Goal: Task Accomplishment & Management: Complete application form

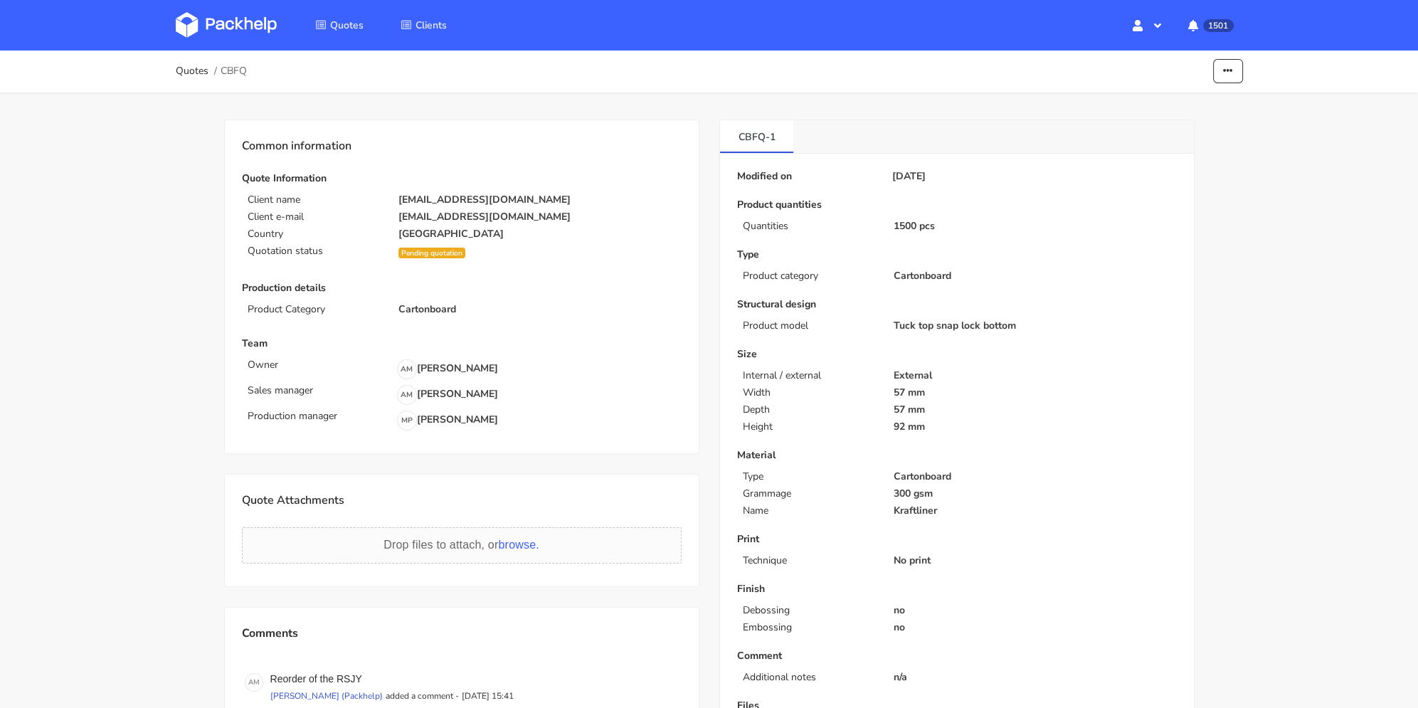
click at [188, 80] on ol "Quotes CBFQ" at bounding box center [212, 71] width 72 height 28
click at [190, 76] on link "Quotes" at bounding box center [192, 70] width 33 height 11
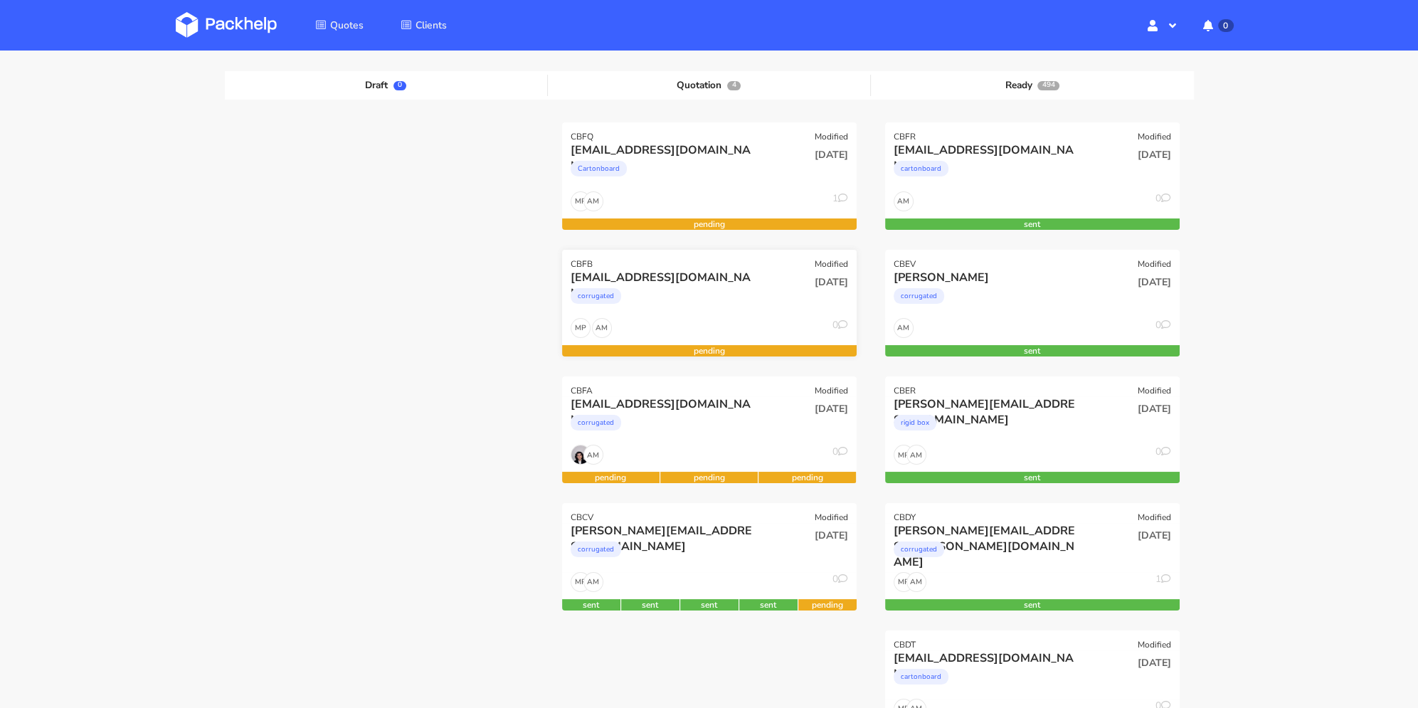
scroll to position [71, 0]
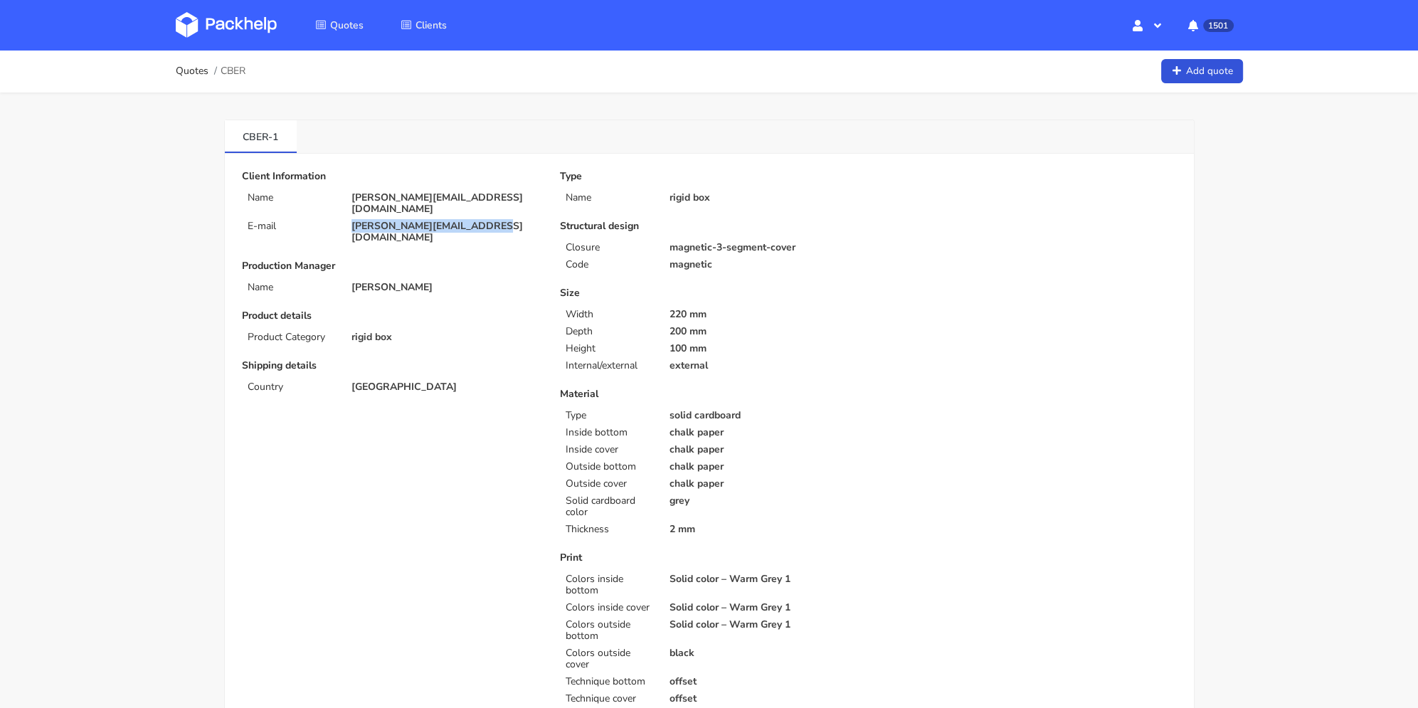
drag, startPoint x: 489, startPoint y: 213, endPoint x: 335, endPoint y: 215, distance: 154.4
click at [335, 221] on div "E-mail [PERSON_NAME][EMAIL_ADDRESS][DOMAIN_NAME]" at bounding box center [391, 232] width 318 height 23
copy div "[PERSON_NAME][EMAIL_ADDRESS][DOMAIN_NAME]"
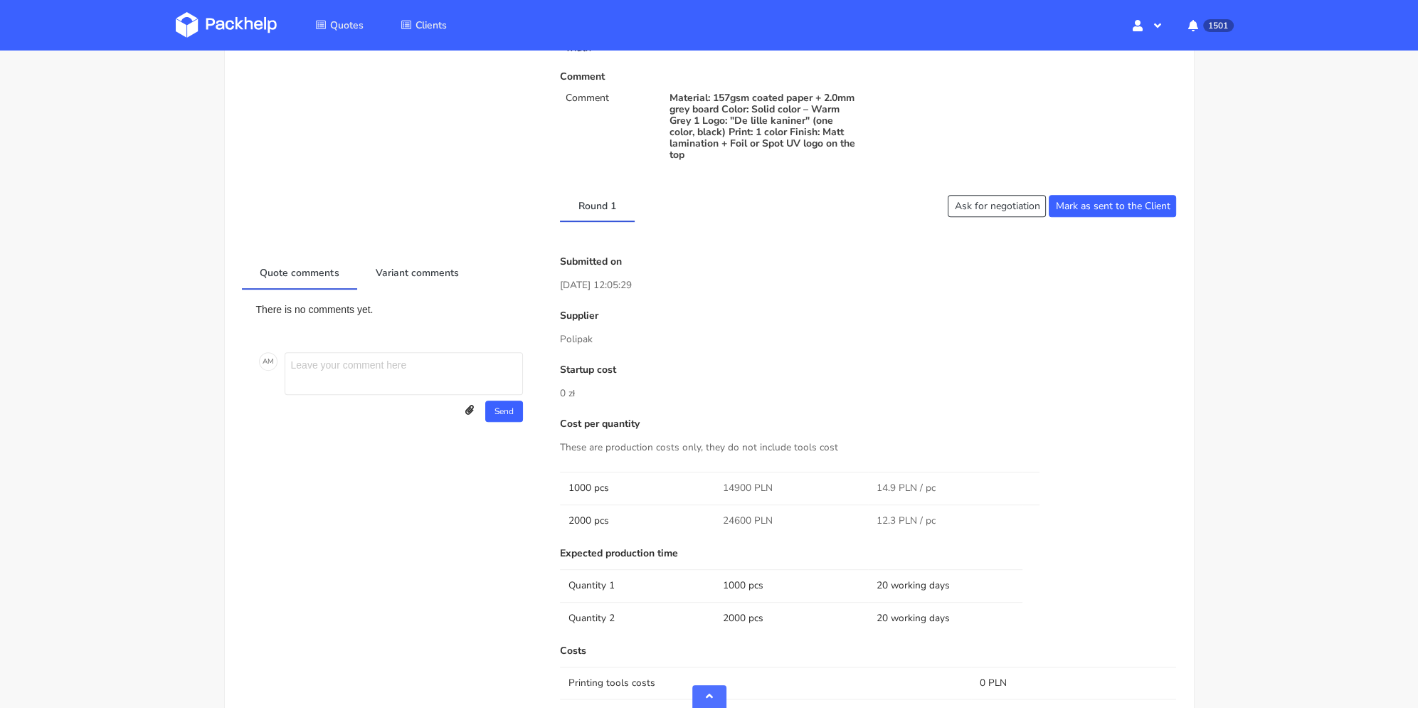
scroll to position [1067, 0]
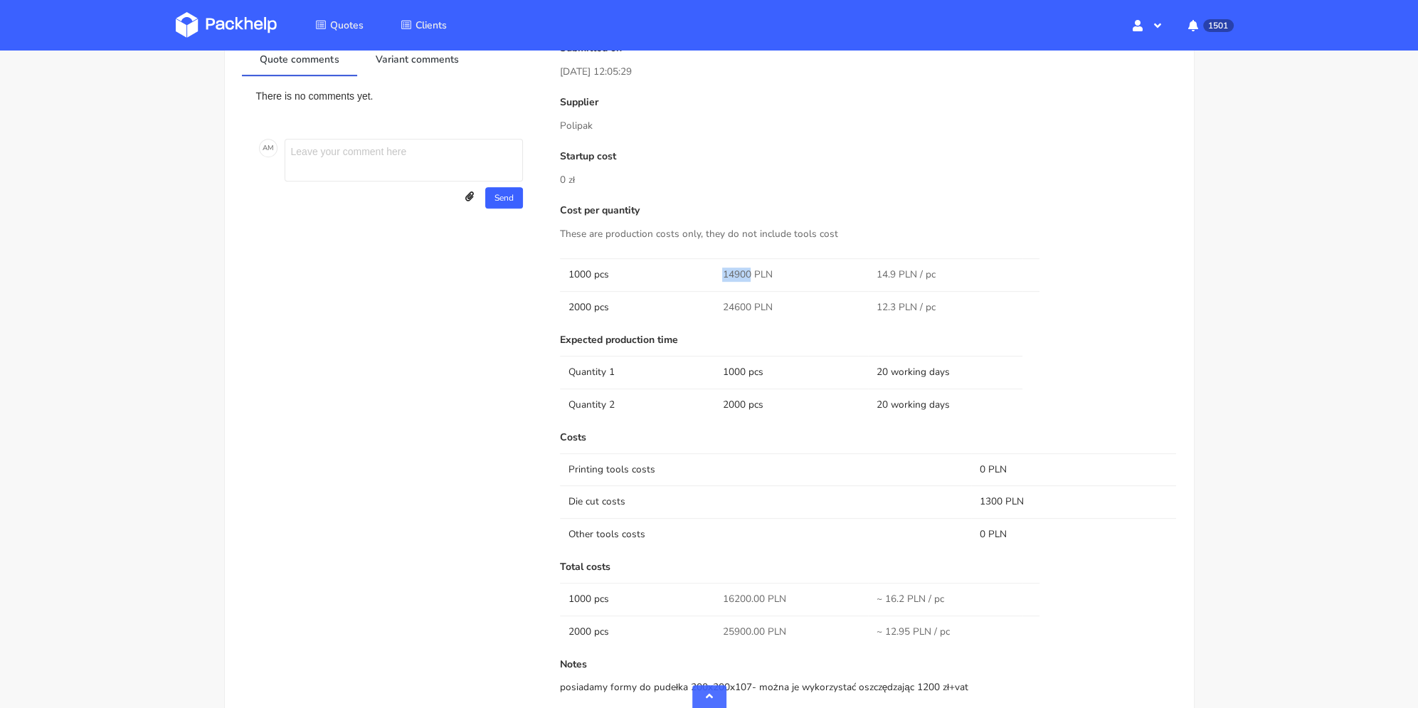
drag, startPoint x: 722, startPoint y: 238, endPoint x: 753, endPoint y: 244, distance: 31.1
click at [753, 258] on td "14900 PLN" at bounding box center [791, 274] width 154 height 32
copy span "14900"
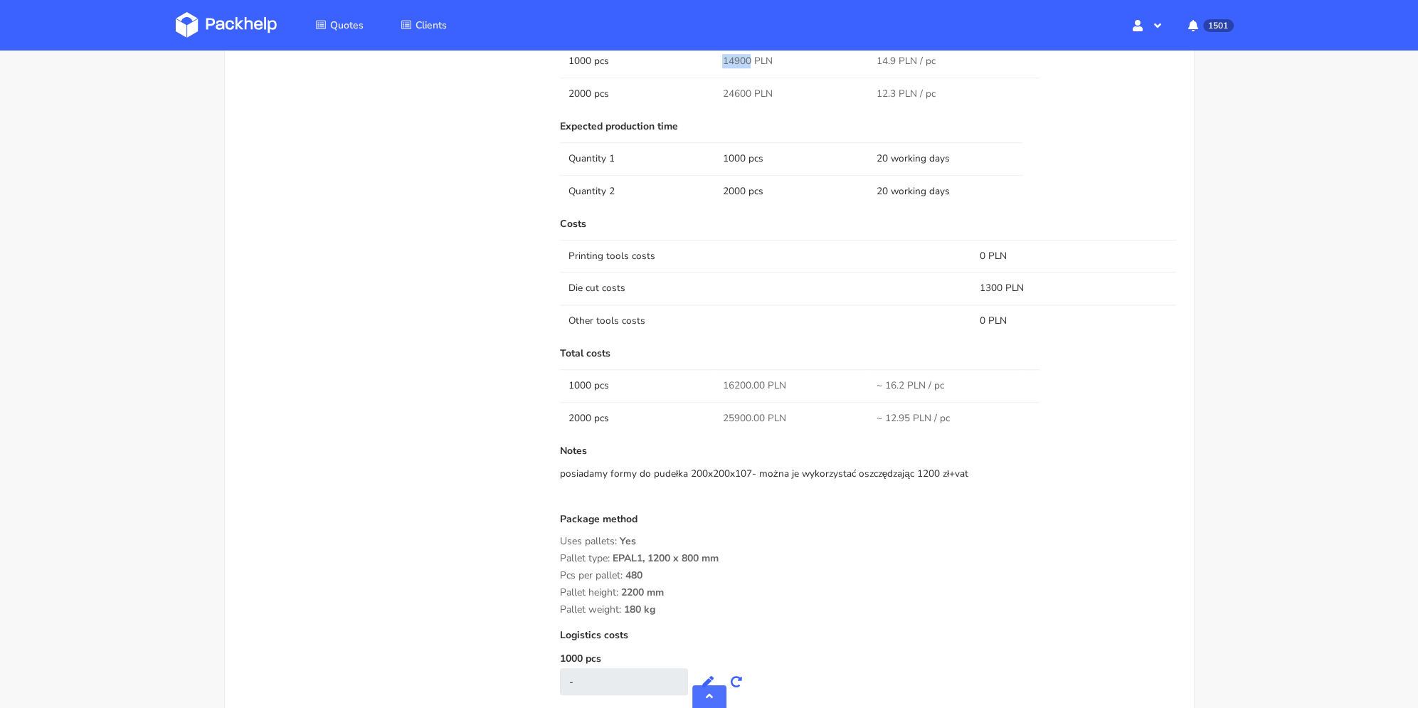
scroll to position [925, 0]
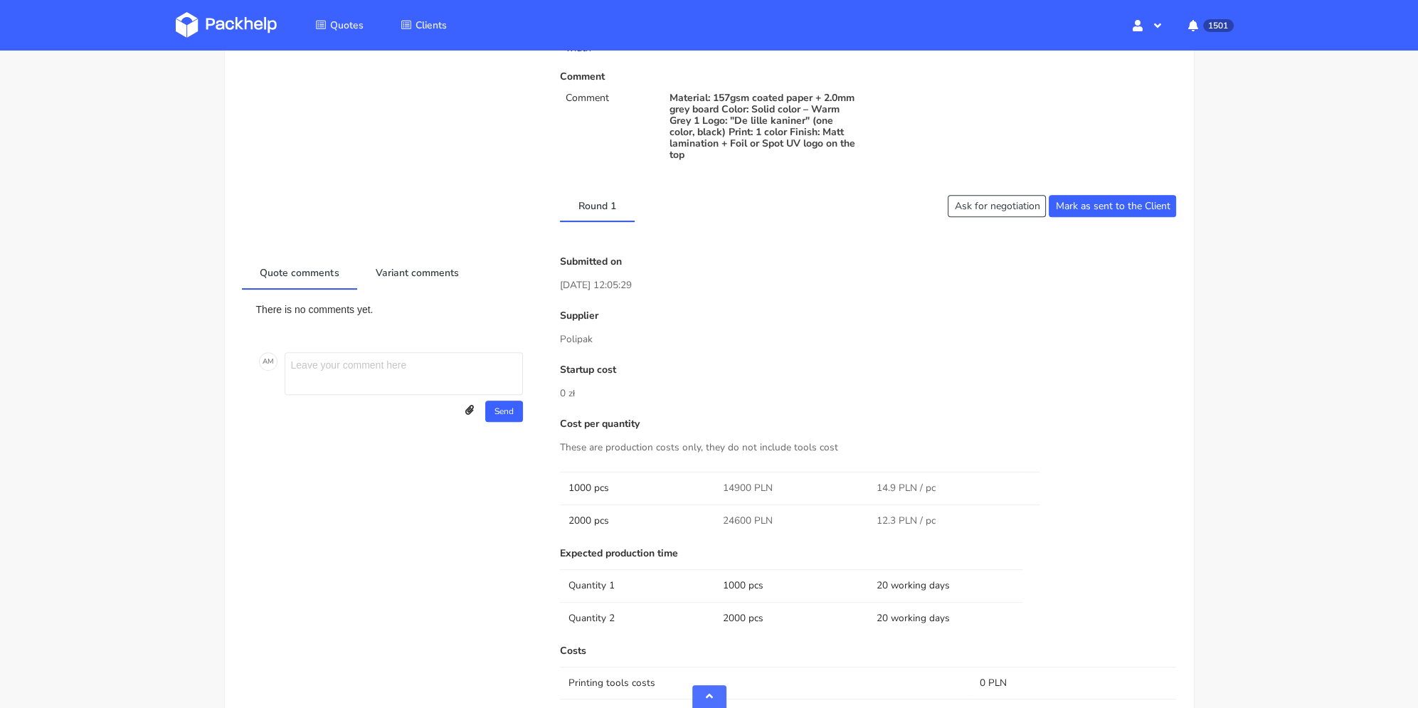
click at [846, 418] on p "Cost per quantity" at bounding box center [868, 423] width 617 height 11
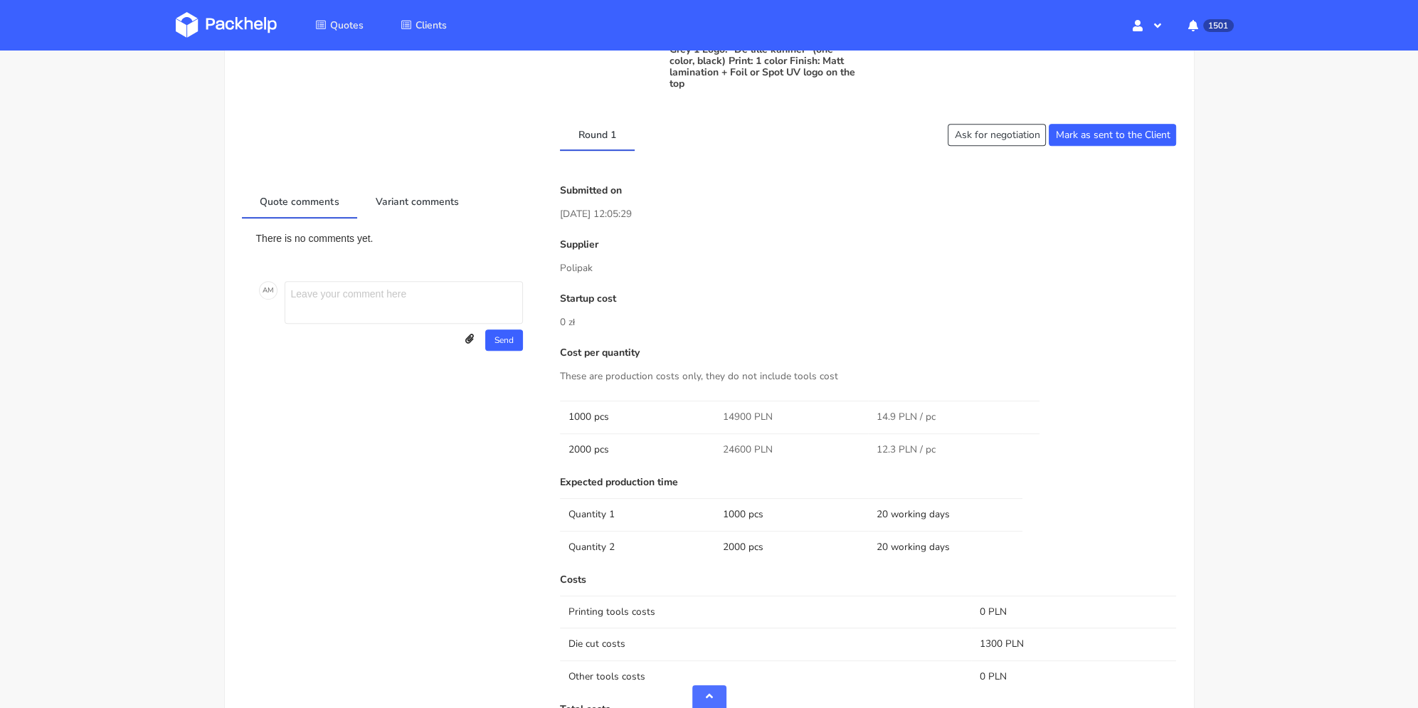
scroll to position [1209, 0]
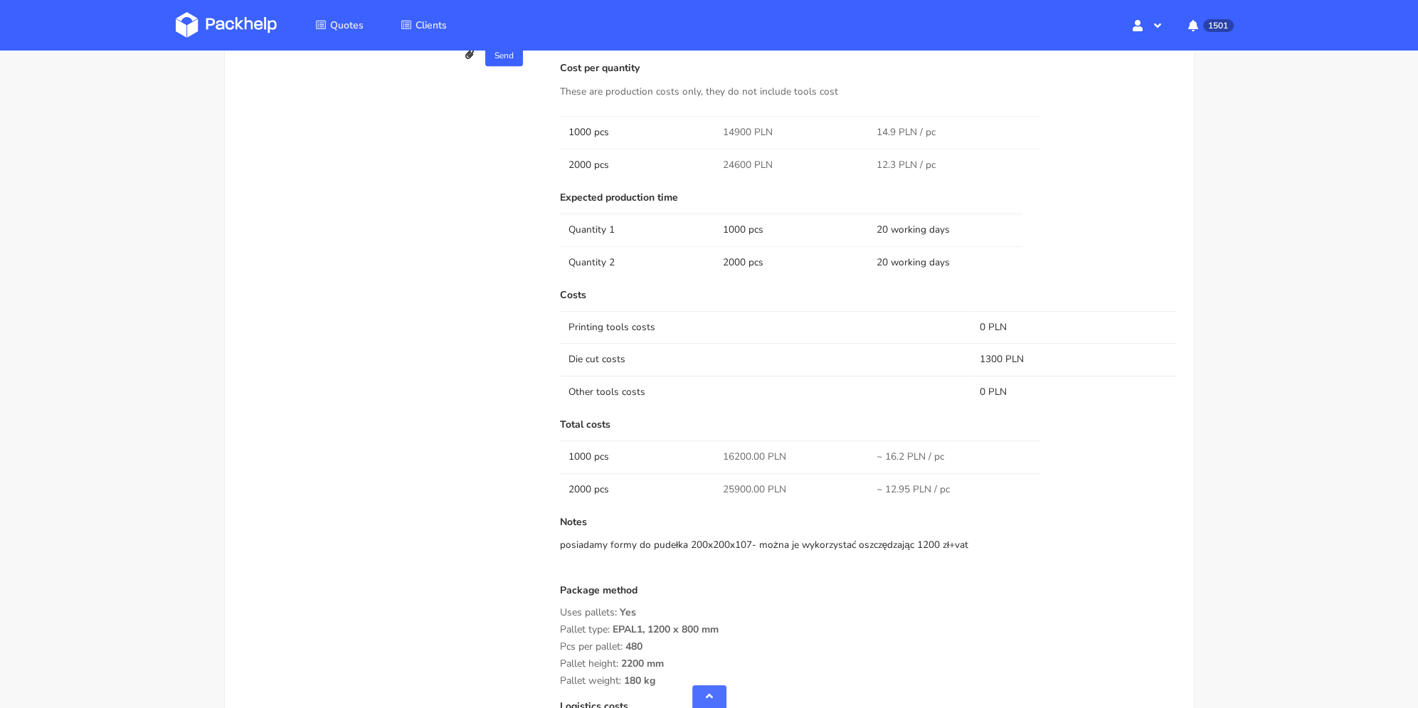
click at [739, 158] on span "24600 PLN" at bounding box center [747, 165] width 50 height 14
copy span "24600"
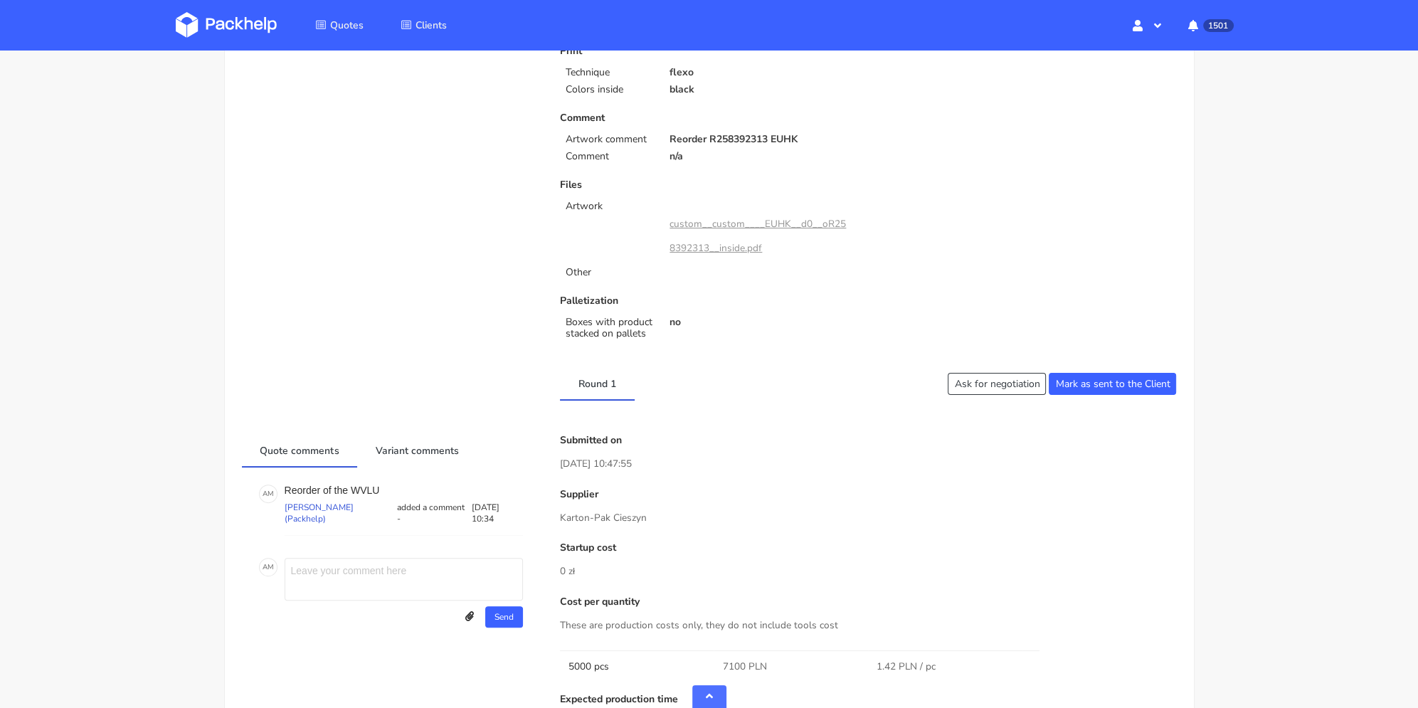
scroll to position [640, 0]
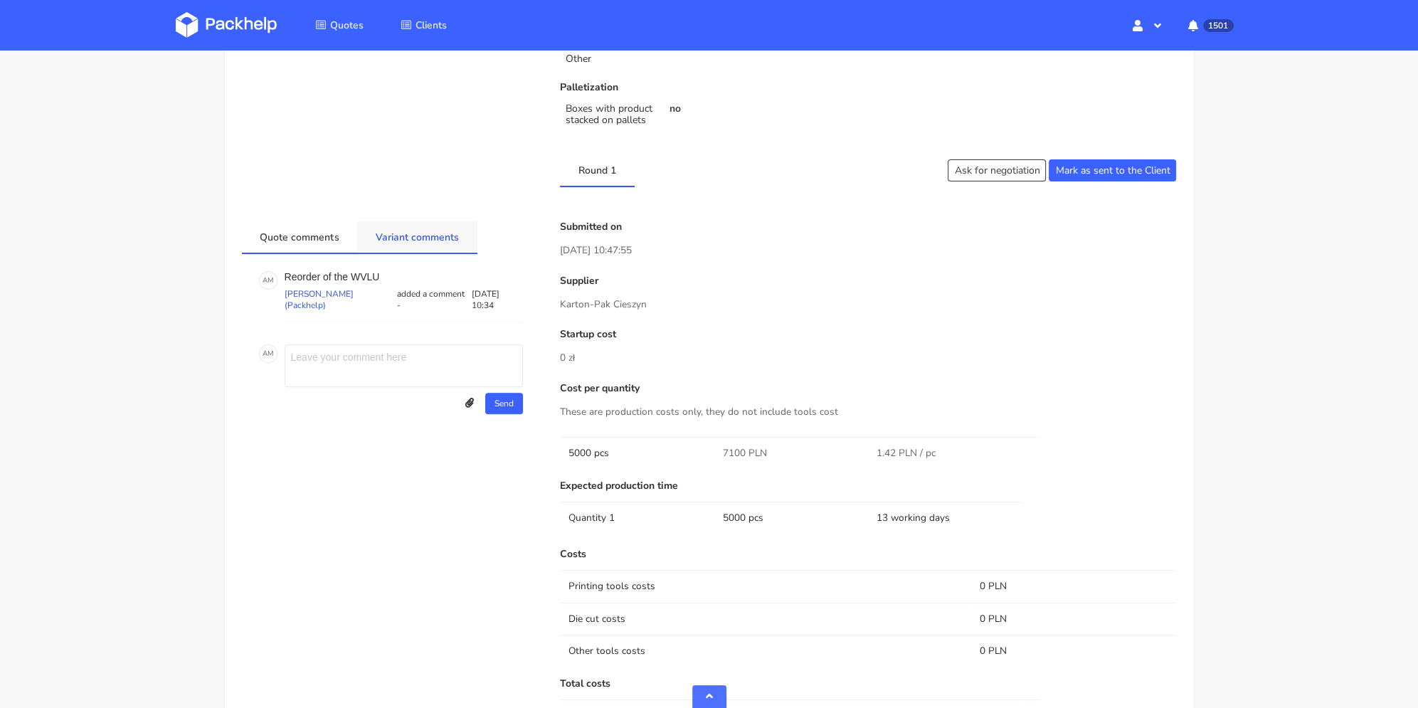
click at [455, 237] on link "Variant comments" at bounding box center [417, 236] width 120 height 31
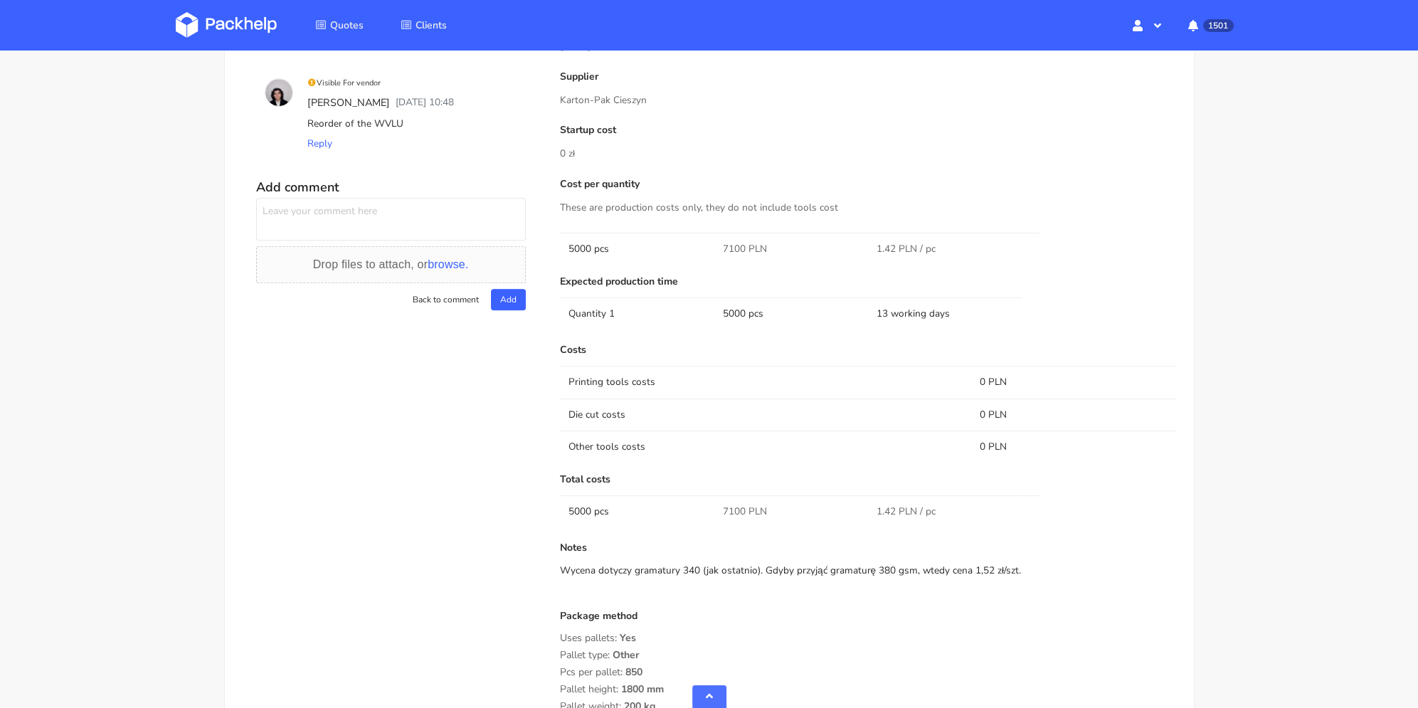
scroll to position [560, 0]
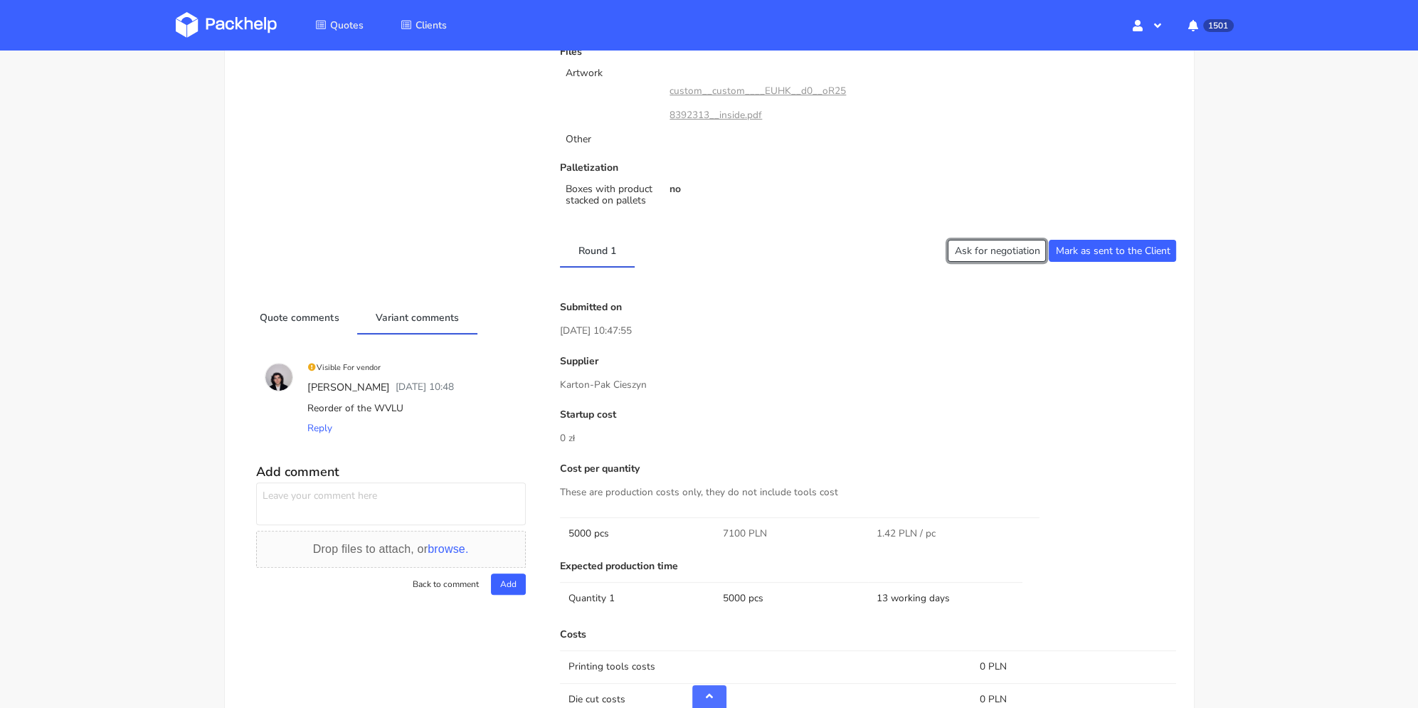
drag, startPoint x: 1029, startPoint y: 248, endPoint x: 791, endPoint y: 303, distance: 244.7
click at [1029, 248] on button "Ask for negotiation" at bounding box center [997, 251] width 98 height 22
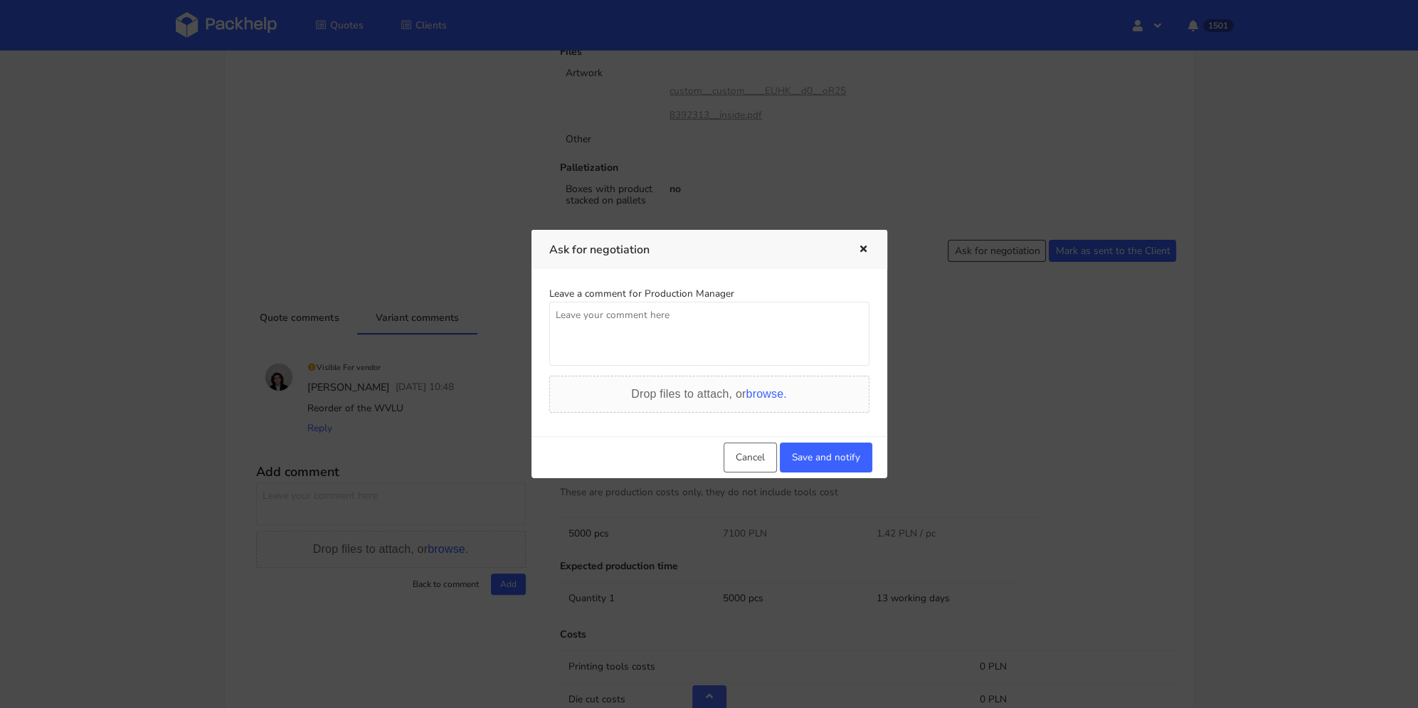
click at [623, 335] on textarea at bounding box center [709, 334] width 320 height 64
type textarea "Czy cena aktualna? Czy jest szansa na 6800 ?"
click at [821, 445] on button "Save and notify" at bounding box center [826, 458] width 92 height 30
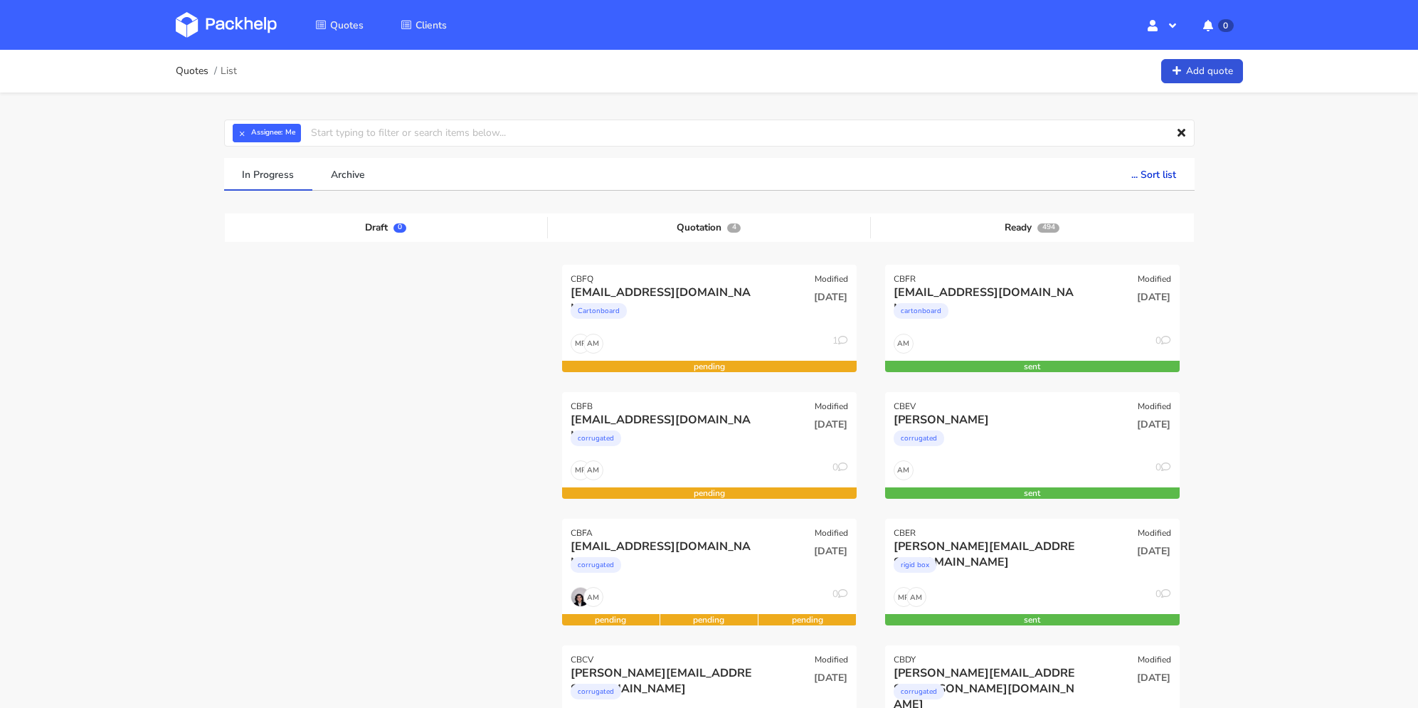
scroll to position [71, 0]
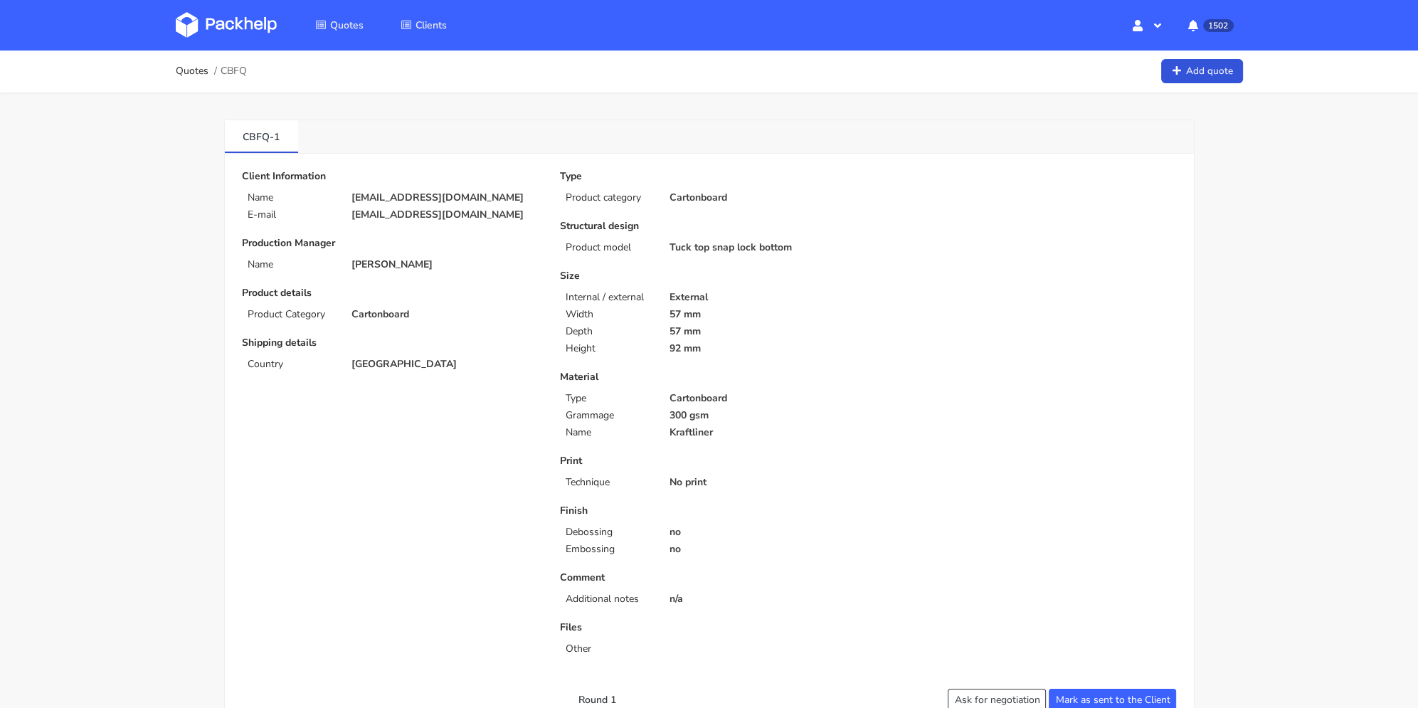
scroll to position [569, 0]
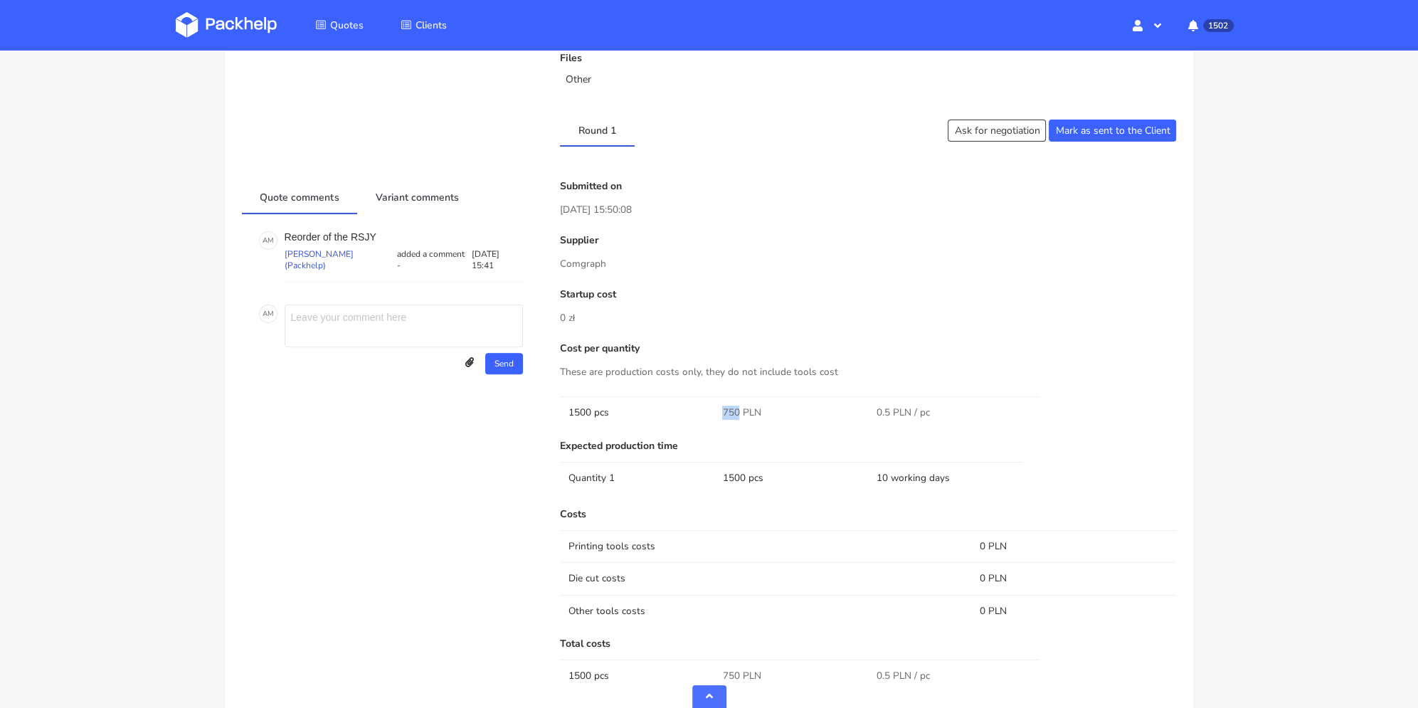
drag, startPoint x: 722, startPoint y: 409, endPoint x: 739, endPoint y: 414, distance: 17.8
click at [739, 414] on span "750 PLN" at bounding box center [741, 413] width 38 height 14
copy span "750"
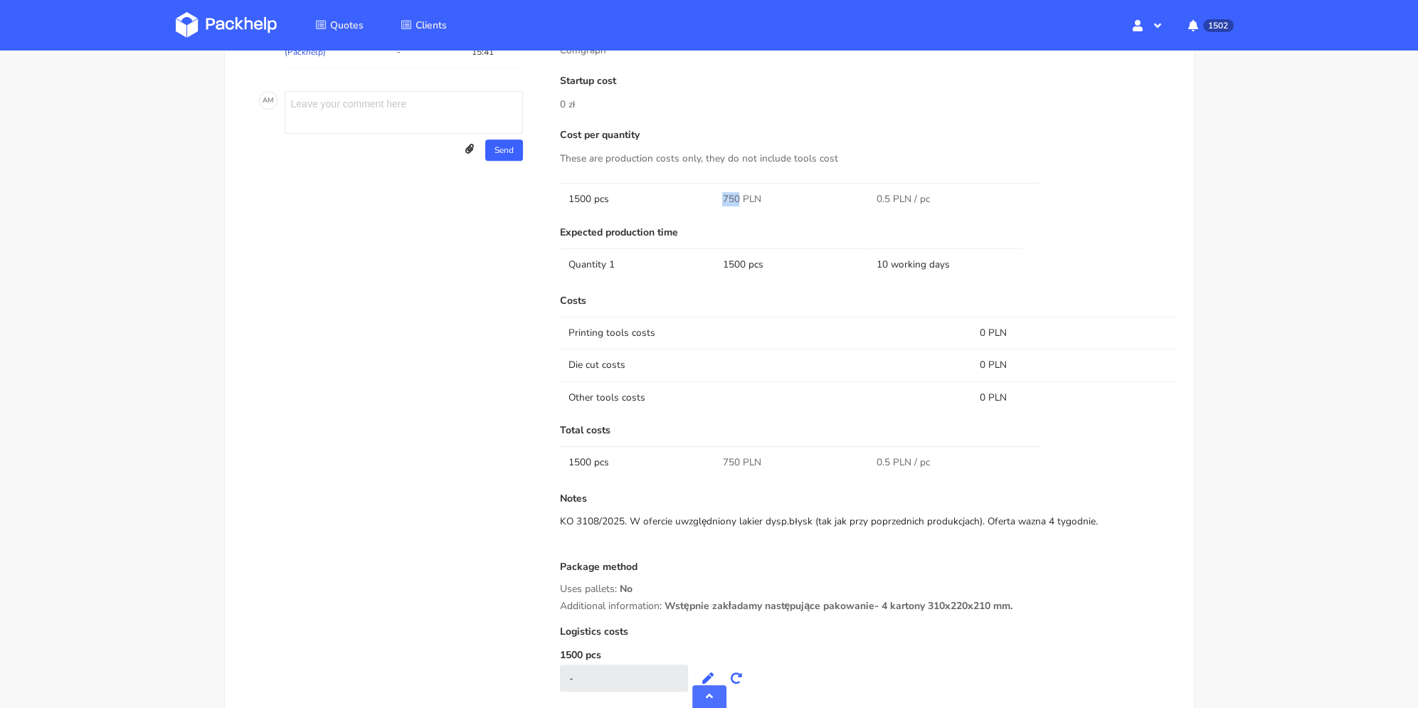
scroll to position [854, 0]
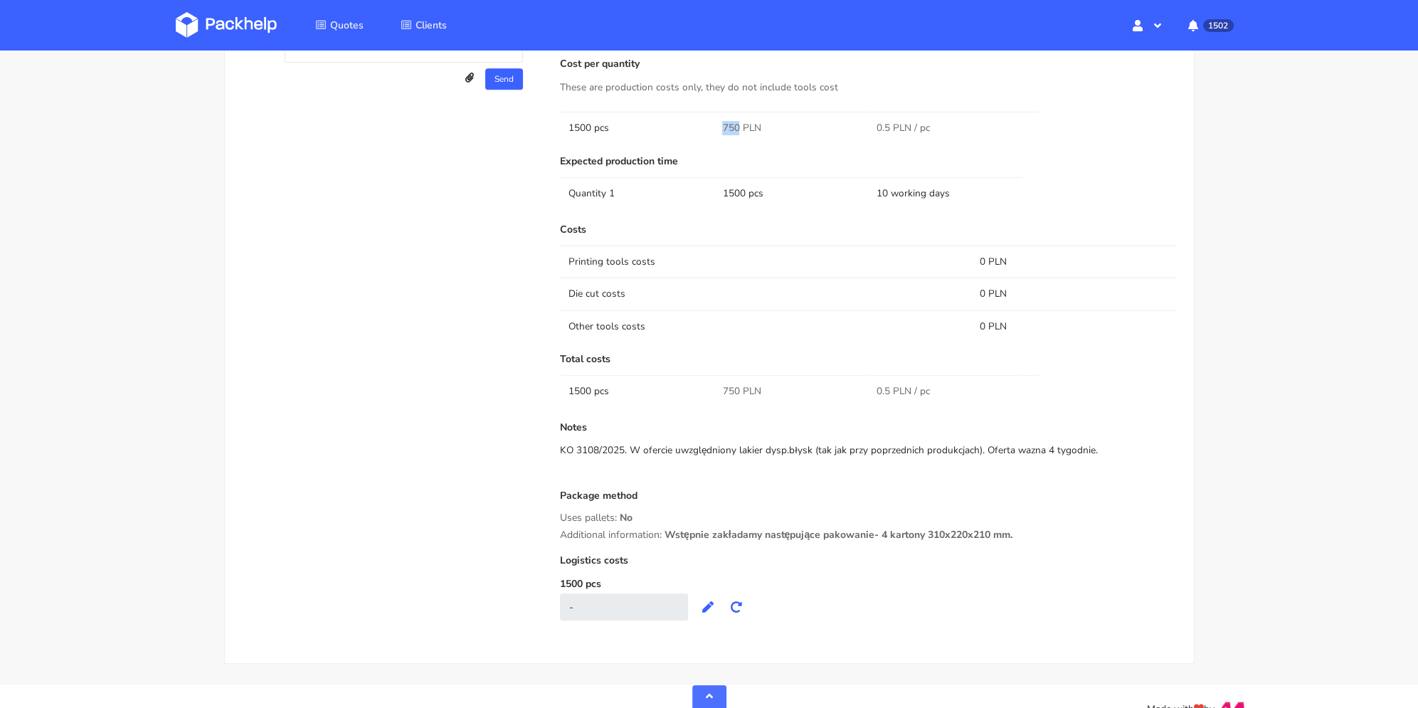
drag, startPoint x: 879, startPoint y: 533, endPoint x: 1032, endPoint y: 541, distance: 153.2
click at [1032, 541] on div "Costs Printing tools costs 0 PLN Die cut costs 0 PLN Other tools costs 0 PLN To…" at bounding box center [868, 422] width 617 height 396
click at [1041, 518] on div "Uses pallets: No" at bounding box center [868, 517] width 617 height 11
drag, startPoint x: 960, startPoint y: 534, endPoint x: 877, endPoint y: 531, distance: 83.3
click at [876, 532] on div "Additional information: Wstępnie zakładamy następujące pakowanie- 4 kartony 310…" at bounding box center [868, 534] width 617 height 11
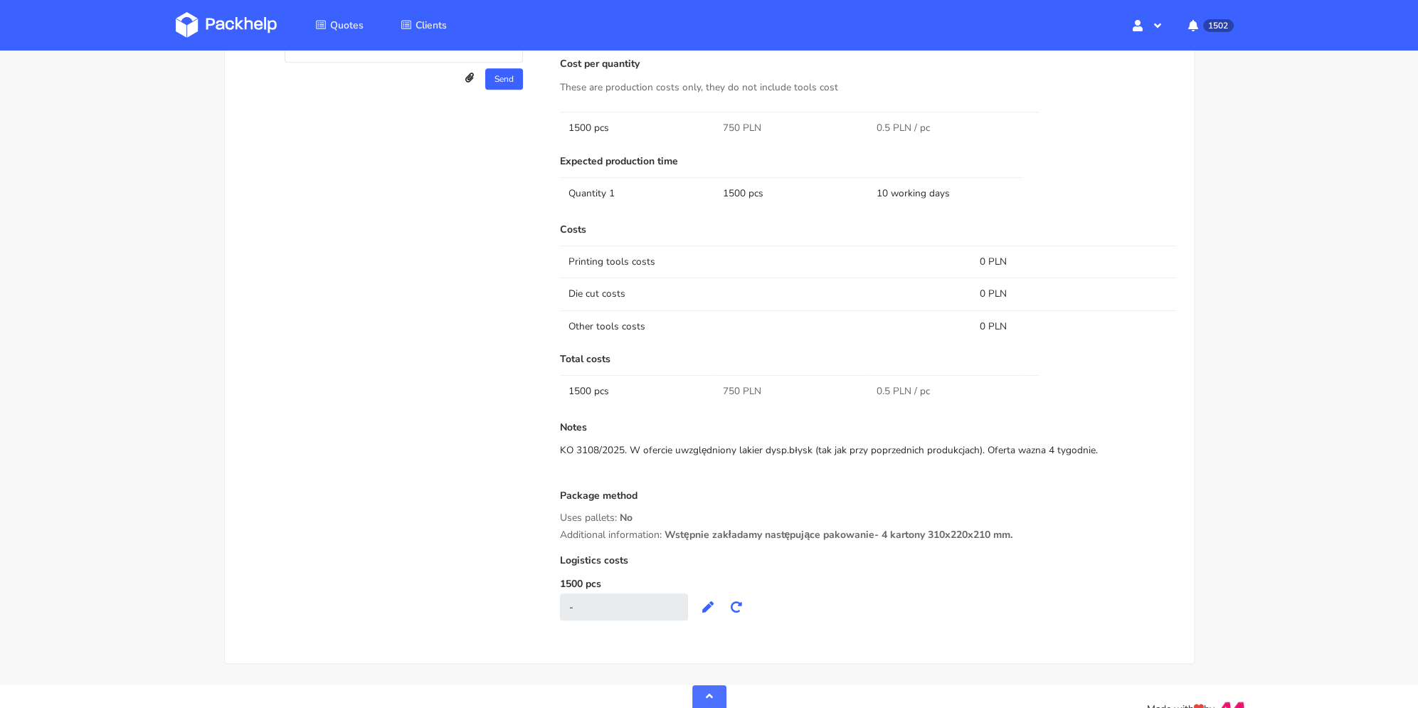
copy span "4 kartony 310x220x210 mm."
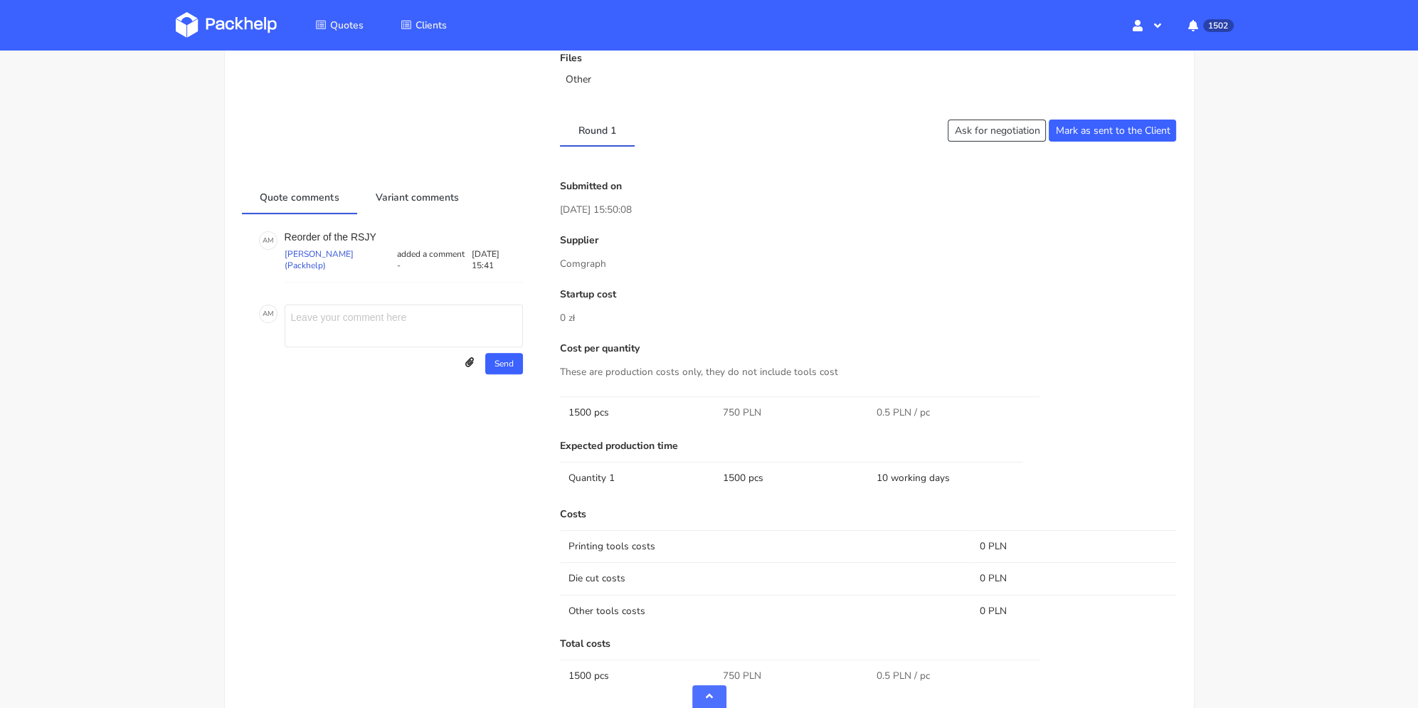
scroll to position [356, 0]
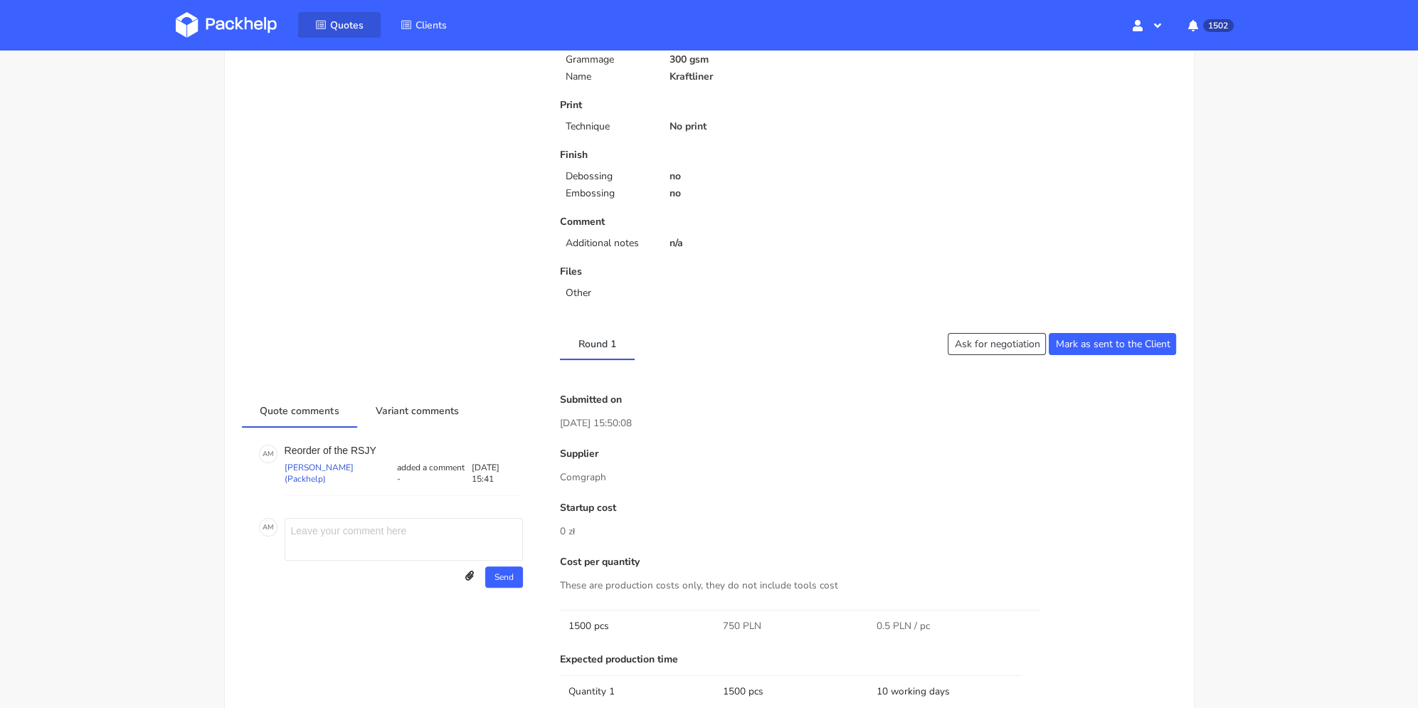
drag, startPoint x: 356, startPoint y: 25, endPoint x: 415, endPoint y: 1, distance: 63.8
click at [356, 24] on span "Quotes" at bounding box center [346, 25] width 33 height 14
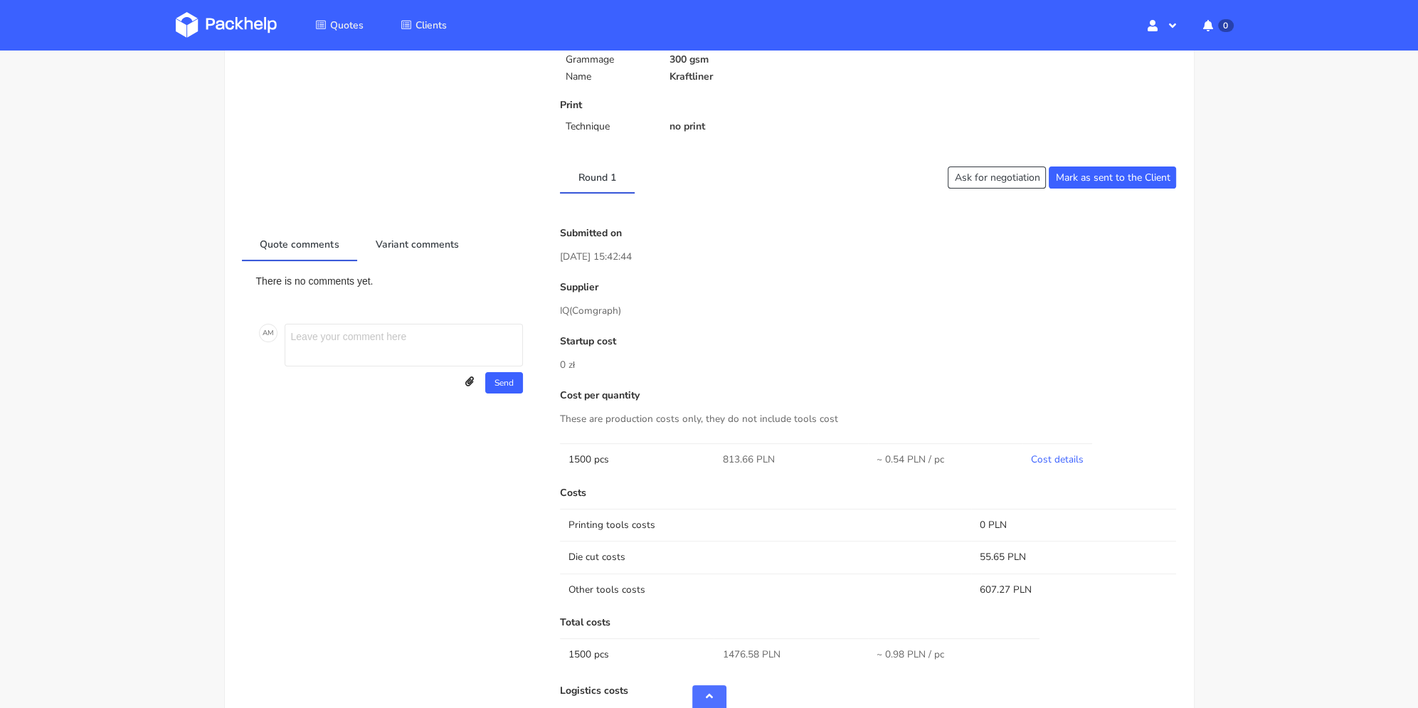
scroll to position [498, 0]
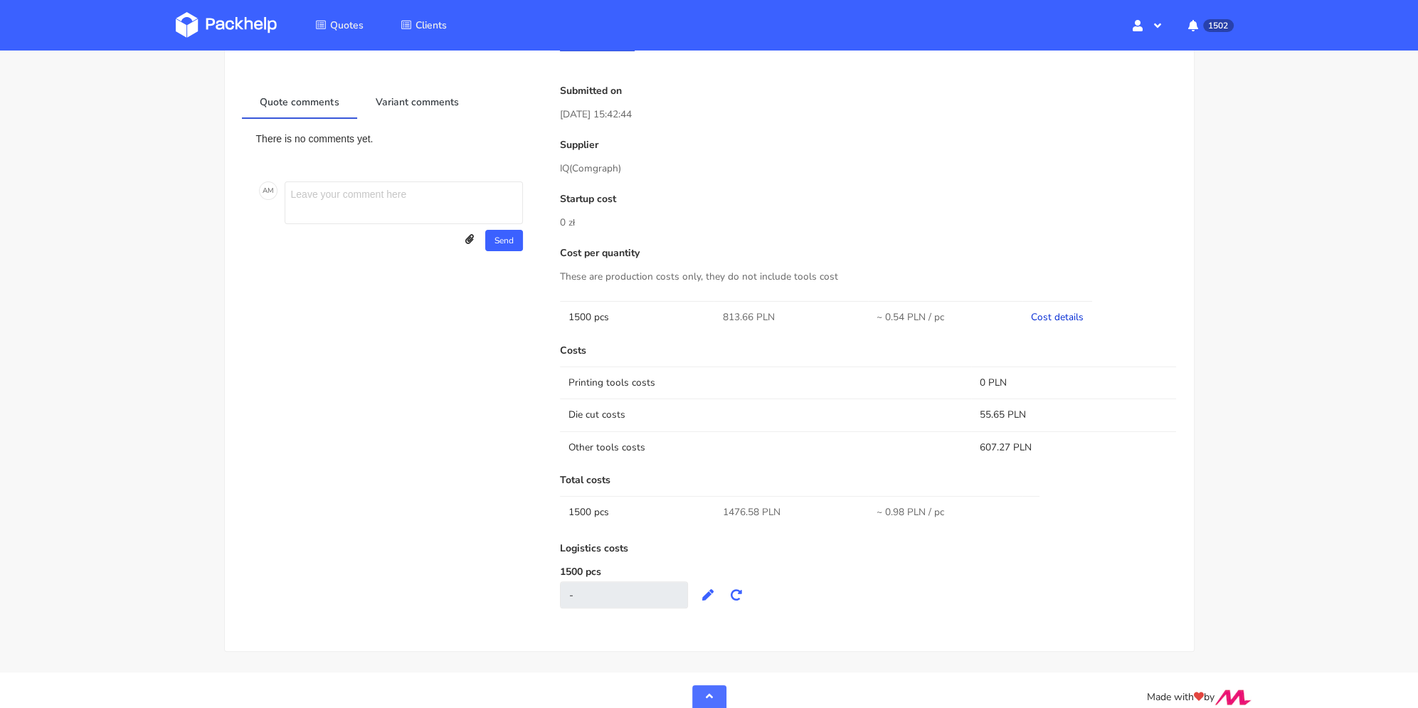
click at [1062, 314] on link "Cost details" at bounding box center [1057, 317] width 53 height 14
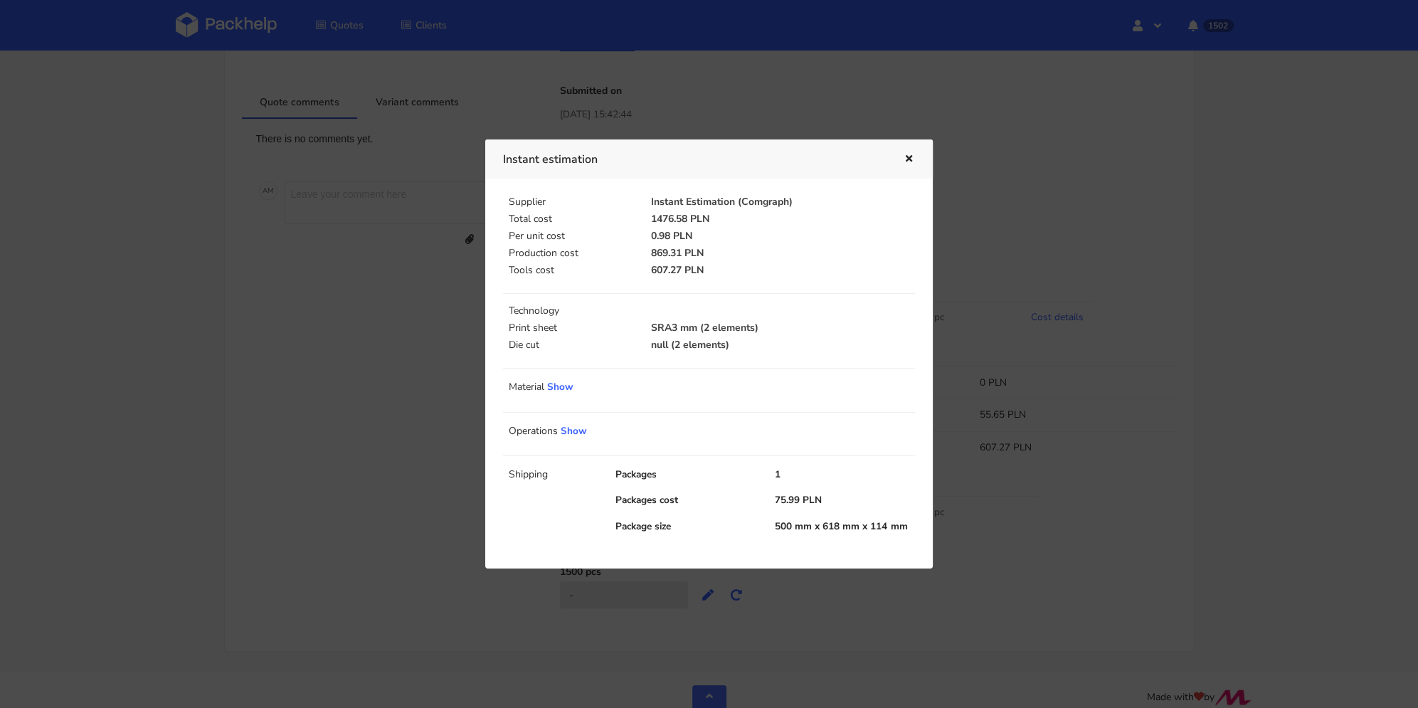
click at [908, 162] on icon "button" at bounding box center [909, 159] width 12 height 10
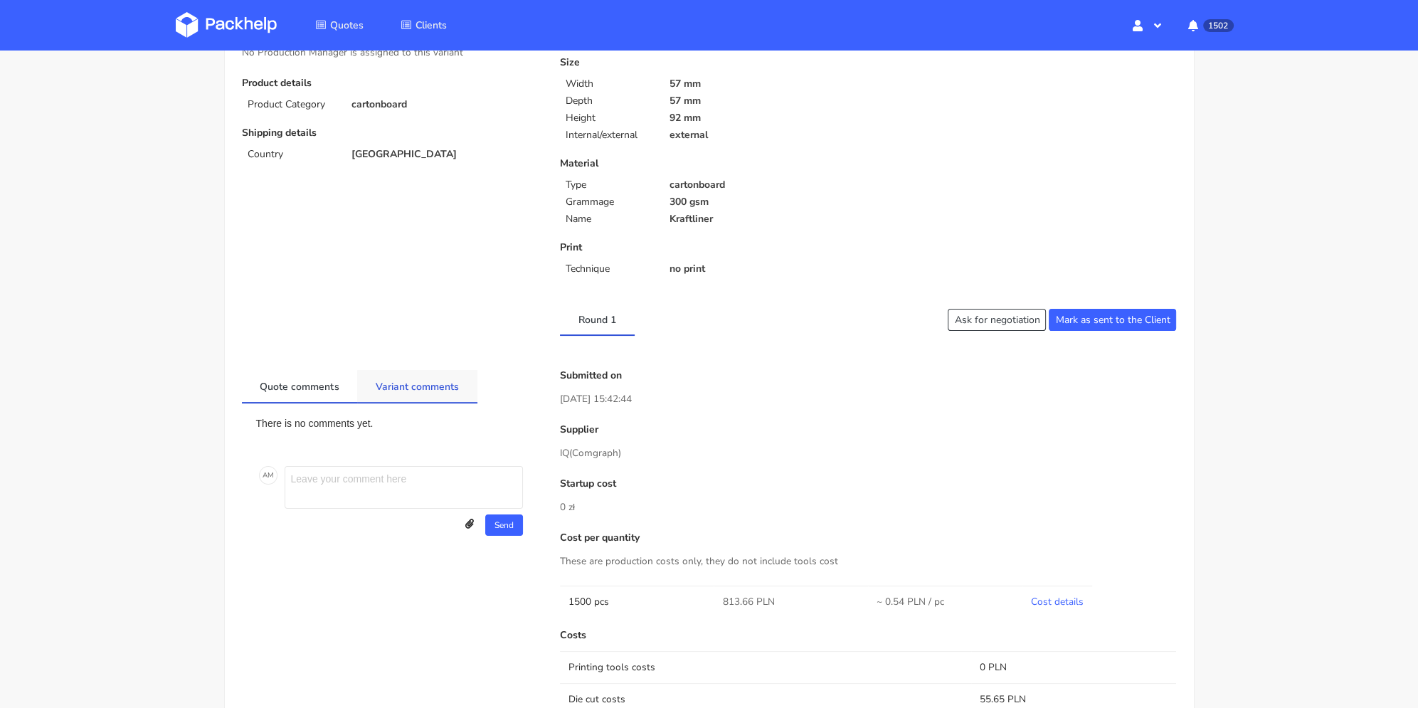
scroll to position [142, 0]
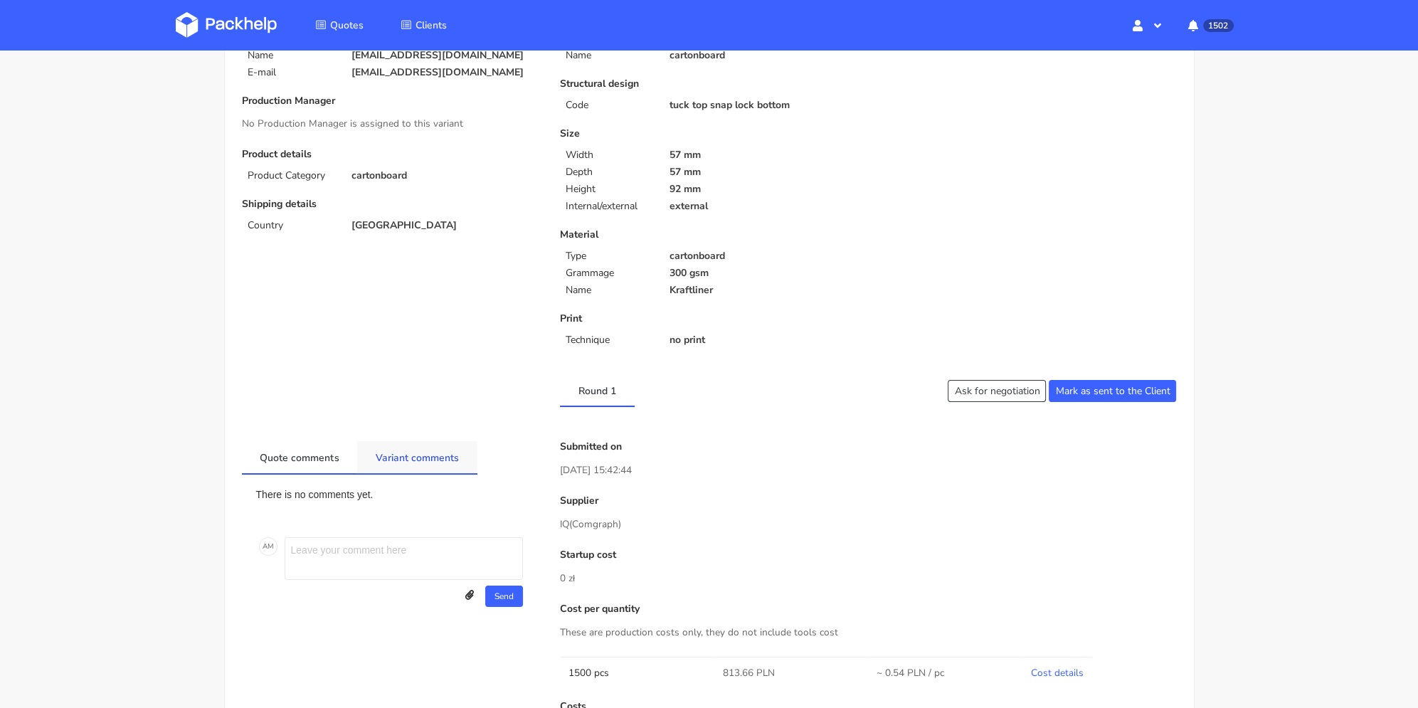
click at [401, 463] on link "Variant comments" at bounding box center [417, 456] width 120 height 31
click at [321, 465] on link "Quote comments" at bounding box center [300, 456] width 116 height 31
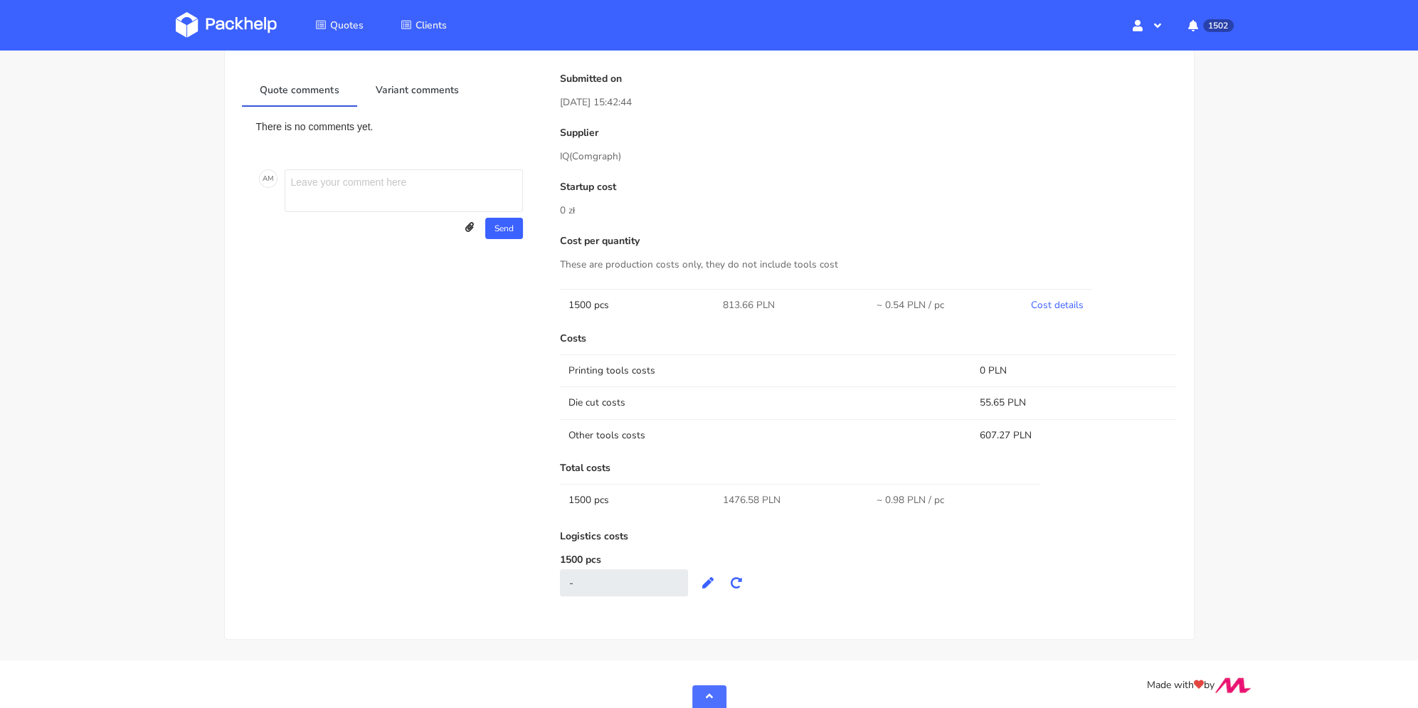
scroll to position [0, 0]
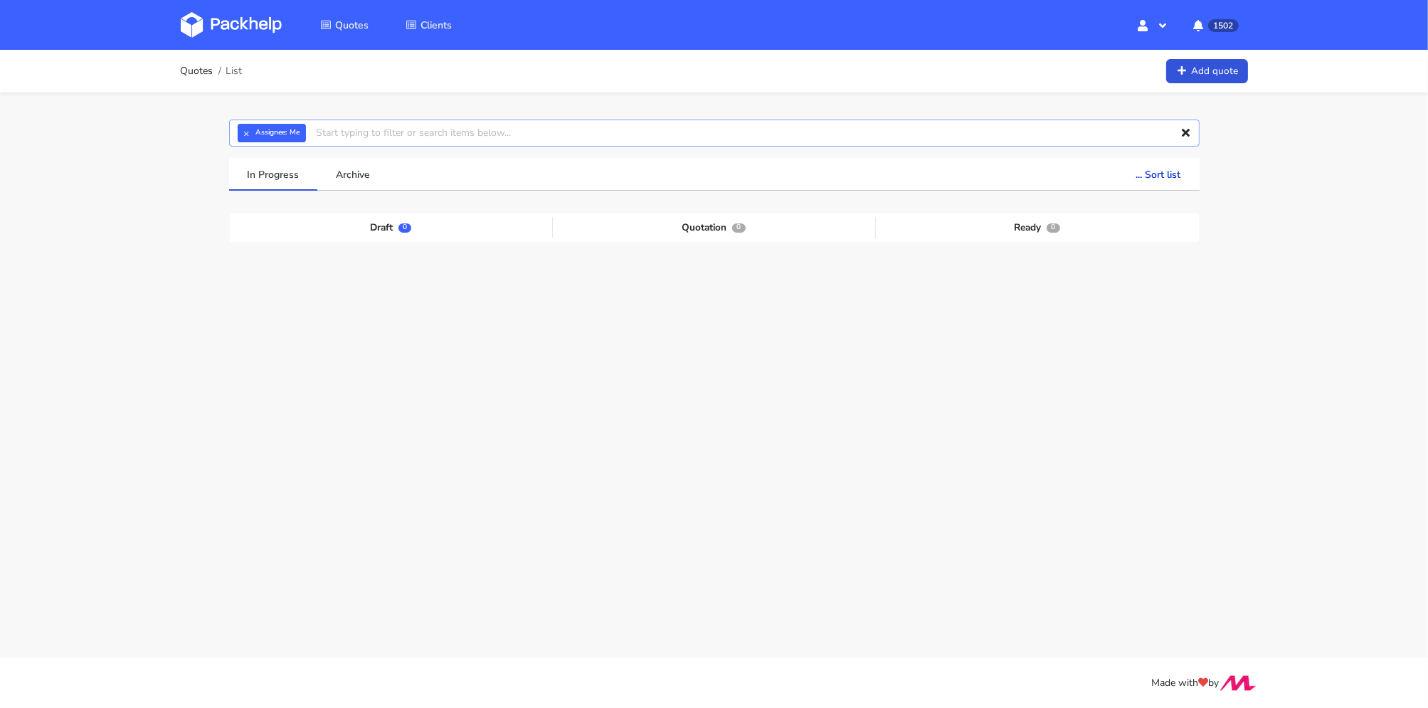
click at [489, 129] on input "text" at bounding box center [714, 133] width 970 height 27
paste input "CBDK"
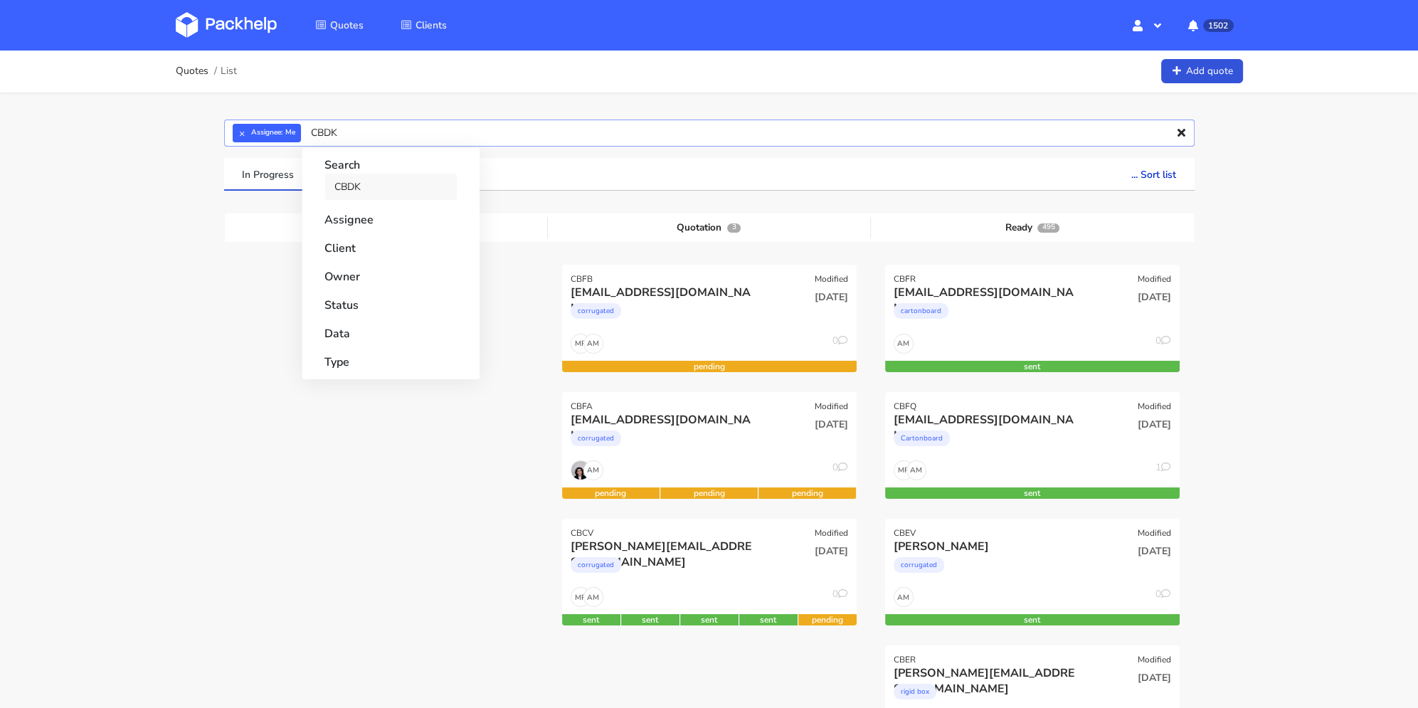
type input "CBDK"
click at [388, 179] on link "CBDK" at bounding box center [390, 187] width 132 height 26
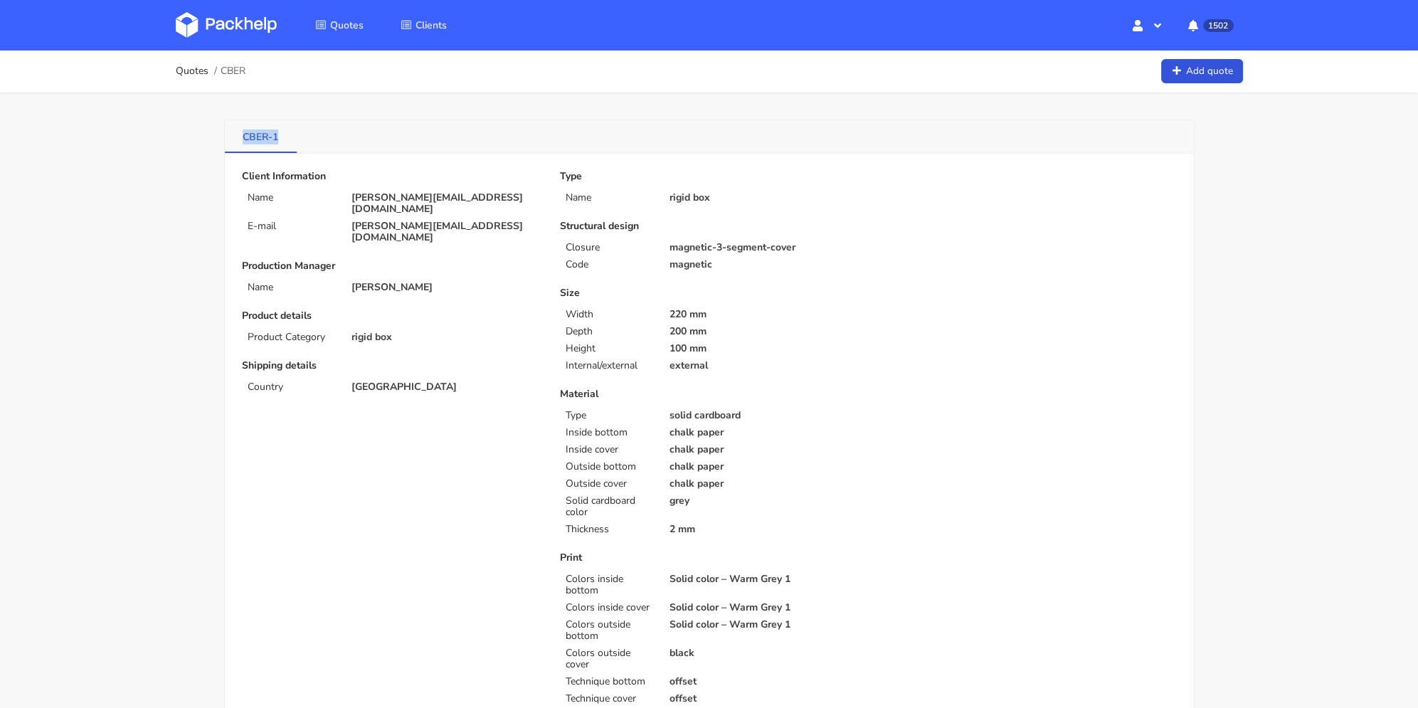
drag, startPoint x: 241, startPoint y: 136, endPoint x: 282, endPoint y: 136, distance: 40.6
click at [282, 136] on link "CBER-1" at bounding box center [261, 135] width 73 height 31
copy link "CBER-1"
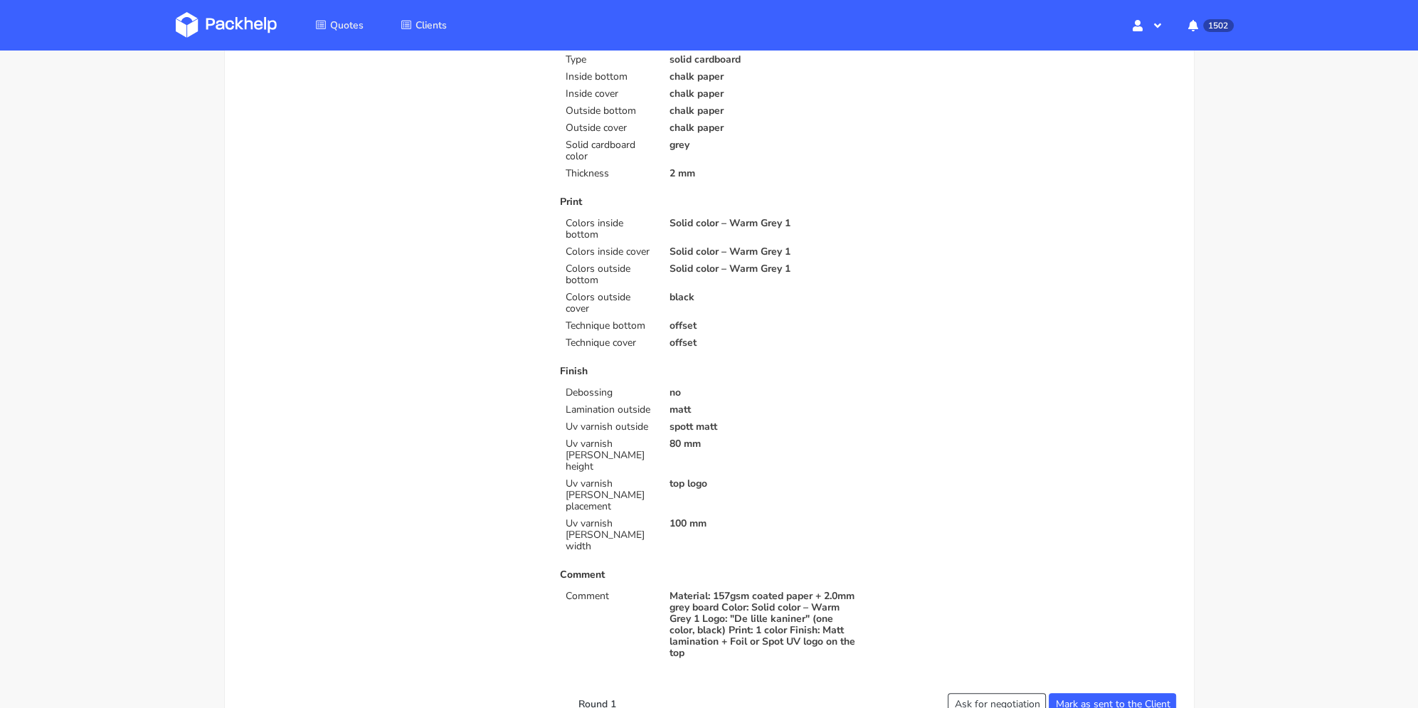
scroll to position [640, 0]
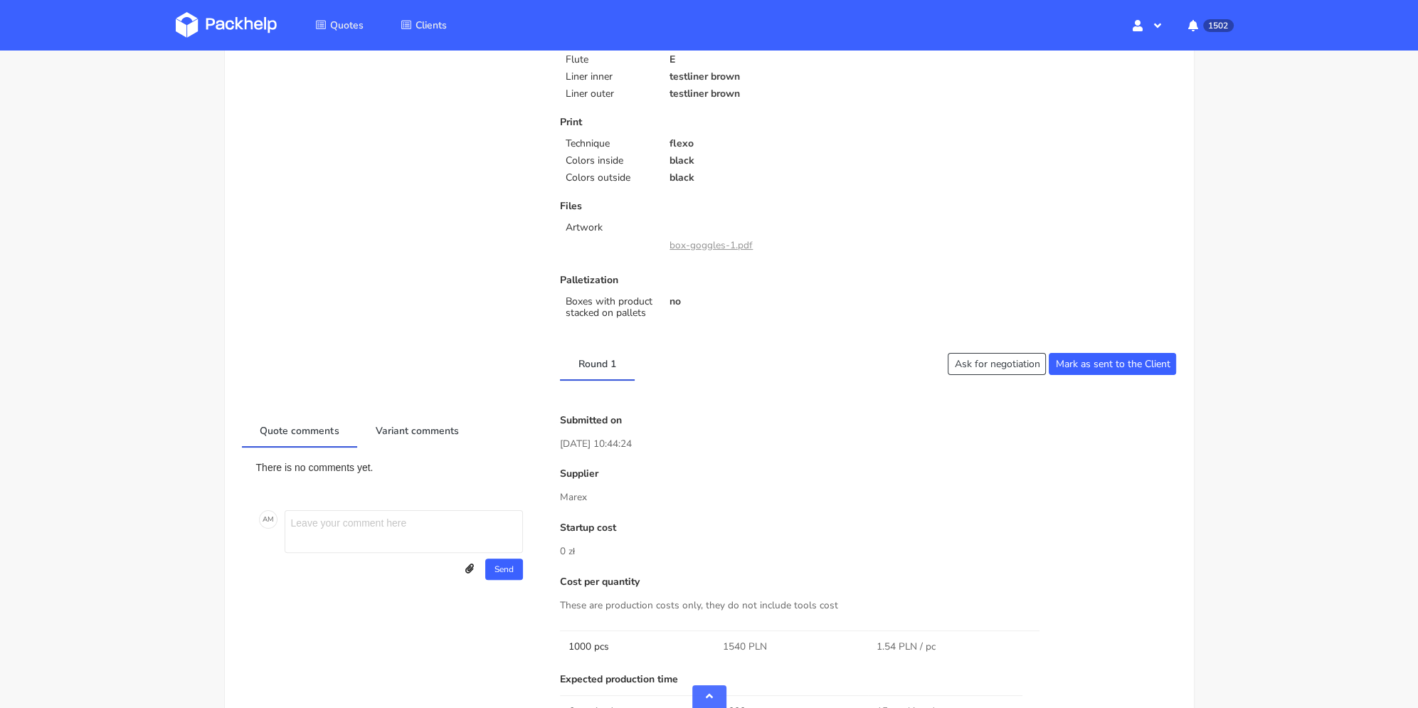
scroll to position [640, 0]
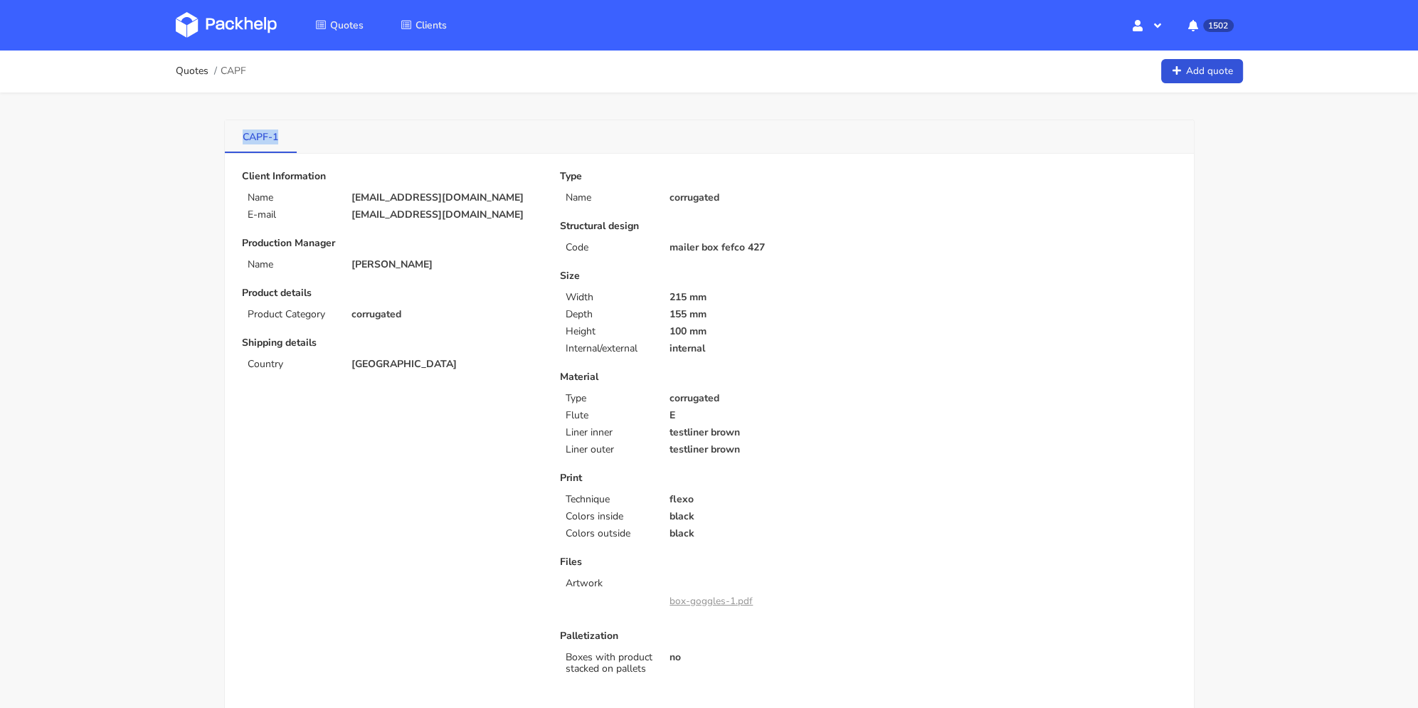
drag, startPoint x: 239, startPoint y: 136, endPoint x: 283, endPoint y: 137, distance: 44.1
click at [283, 137] on link "CAPF-1" at bounding box center [261, 135] width 73 height 31
click at [1197, 68] on link "Add quote" at bounding box center [1202, 71] width 82 height 25
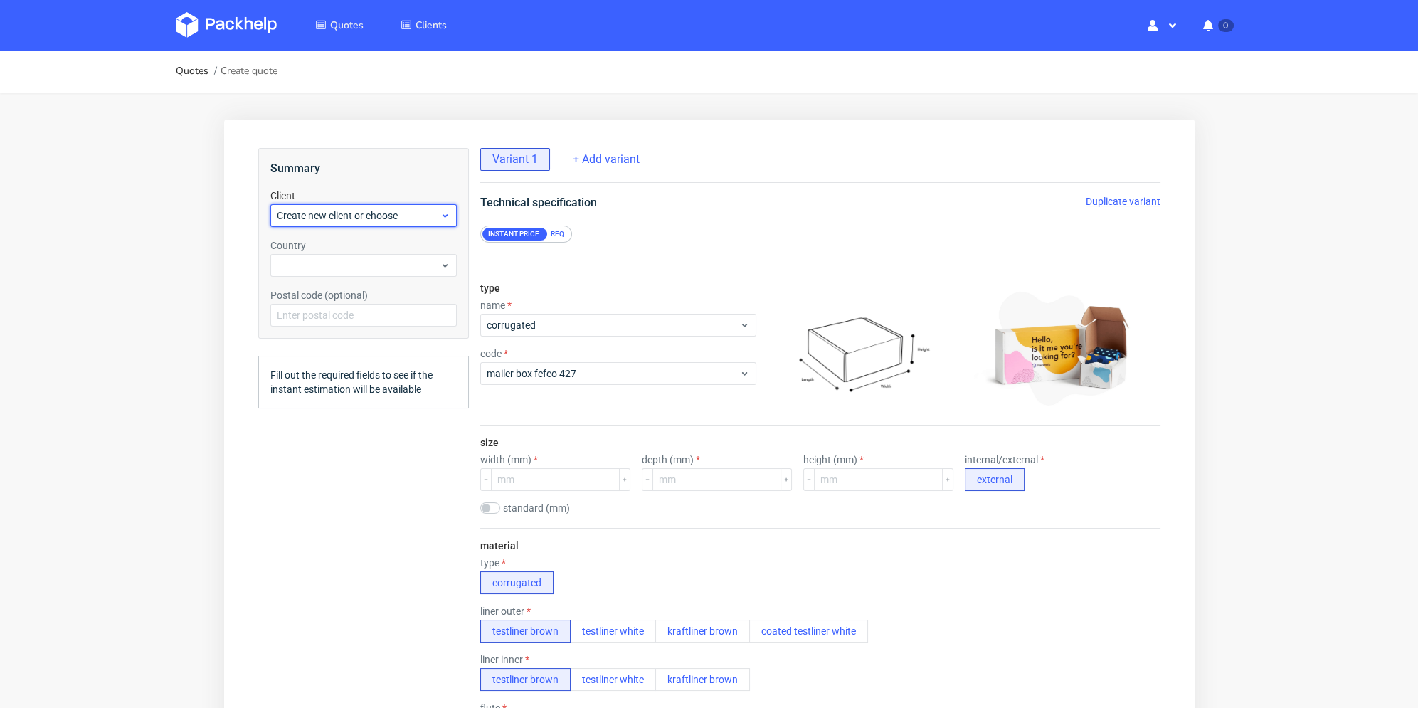
click at [383, 216] on span "Create new client or choose" at bounding box center [357, 215] width 163 height 14
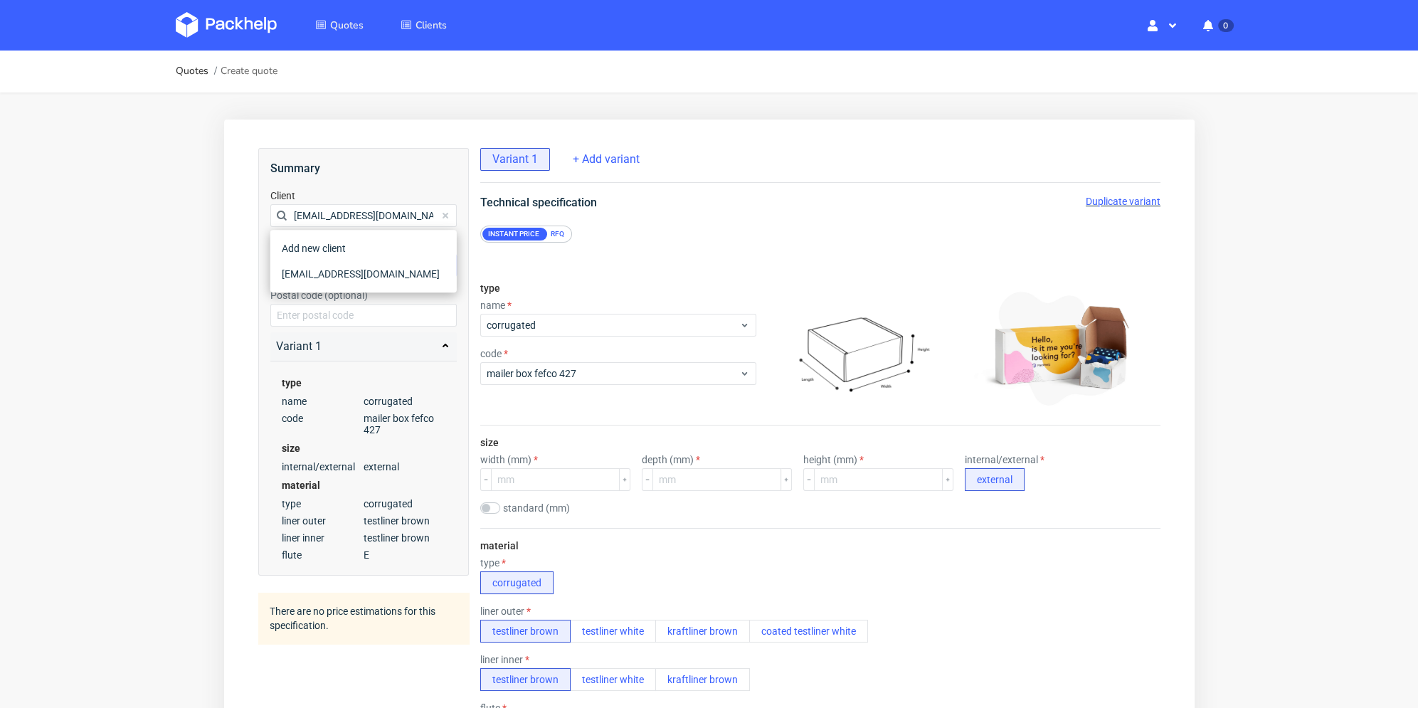
type input "hi@gogglefaceshop.com"
click at [304, 275] on div "hi@gogglefaceshop.com" at bounding box center [362, 274] width 175 height 26
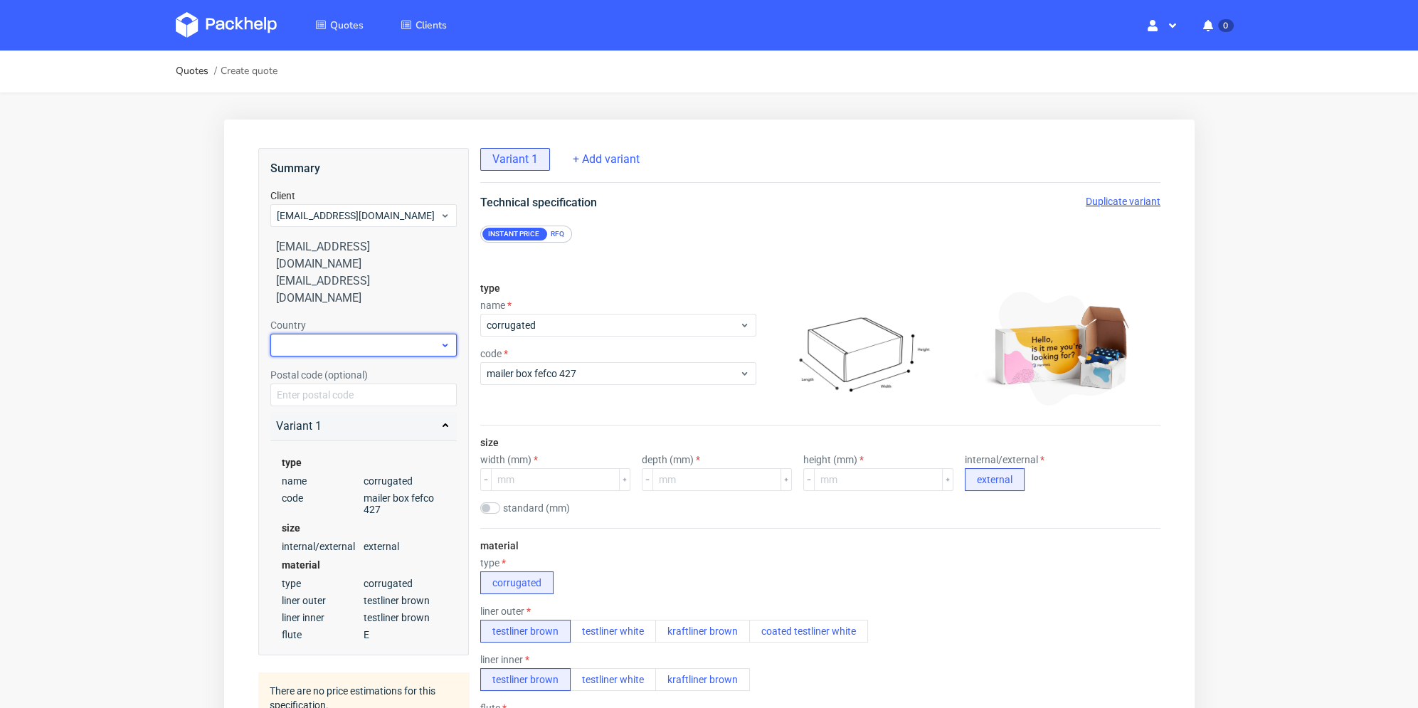
click at [304, 334] on div at bounding box center [363, 345] width 186 height 23
drag, startPoint x: 402, startPoint y: 317, endPoint x: 248, endPoint y: 325, distance: 153.9
type input "as"
drag, startPoint x: 318, startPoint y: 315, endPoint x: 295, endPoint y: 314, distance: 22.8
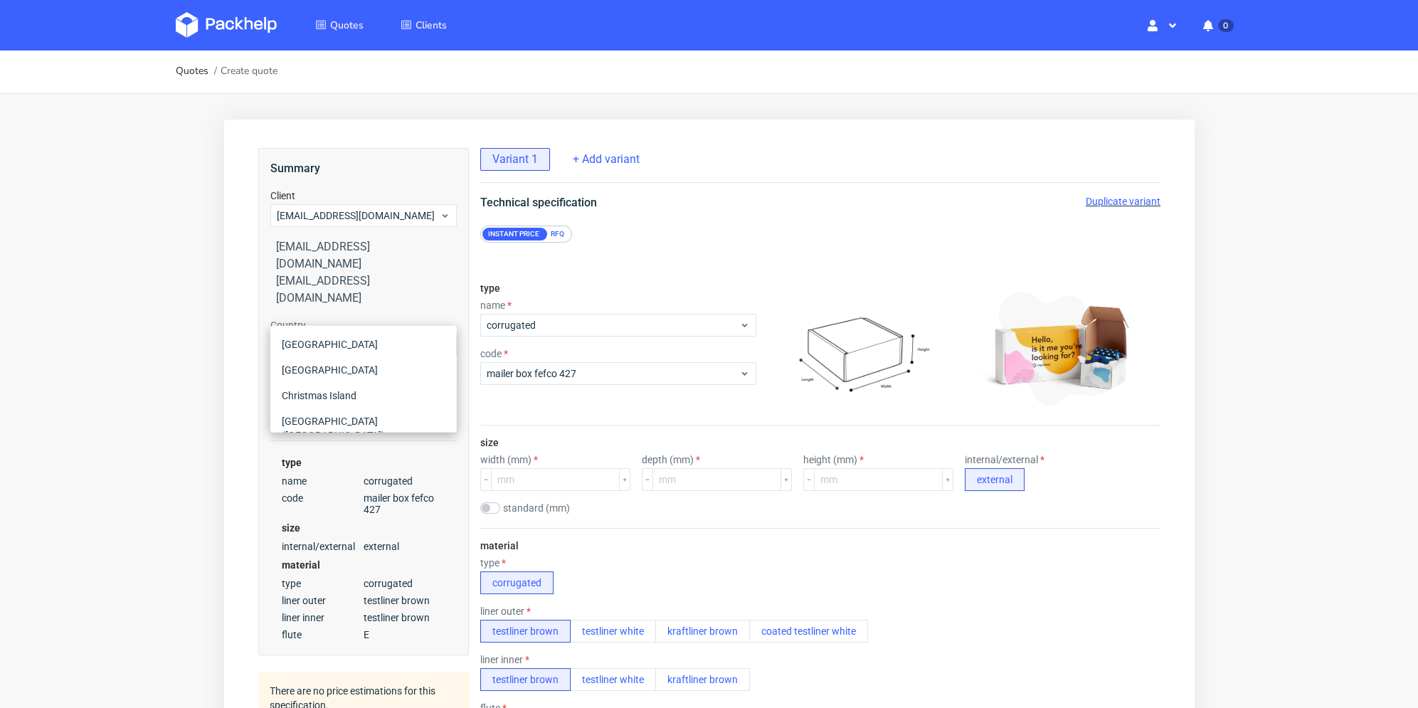
click at [295, 334] on input "as" at bounding box center [363, 345] width 186 height 23
click at [325, 334] on div at bounding box center [363, 345] width 186 height 23
type input "aus"
drag, startPoint x: 322, startPoint y: 364, endPoint x: 418, endPoint y: 342, distance: 98.4
click at [322, 364] on div "Austria" at bounding box center [362, 370] width 175 height 26
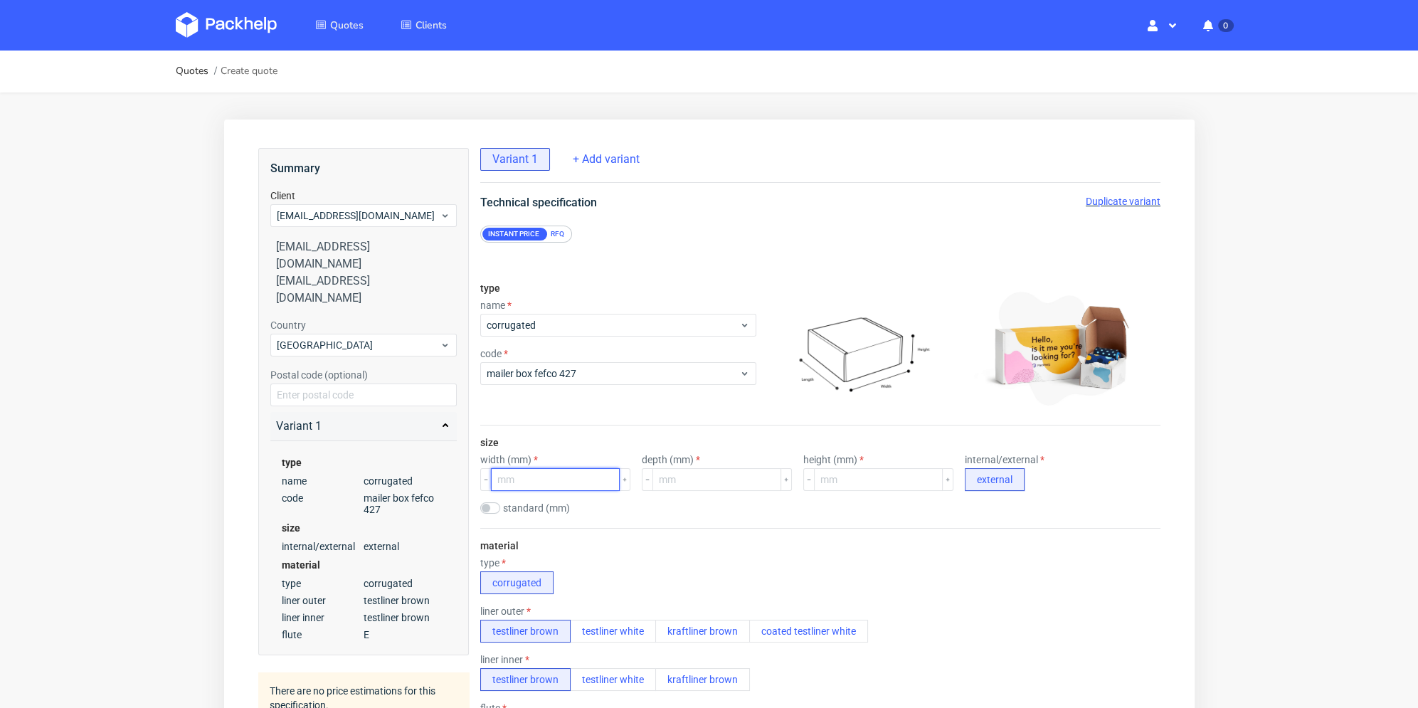
click at [567, 483] on input "number" at bounding box center [554, 479] width 129 height 23
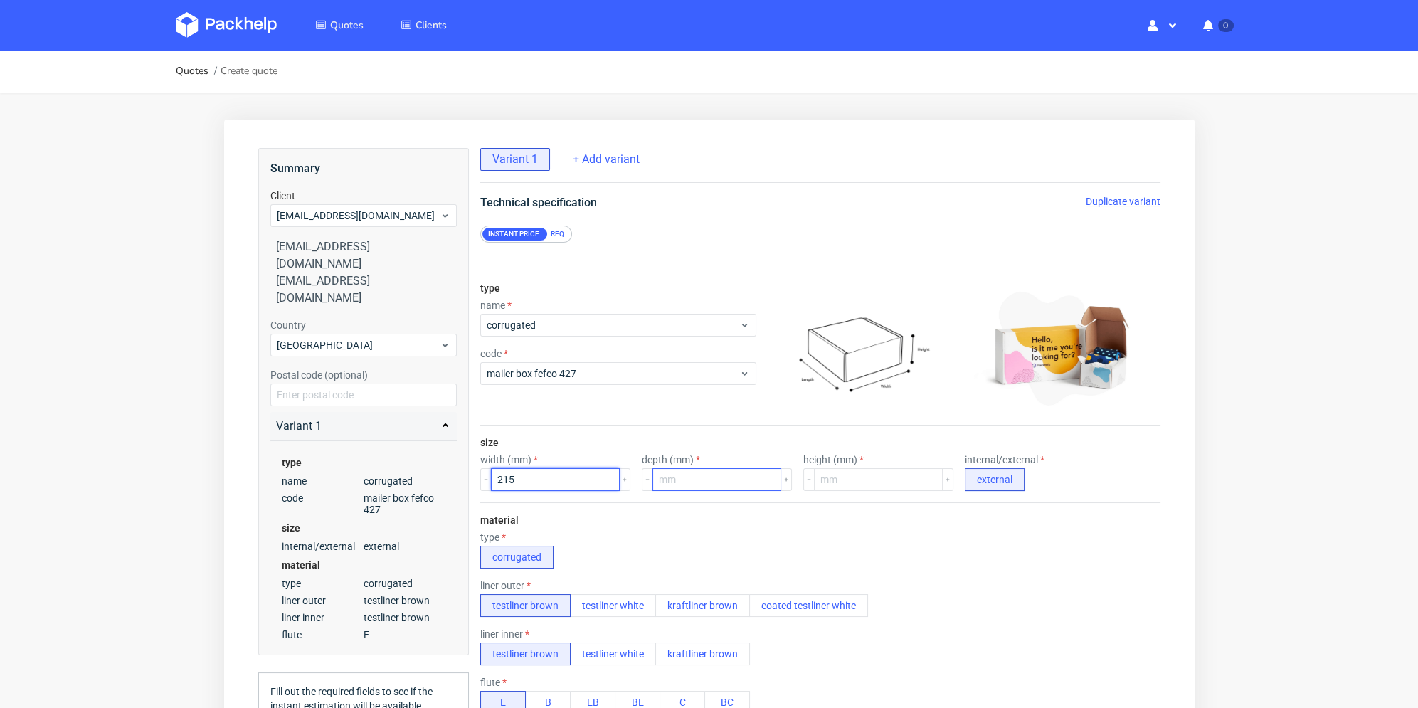
type input "215"
click at [686, 476] on input "number" at bounding box center [716, 479] width 129 height 23
type input "155"
click at [841, 475] on input "number" at bounding box center [877, 479] width 129 height 23
type input "100"
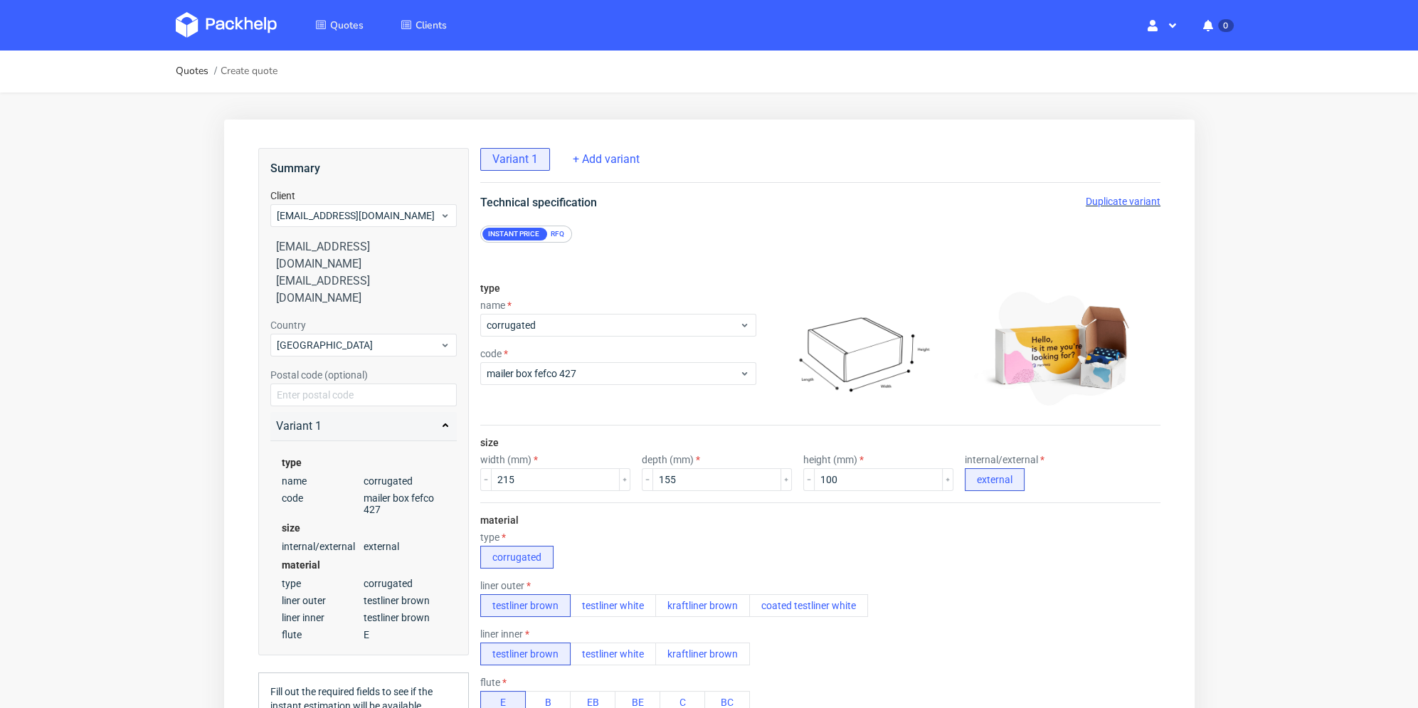
click at [822, 512] on div "material type corrugated liner outer testliner brown testliner white kraftliner…" at bounding box center [820, 639] width 680 height 274
click at [560, 231] on div "RFQ" at bounding box center [556, 234] width 25 height 13
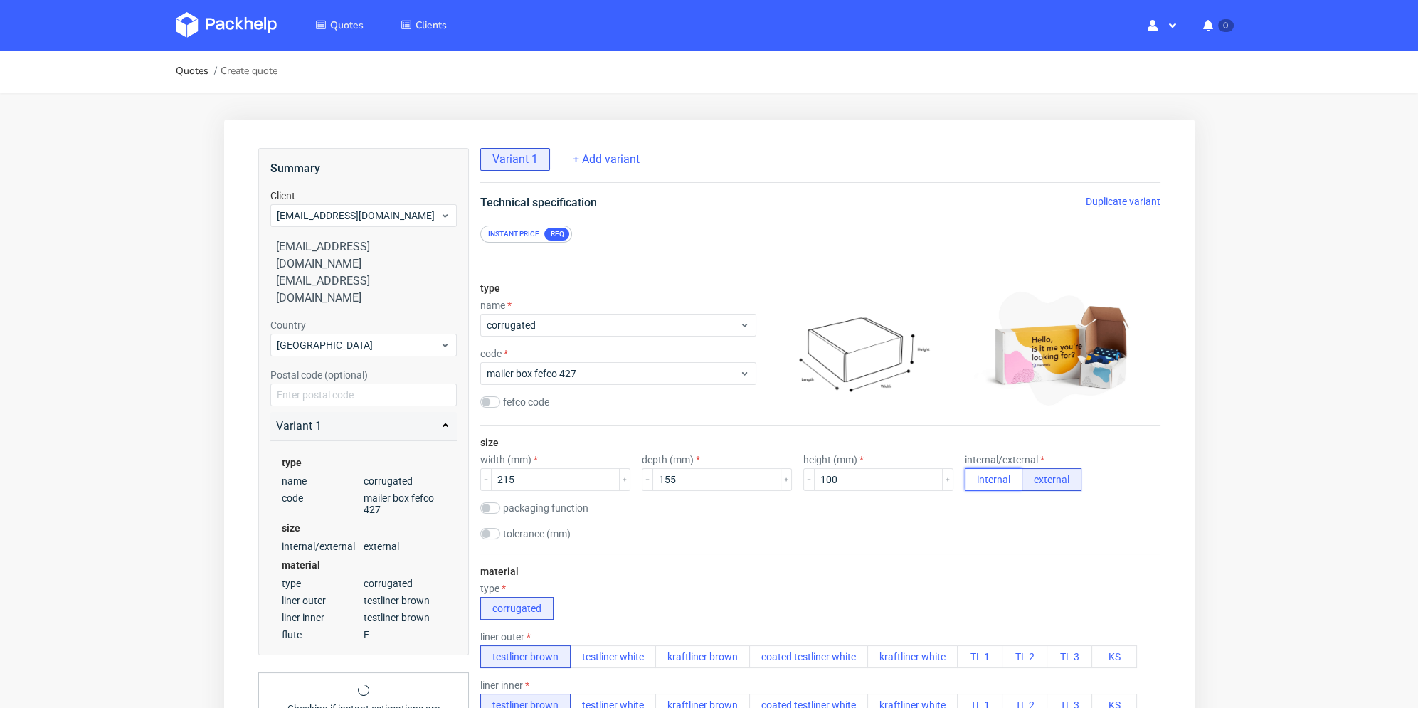
click at [980, 480] on button "internal" at bounding box center [993, 479] width 58 height 23
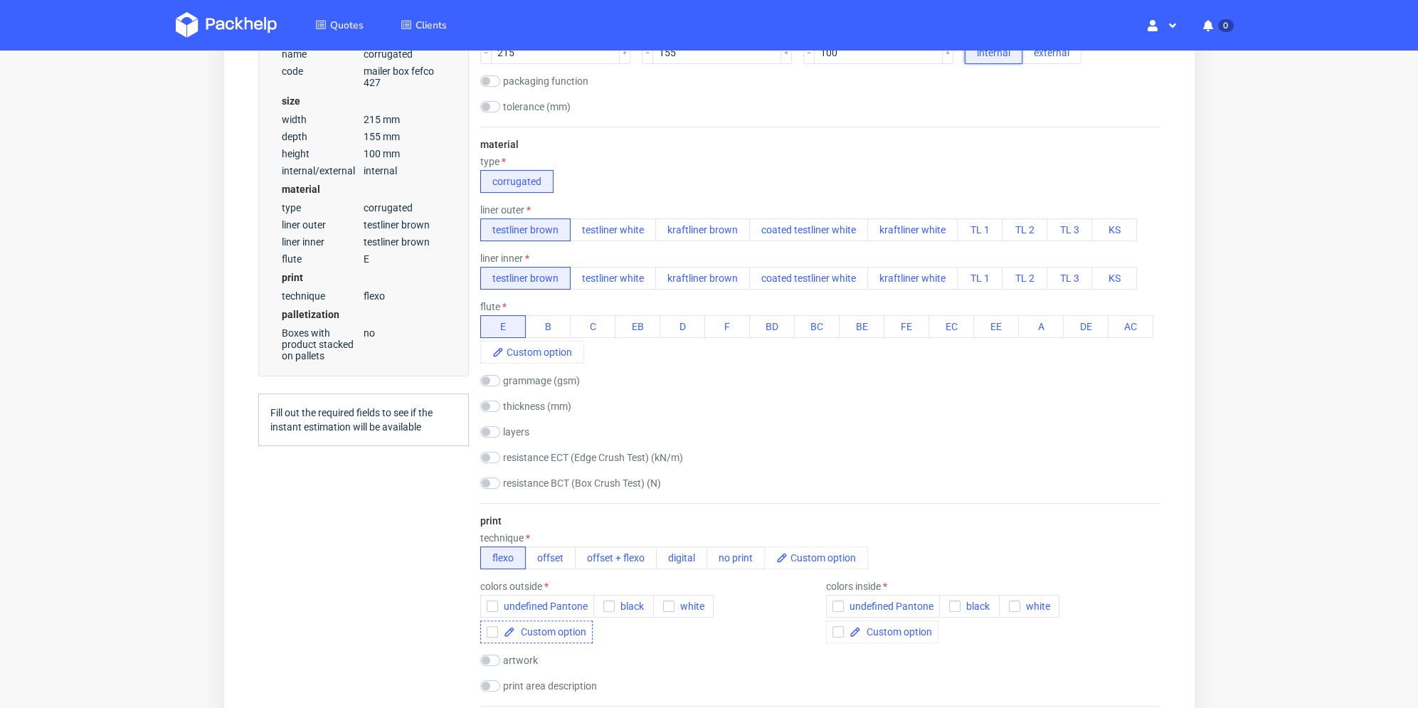
scroll to position [498, 0]
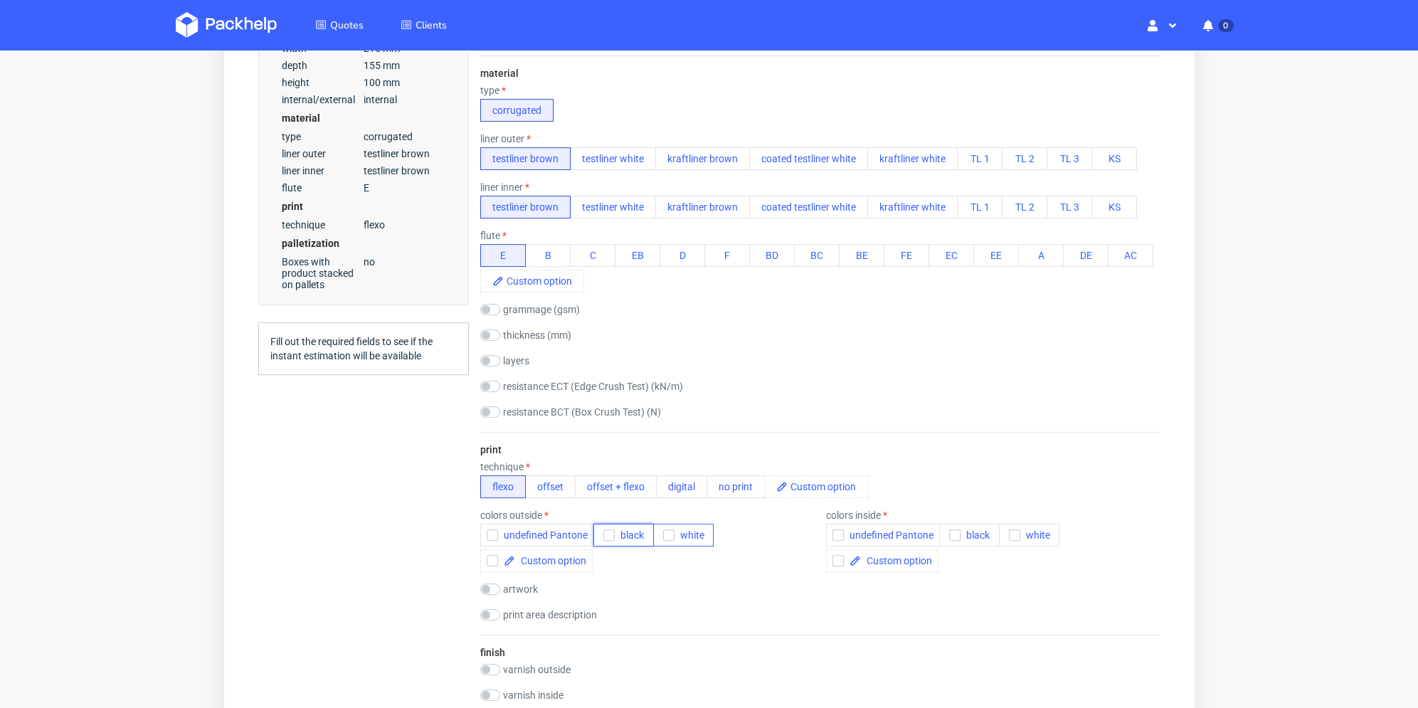
drag, startPoint x: 600, startPoint y: 534, endPoint x: 706, endPoint y: 534, distance: 106.0
click at [602, 534] on button "black" at bounding box center [623, 535] width 60 height 23
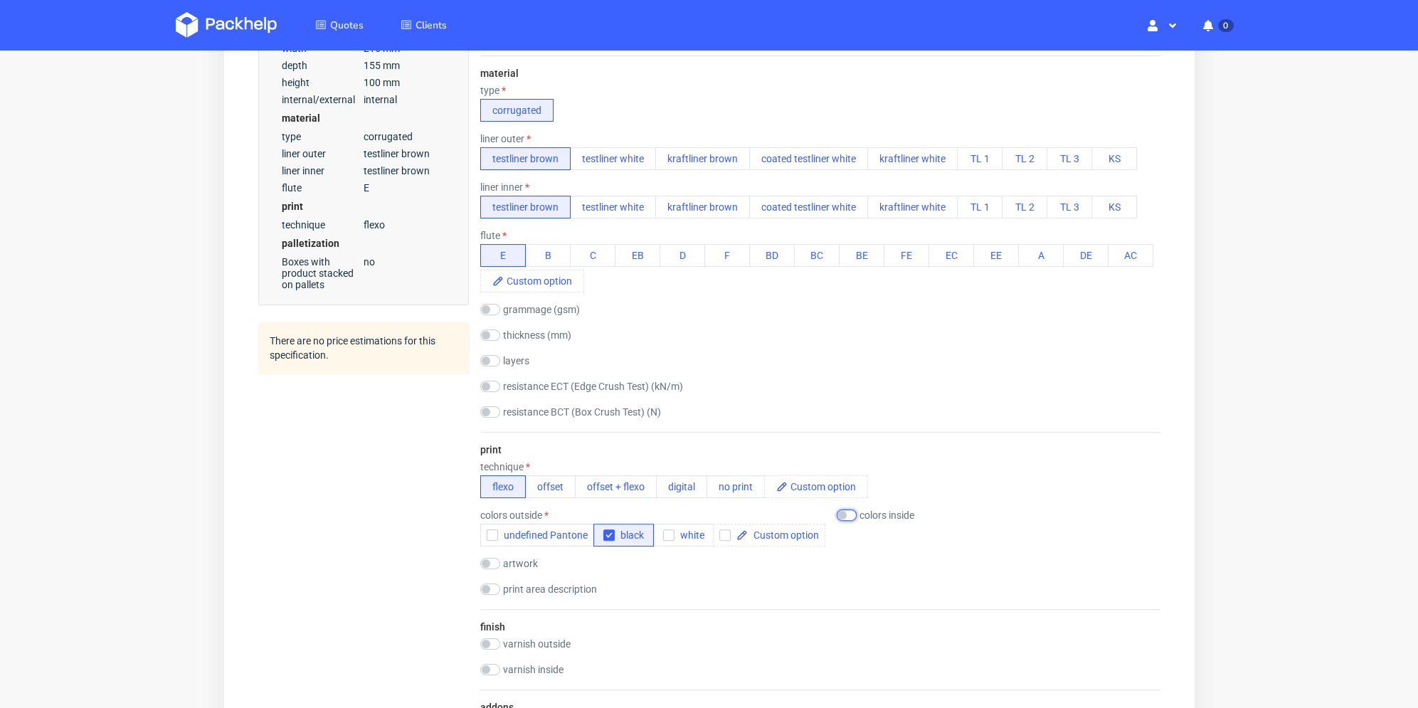
click at [840, 514] on input "checkbox" at bounding box center [846, 514] width 20 height 11
checkbox input "true"
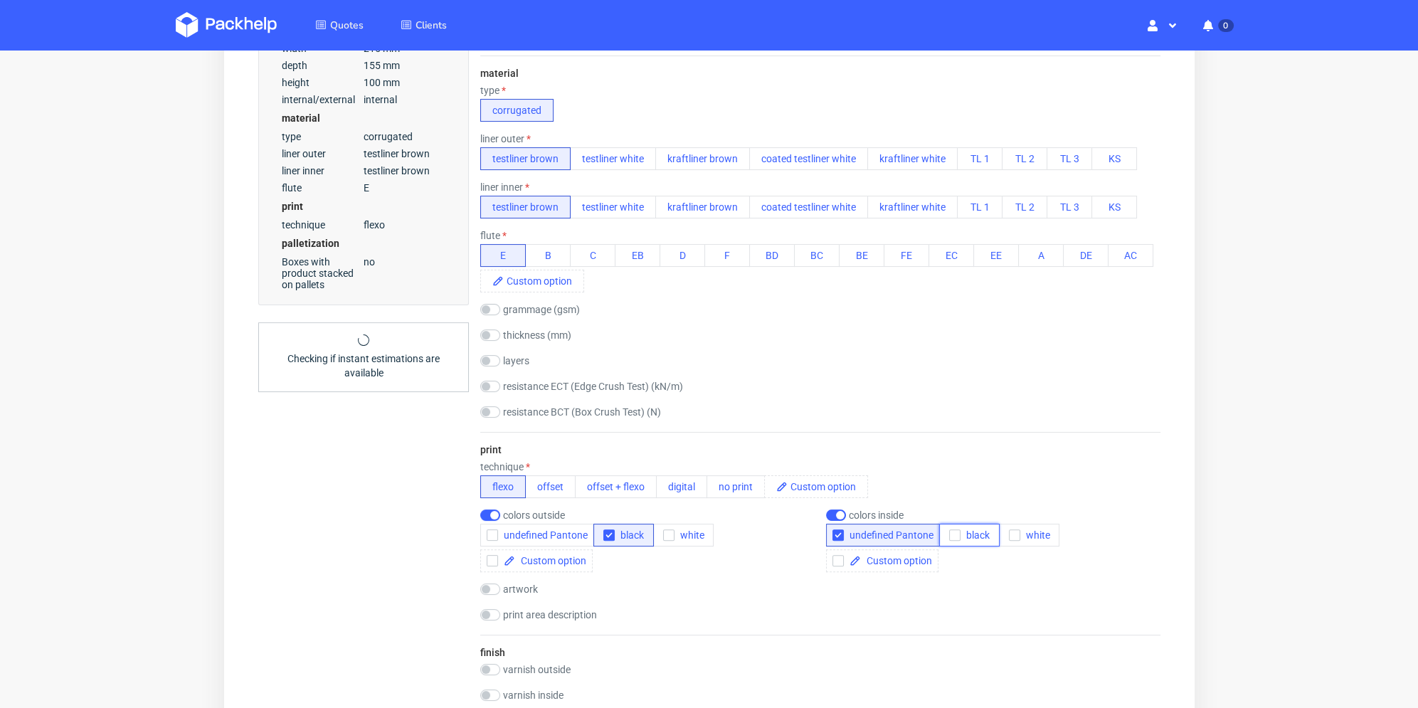
click at [948, 535] on div "button" at bounding box center [953, 534] width 11 height 11
drag, startPoint x: 398, startPoint y: 546, endPoint x: 405, endPoint y: 618, distance: 71.4
click at [399, 546] on div "Summary Client hi@gogglefaceshop.com hi@gogglefaceshop.com hi@gogglefaceshop.co…" at bounding box center [363, 515] width 211 height 1731
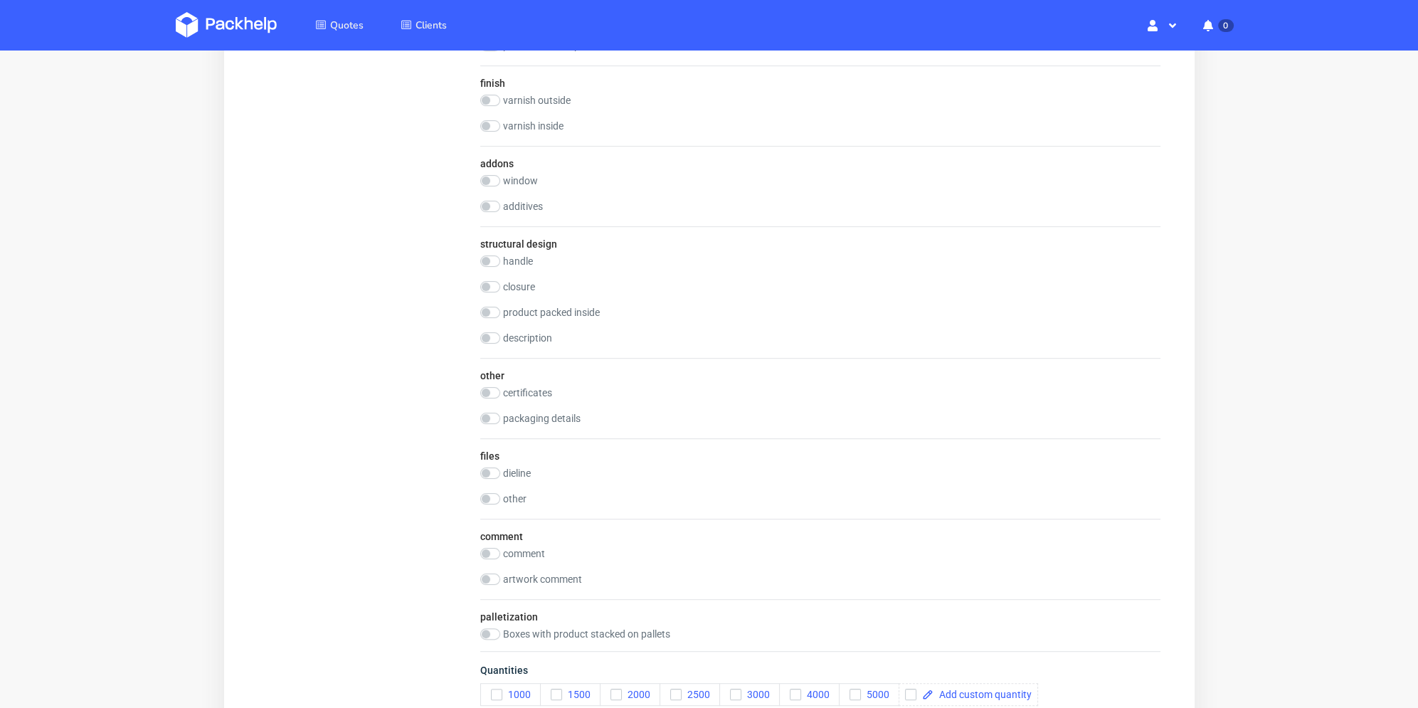
scroll to position [1209, 0]
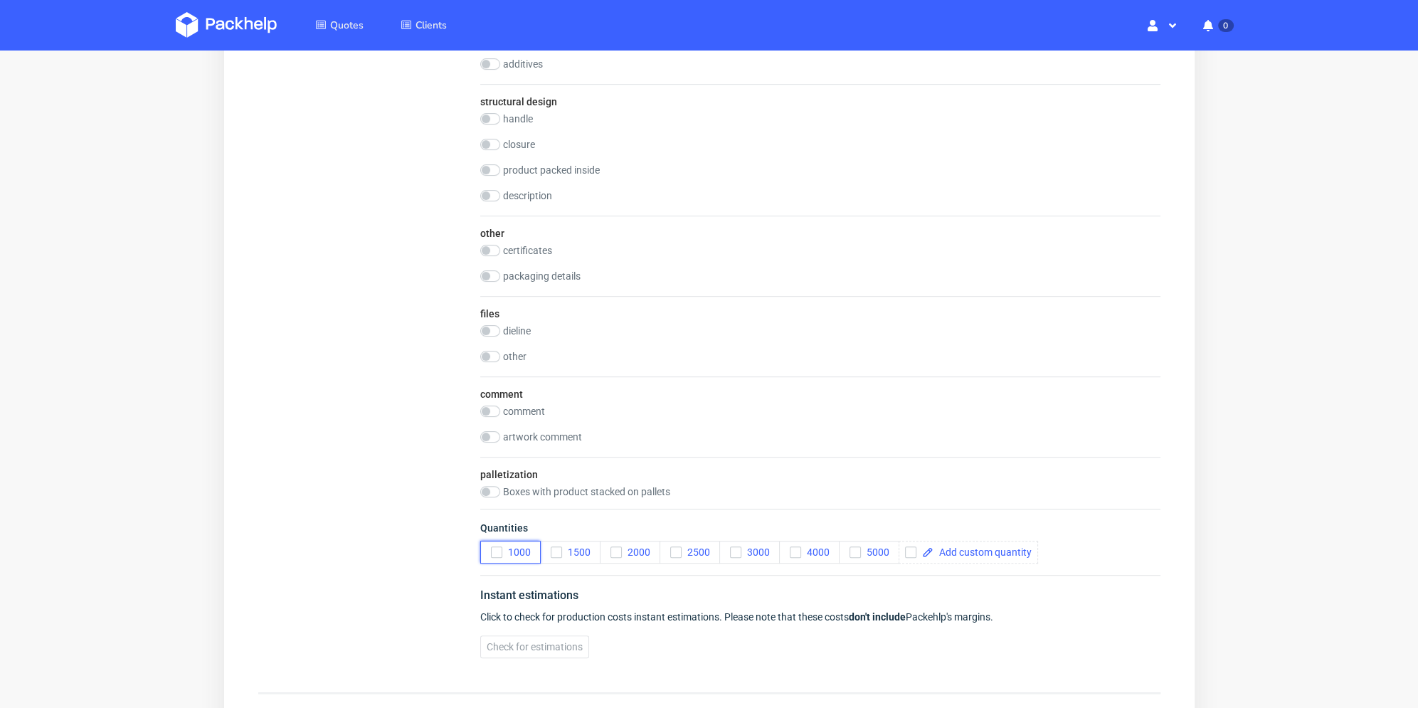
click at [487, 549] on button "1000" at bounding box center [510, 552] width 60 height 23
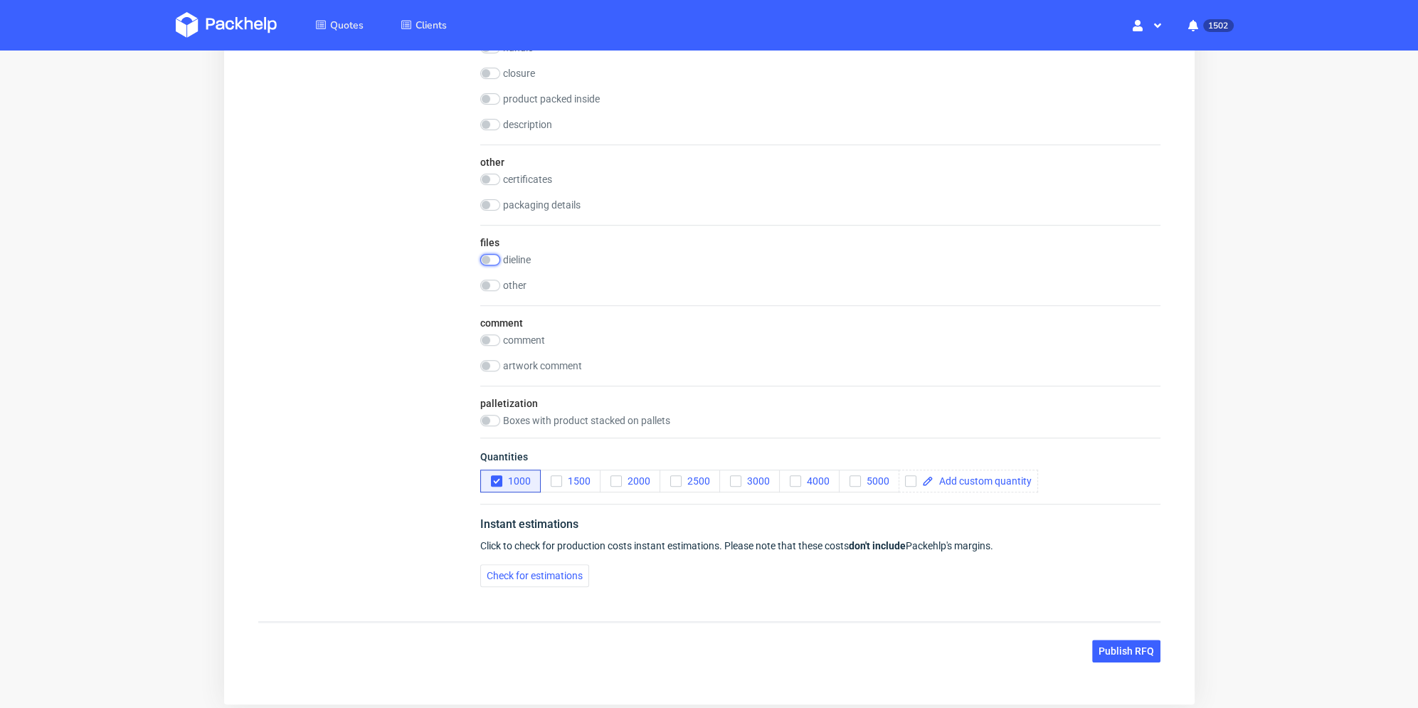
click at [492, 256] on input "checkbox" at bounding box center [490, 259] width 20 height 11
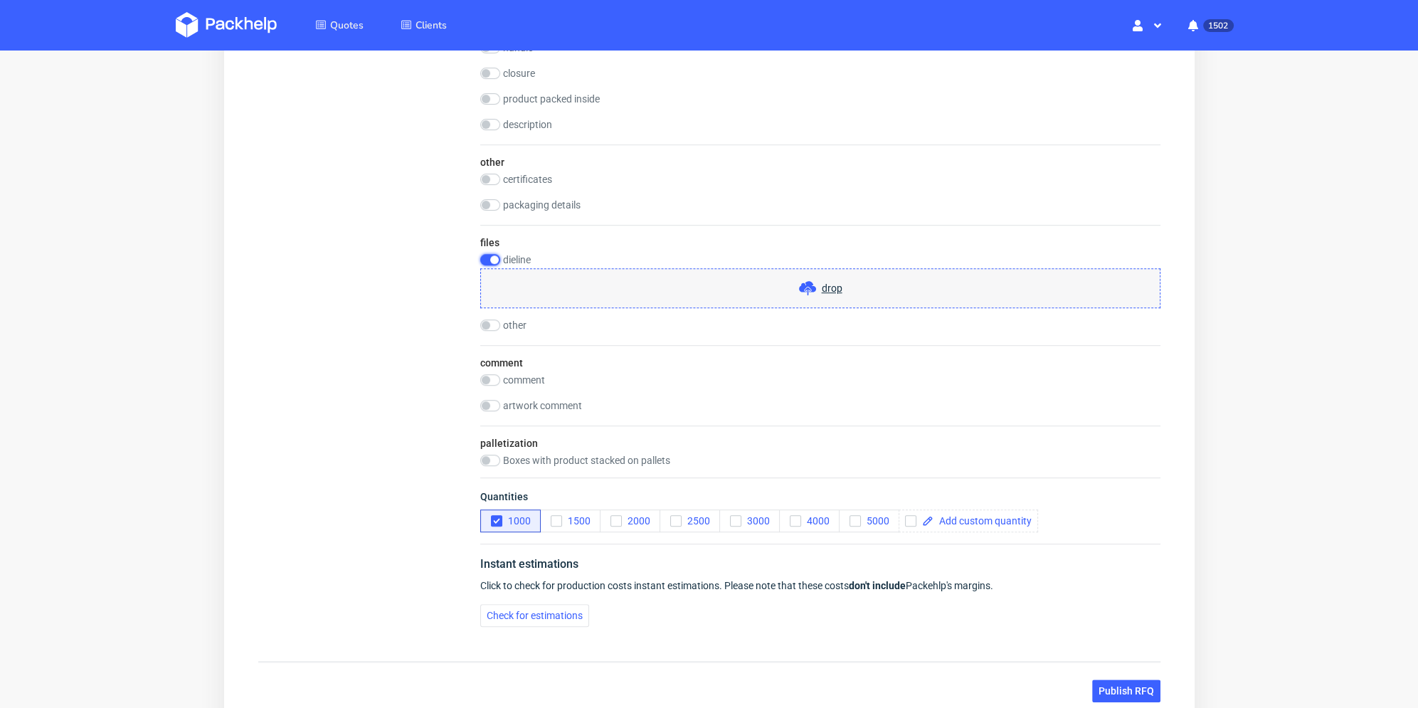
click at [487, 255] on input "checkbox" at bounding box center [490, 259] width 20 height 11
checkbox input "false"
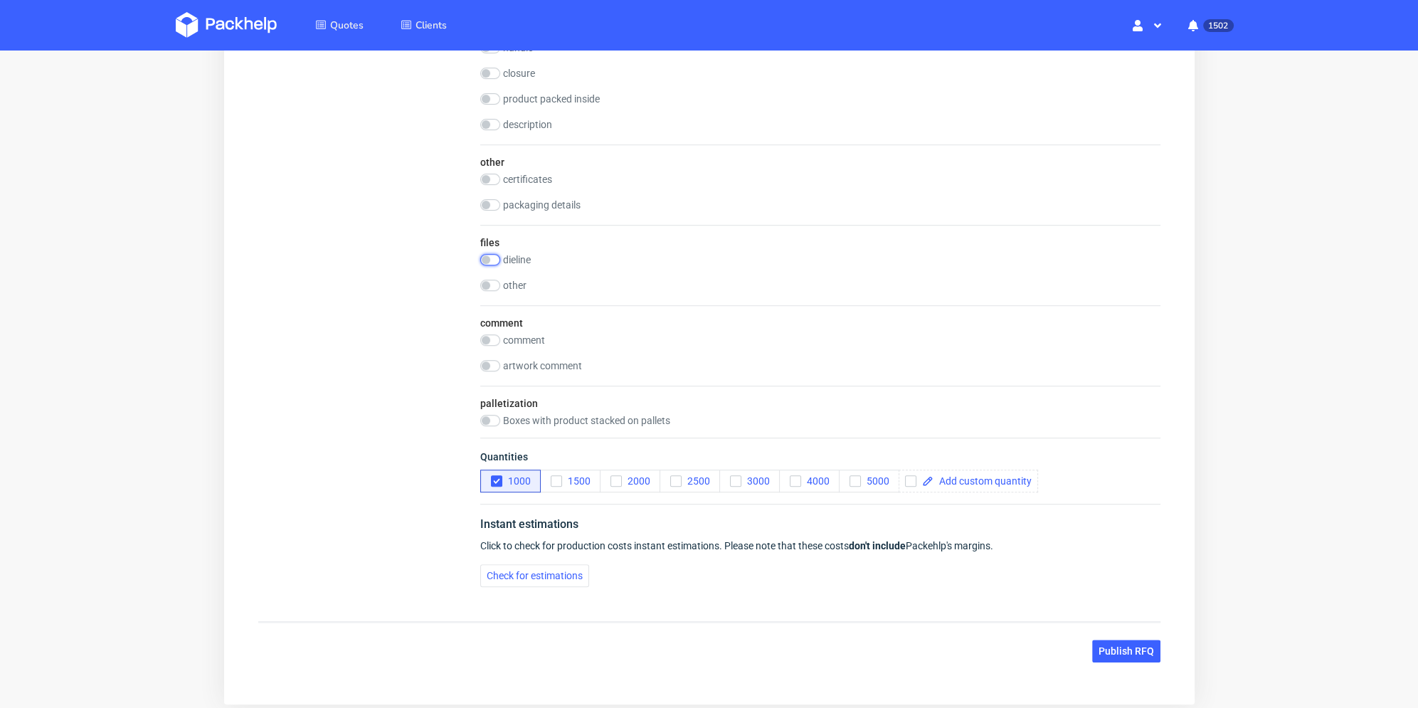
scroll to position [925, 0]
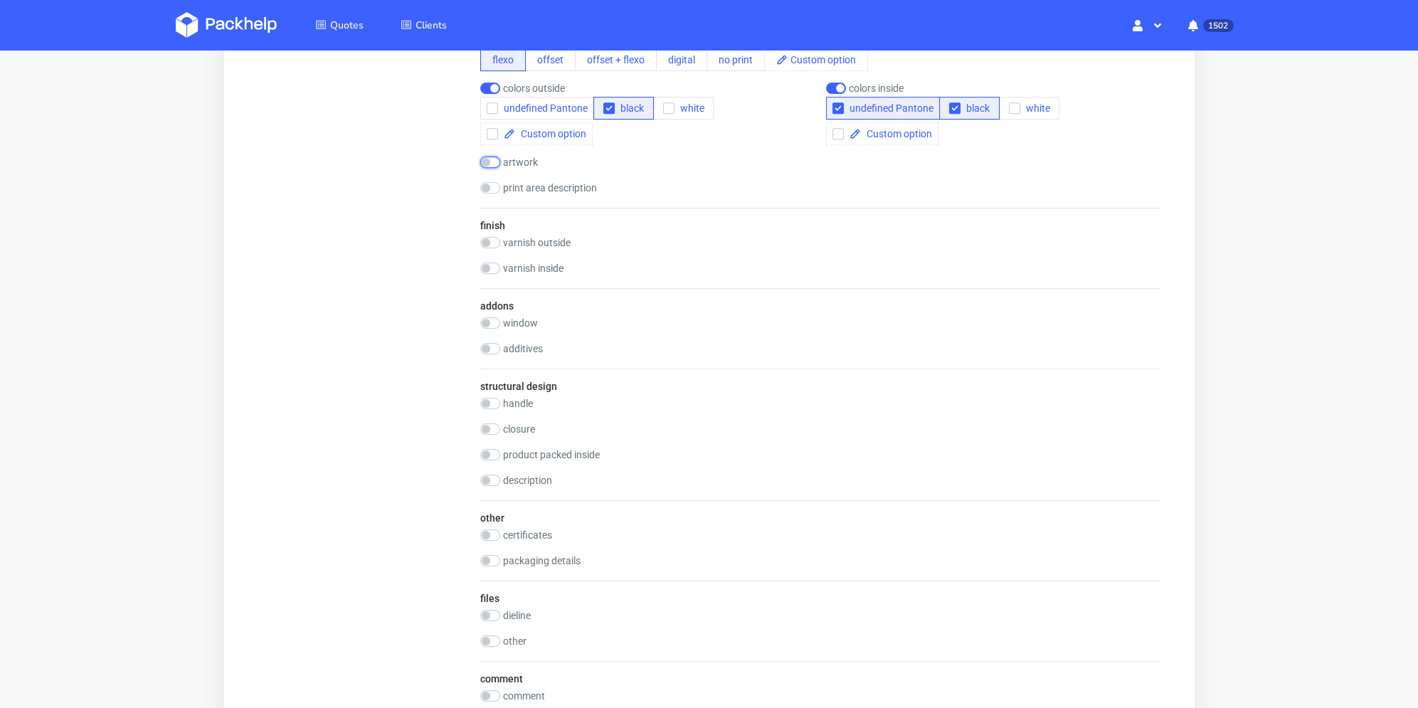
click at [487, 161] on input "checkbox" at bounding box center [490, 162] width 20 height 11
checkbox input "true"
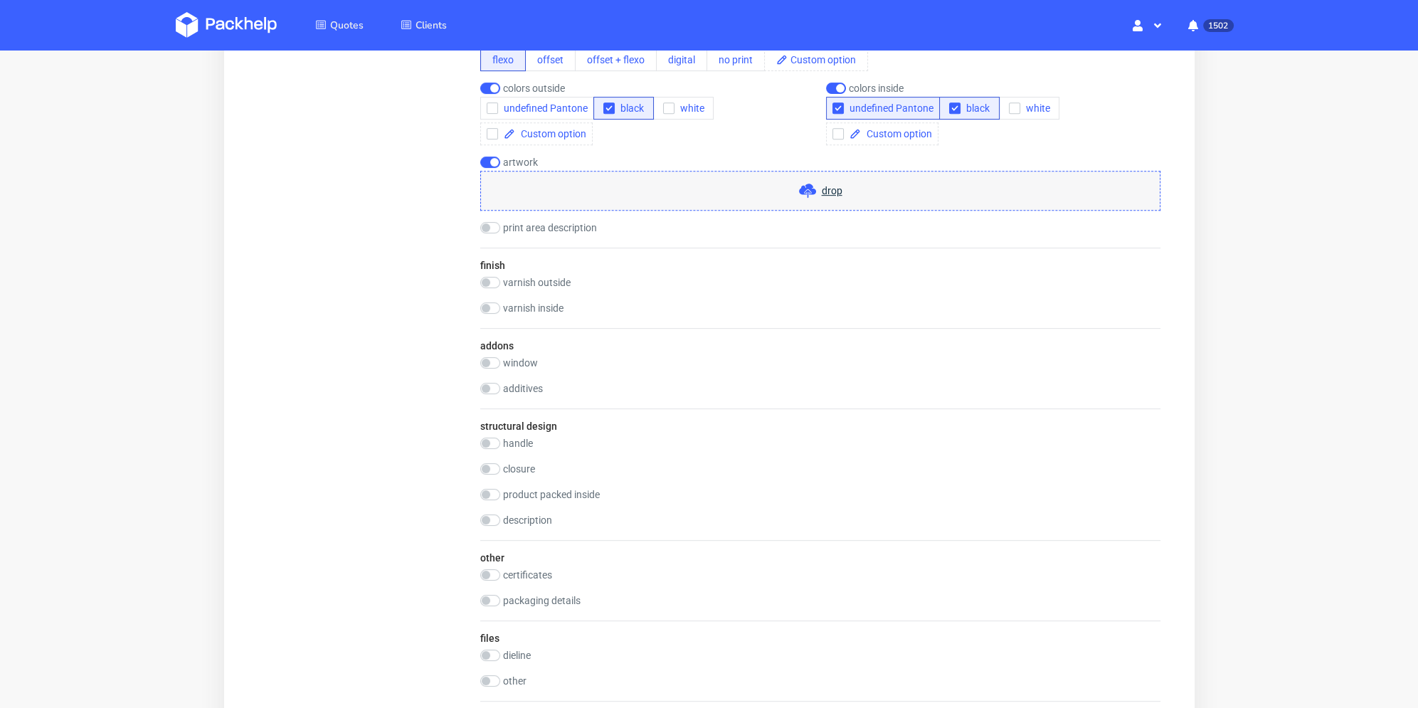
click at [529, 191] on div "drop" at bounding box center [820, 191] width 680 height 40
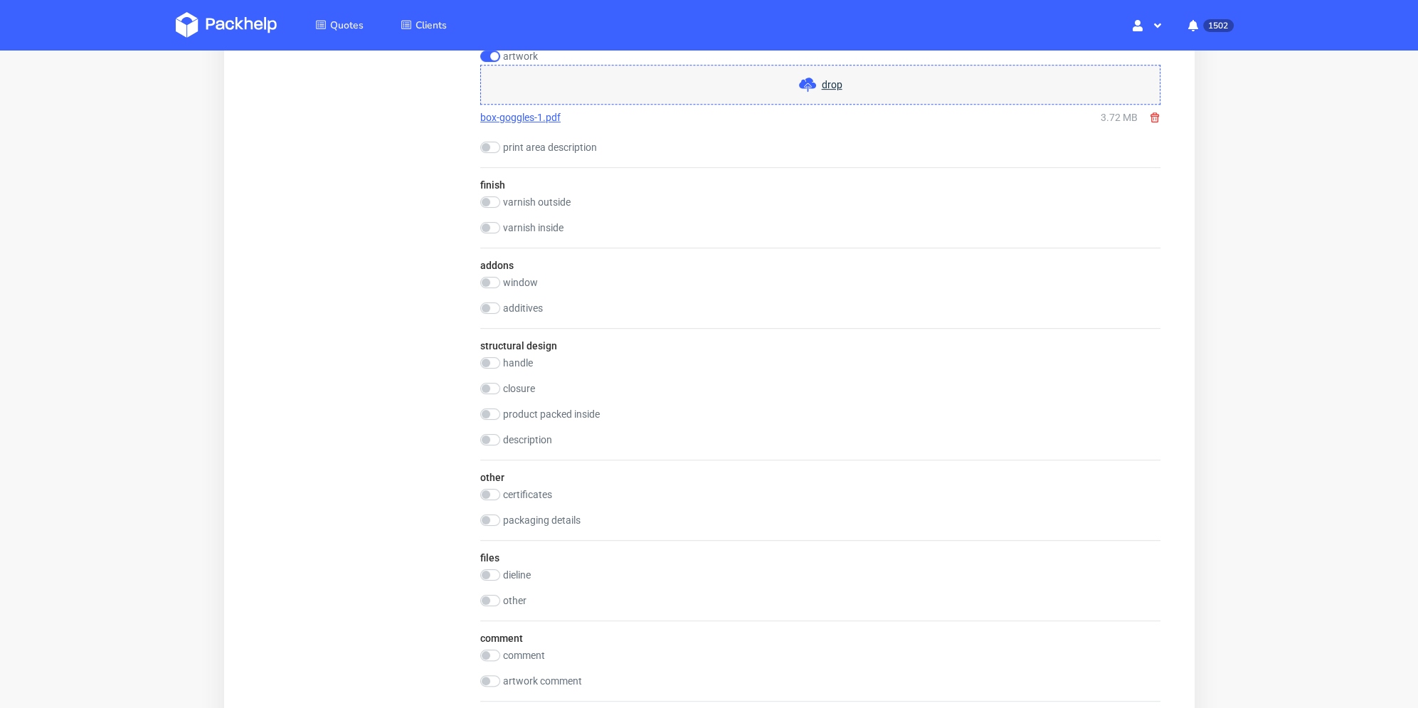
scroll to position [1412, 0]
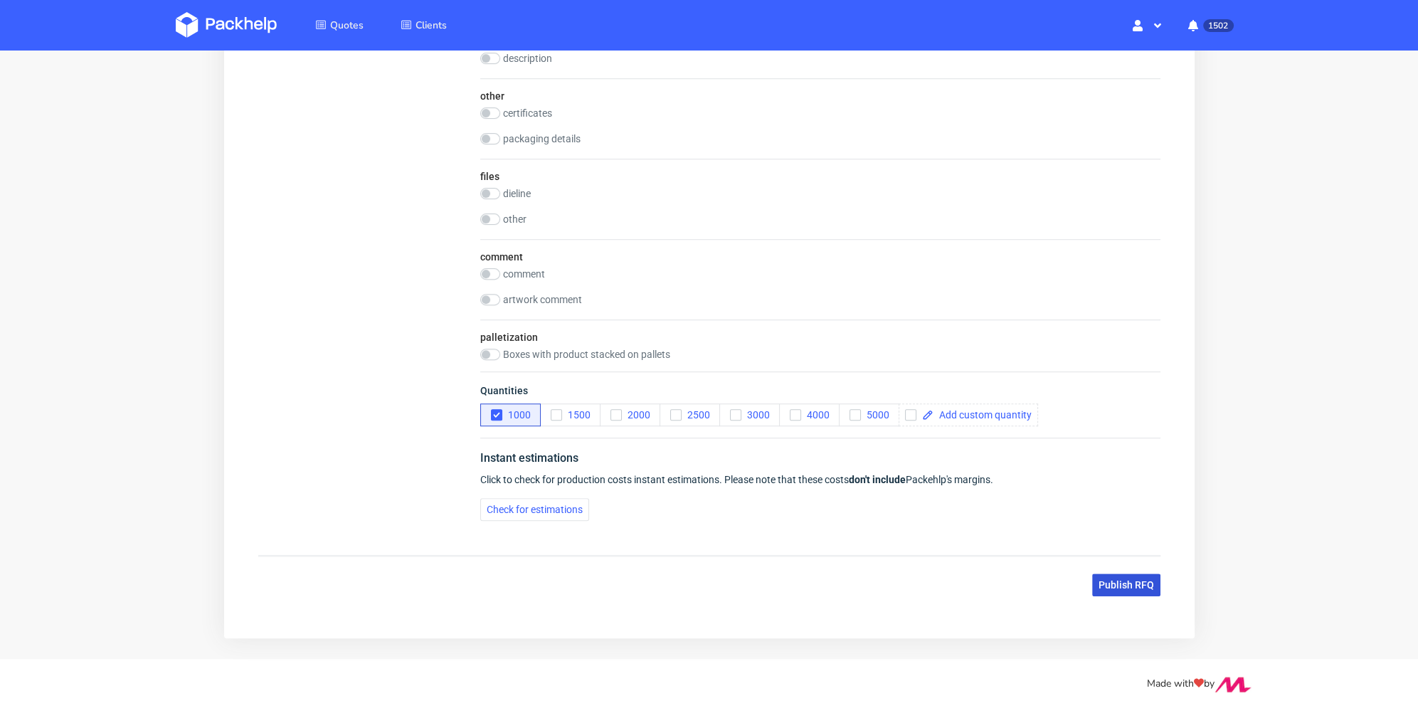
click at [1119, 580] on span "Publish RFQ" at bounding box center [1125, 585] width 55 height 10
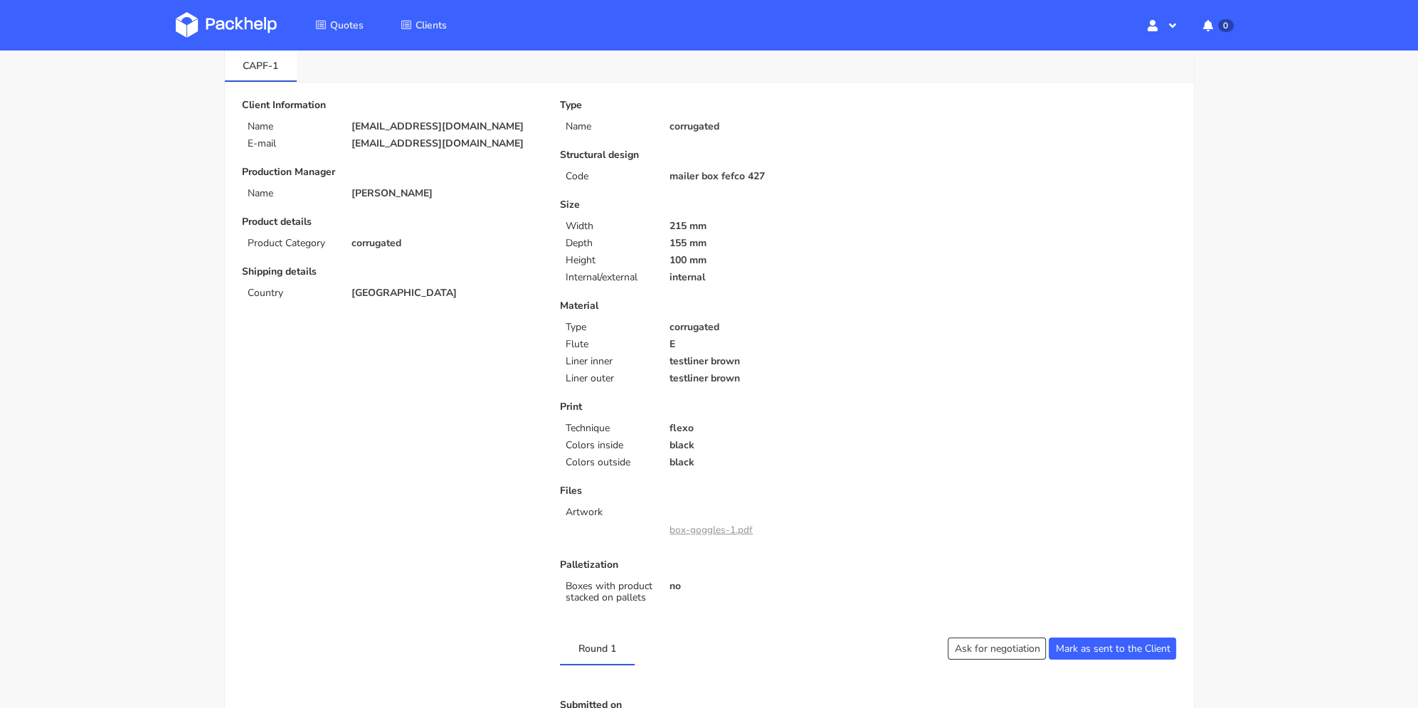
scroll to position [213, 0]
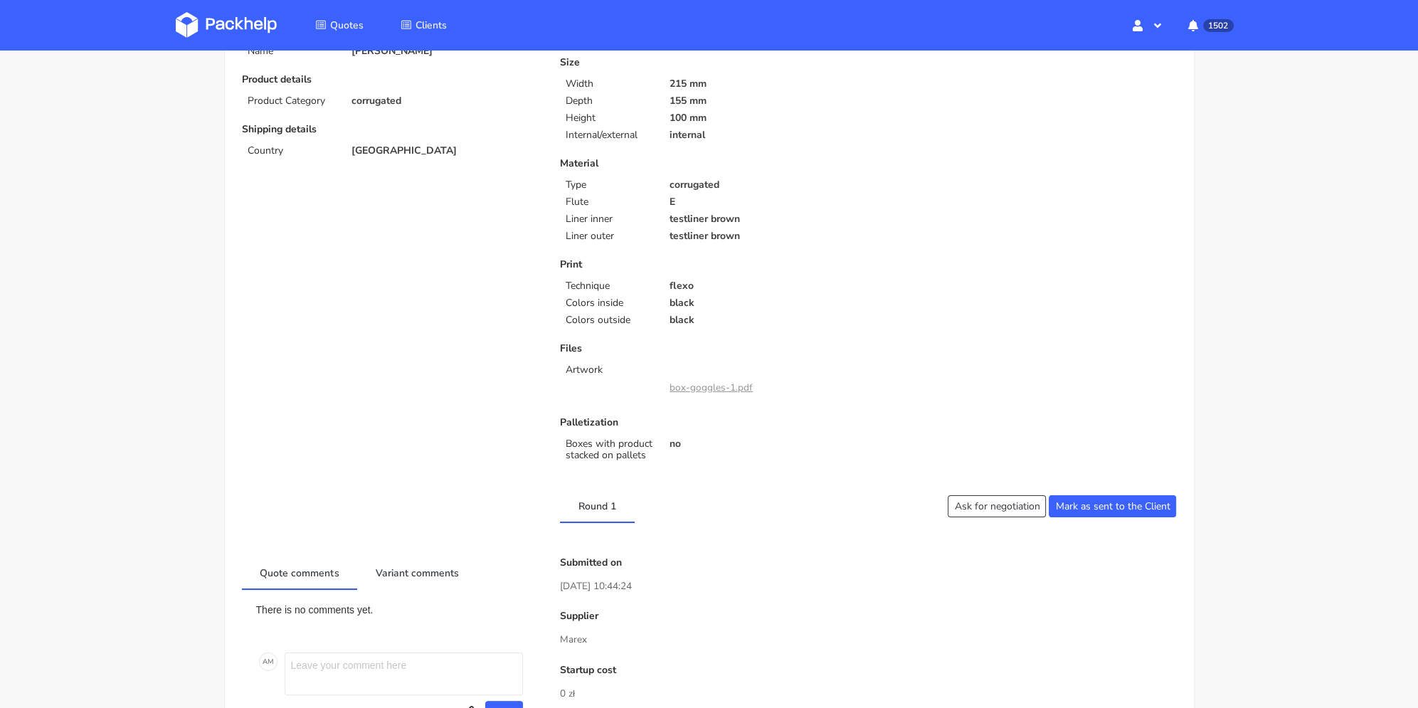
click at [701, 392] on link "box-goggles-1.pdf" at bounding box center [710, 388] width 83 height 14
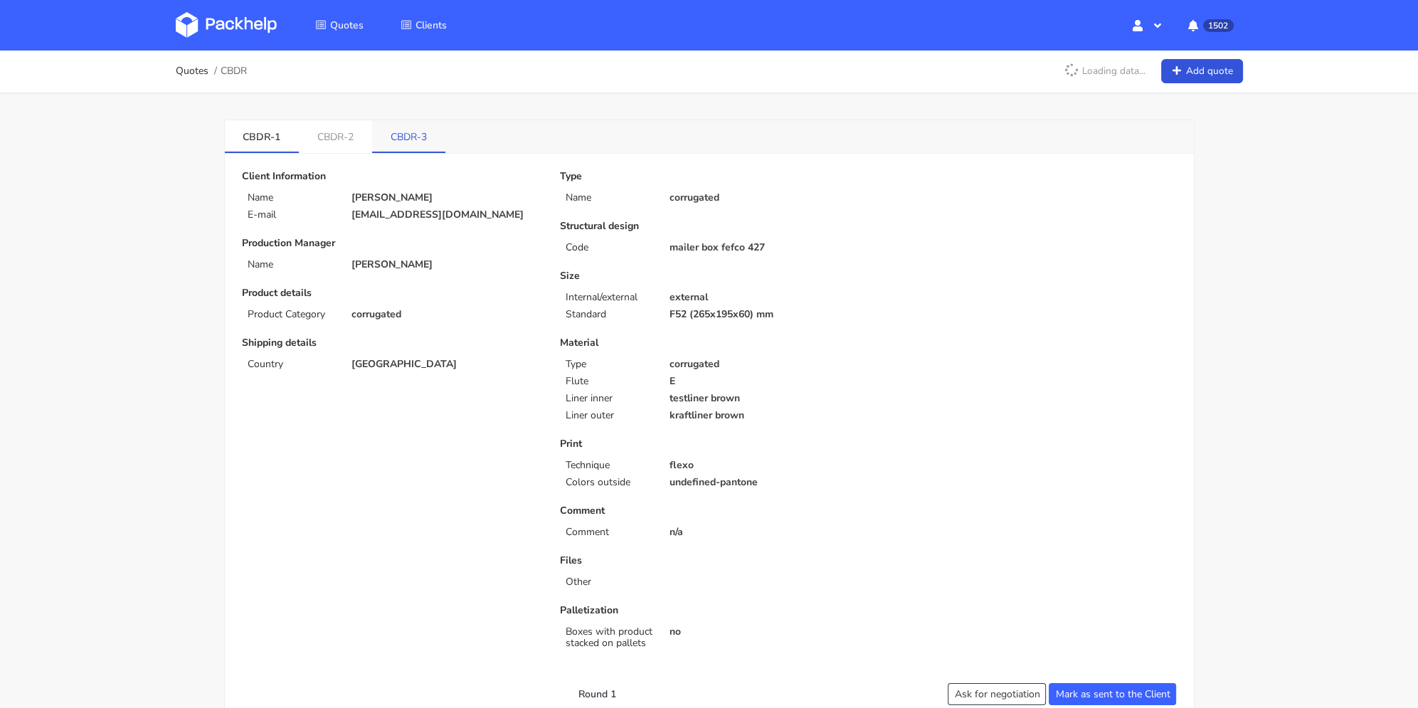
click at [399, 130] on link "CBDR-3" at bounding box center [408, 135] width 73 height 31
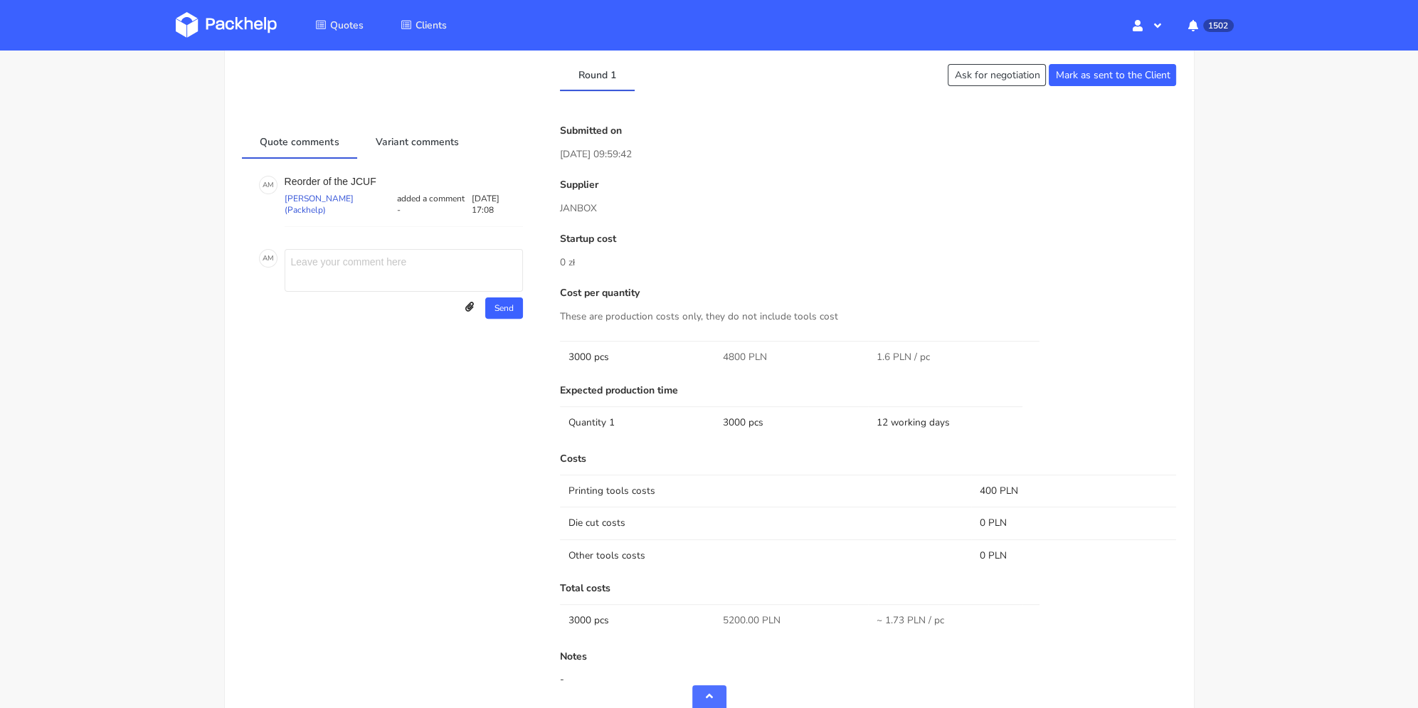
scroll to position [427, 0]
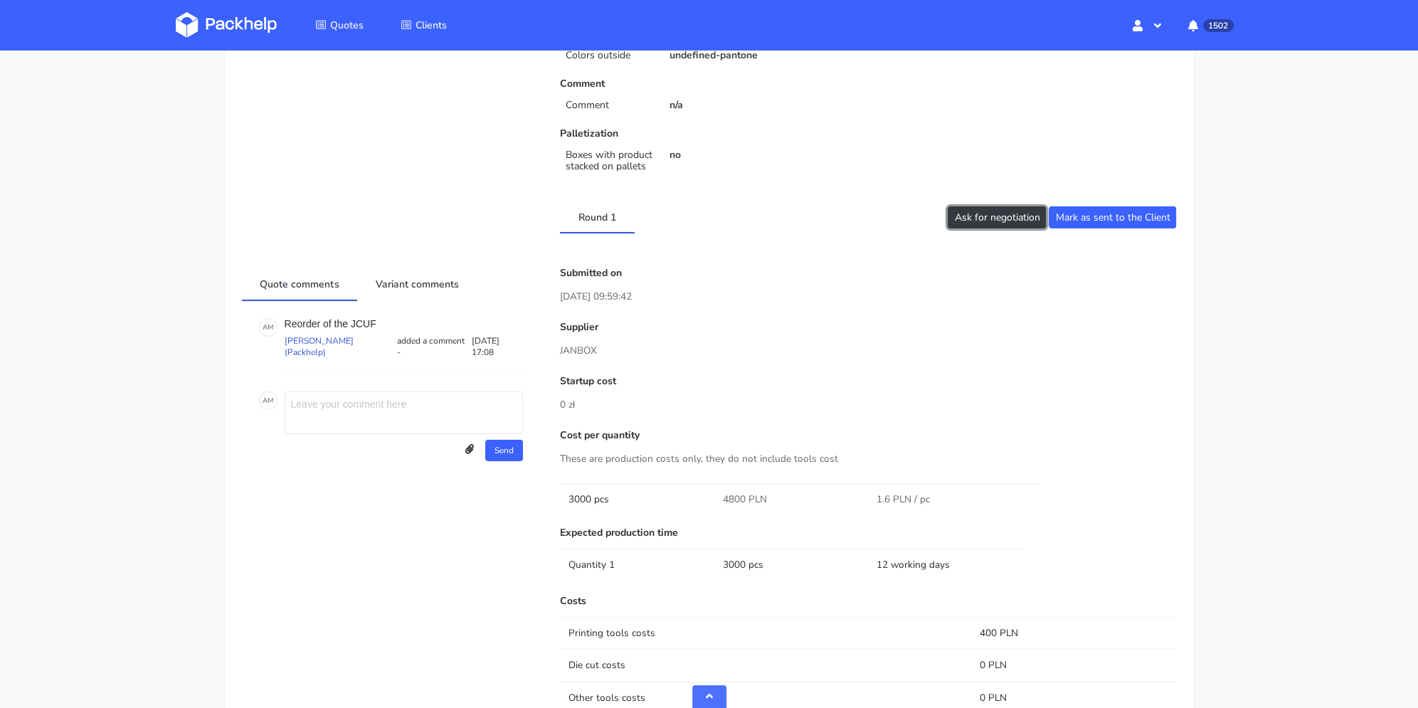
click at [1004, 216] on button "Ask for negotiation" at bounding box center [997, 217] width 98 height 22
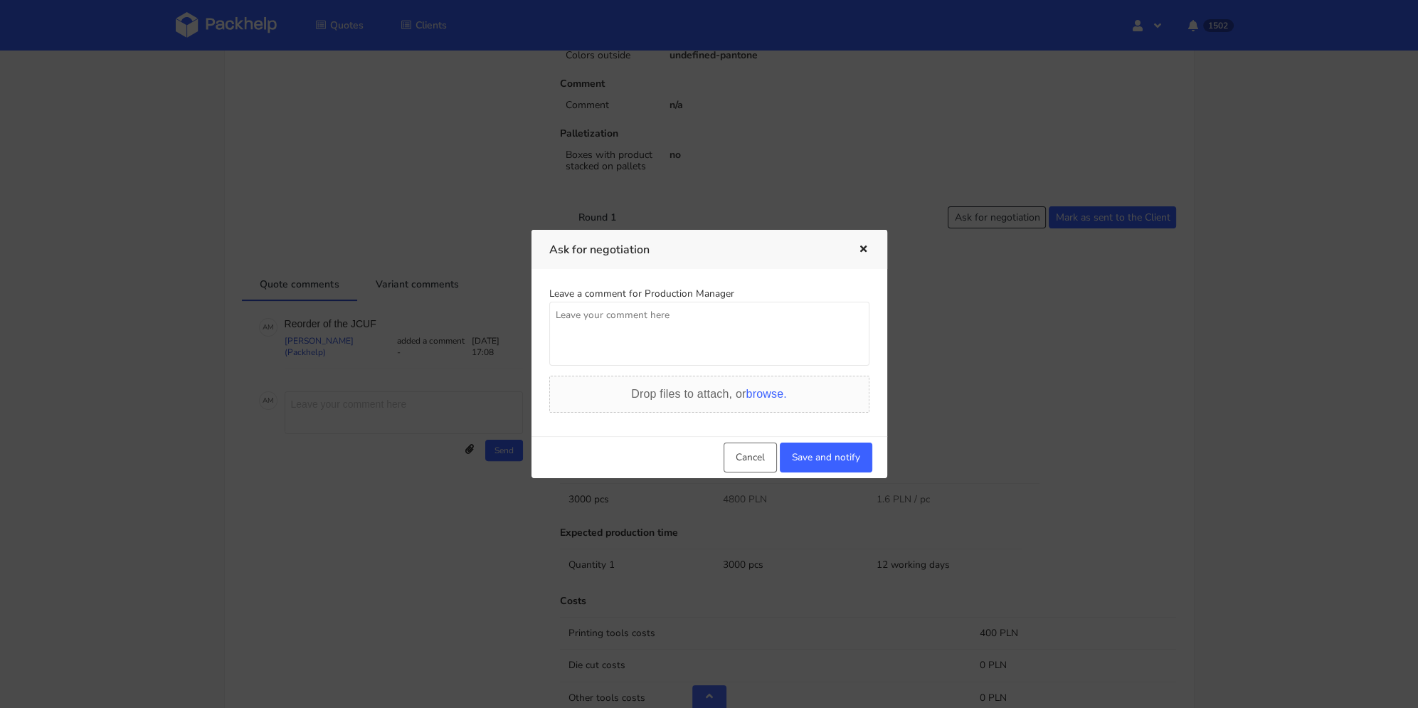
click at [677, 362] on textarea at bounding box center [709, 334] width 320 height 64
drag, startPoint x: 597, startPoint y: 316, endPoint x: 576, endPoint y: 316, distance: 21.3
click at [576, 316] on textarea "czy uy" at bounding box center [709, 334] width 320 height 64
drag, startPoint x: 598, startPoint y: 318, endPoint x: 590, endPoint y: 317, distance: 7.9
click at [590, 317] on textarea "czy uda bn" at bounding box center [709, 334] width 320 height 64
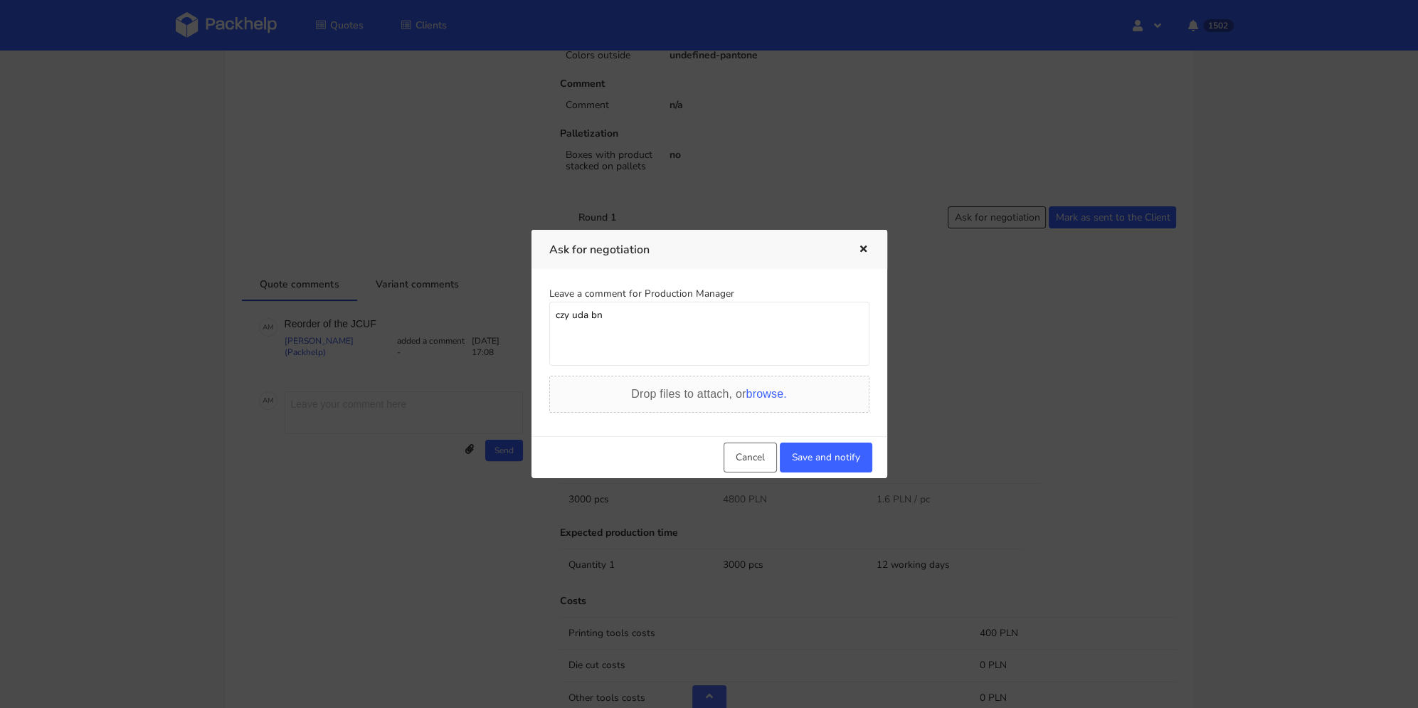
drag, startPoint x: 608, startPoint y: 313, endPoint x: 591, endPoint y: 314, distance: 16.4
click at [591, 314] on textarea "czy uda bn" at bounding box center [709, 334] width 320 height 64
drag, startPoint x: 622, startPoint y: 316, endPoint x: 612, endPoint y: 316, distance: 10.0
click at [612, 316] on textarea "czy uda nam di" at bounding box center [709, 334] width 320 height 64
click at [615, 315] on textarea "czy uda nam su" at bounding box center [709, 334] width 320 height 64
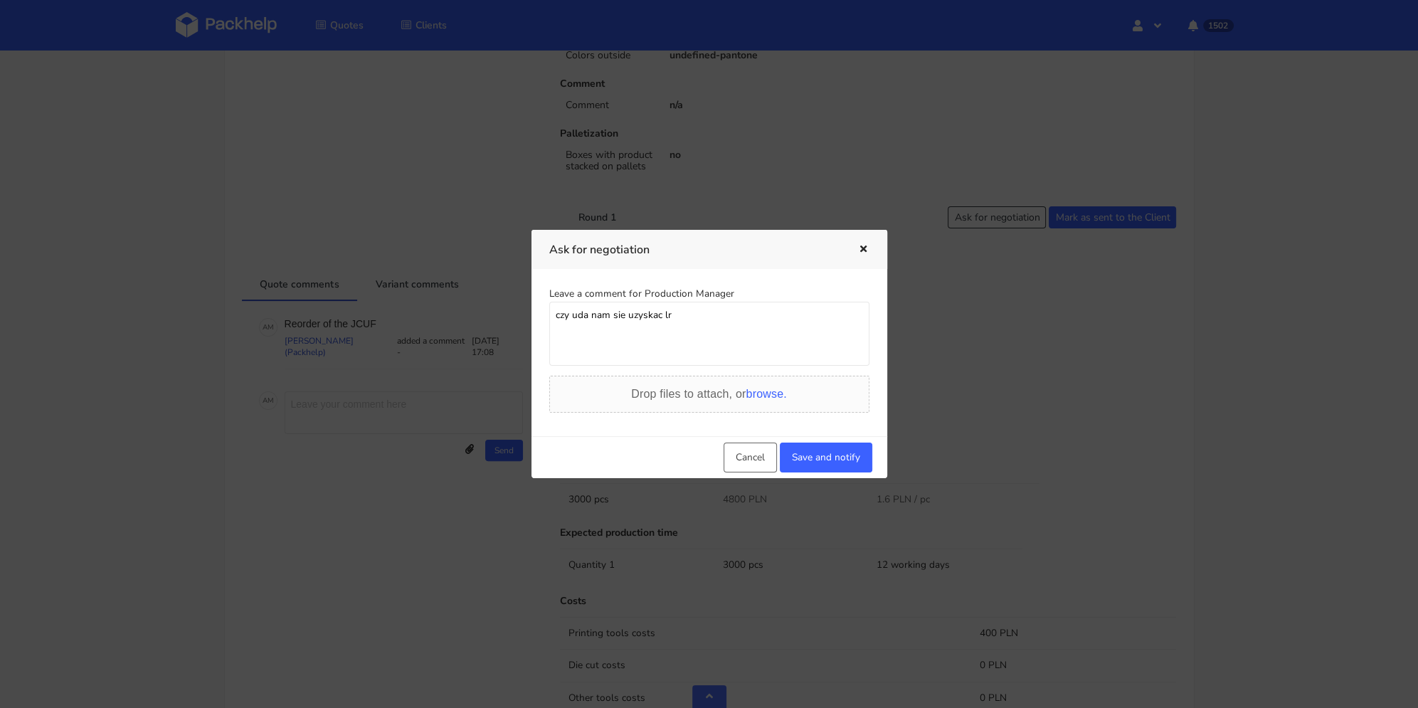
click at [669, 314] on textarea "czy uda nam sie uzyskac lr" at bounding box center [709, 334] width 320 height 64
drag, startPoint x: 674, startPoint y: 318, endPoint x: 665, endPoint y: 318, distance: 8.5
click at [665, 318] on textarea "czy uda nam sie uzyskac lr" at bounding box center [709, 334] width 320 height 64
type textarea "czy uda nam sie uzyskac lepsza cene ? 4500?"
click at [824, 448] on button "Save and notify" at bounding box center [826, 458] width 92 height 30
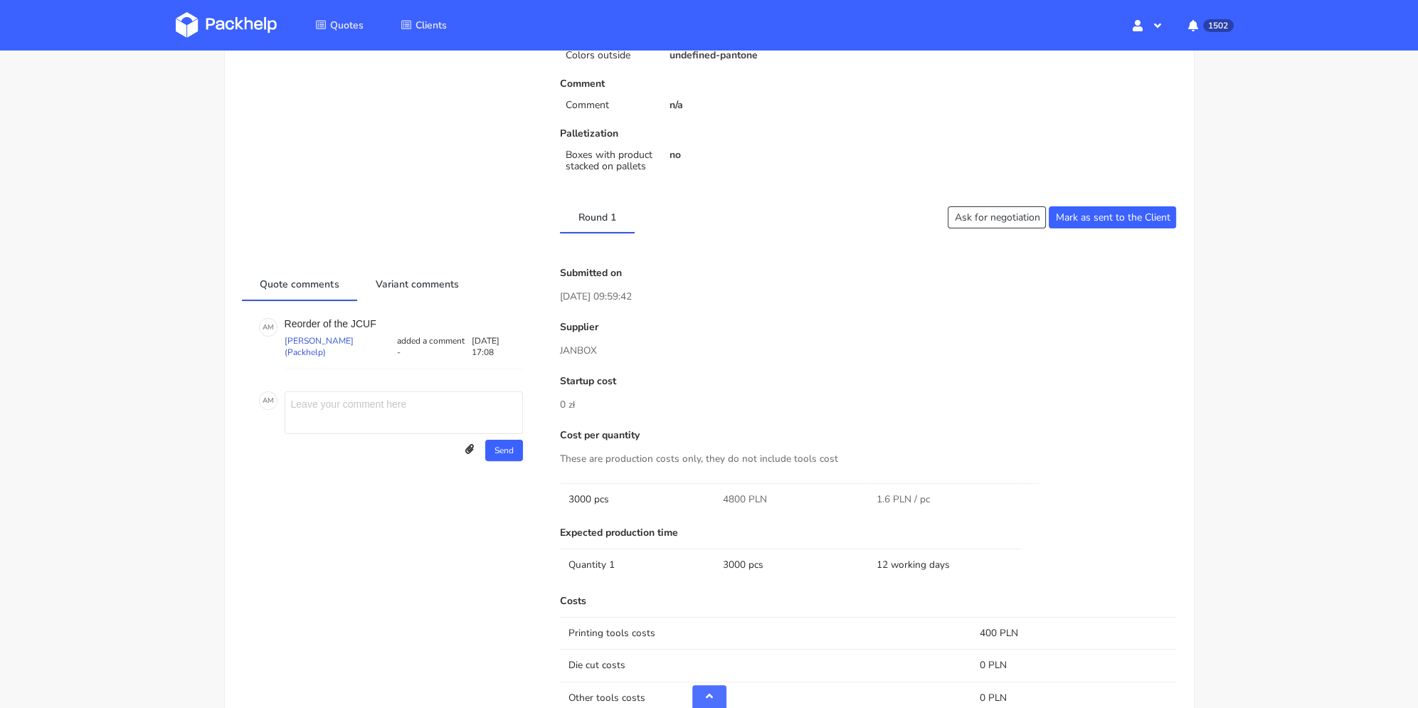
scroll to position [0, 0]
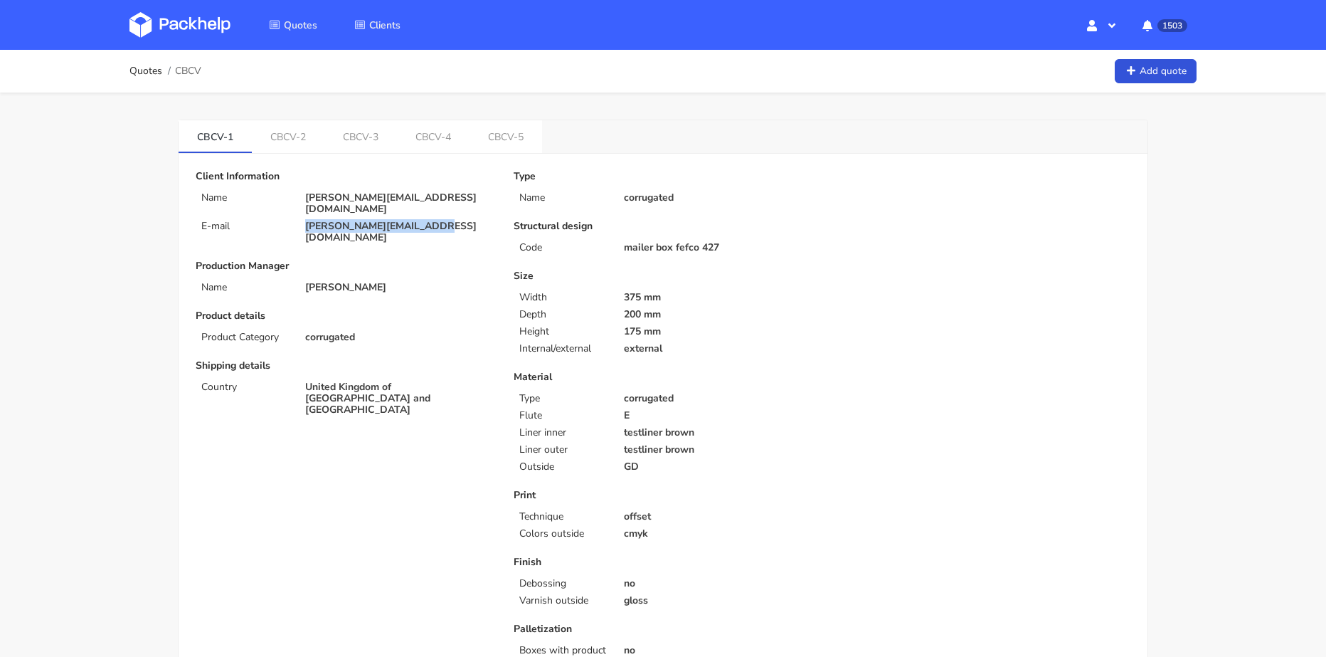
drag, startPoint x: 428, startPoint y: 213, endPoint x: 302, endPoint y: 213, distance: 125.9
click at [302, 221] on div "[PERSON_NAME][EMAIL_ADDRESS][DOMAIN_NAME]" at bounding box center [399, 232] width 208 height 23
copy p "[PERSON_NAME][EMAIL_ADDRESS][DOMAIN_NAME]"
click at [488, 140] on link "CBCV-5" at bounding box center [506, 135] width 73 height 31
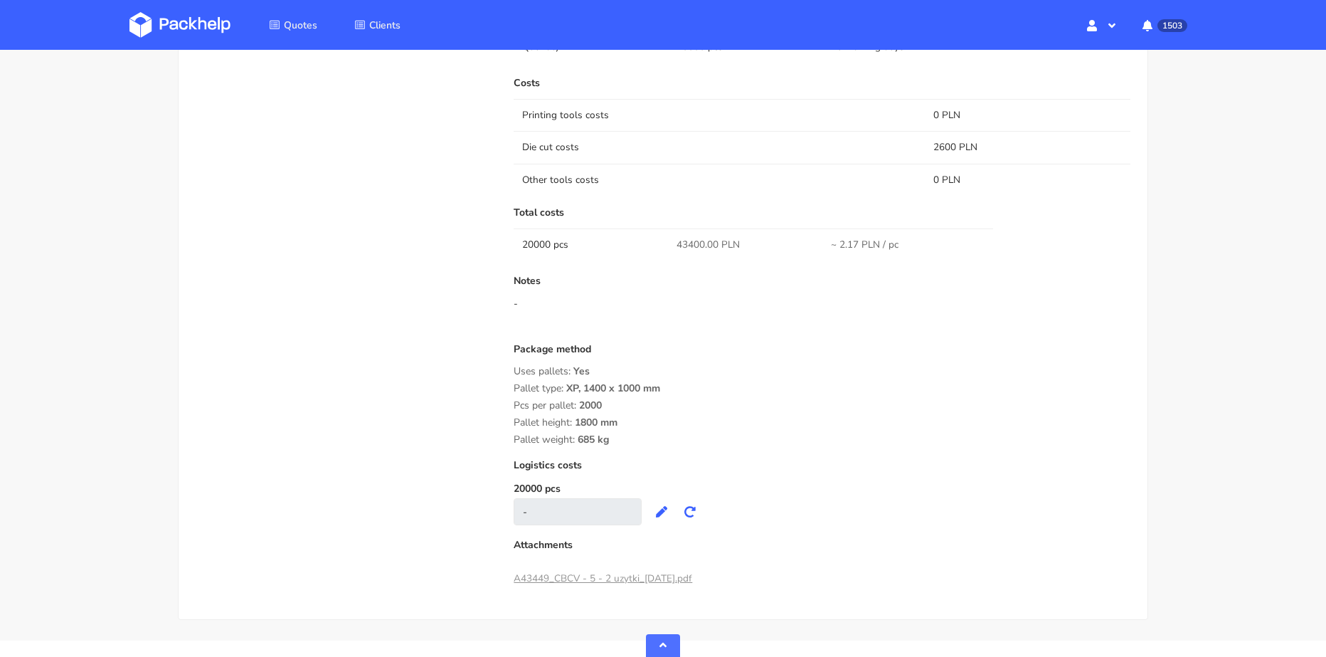
scroll to position [569, 0]
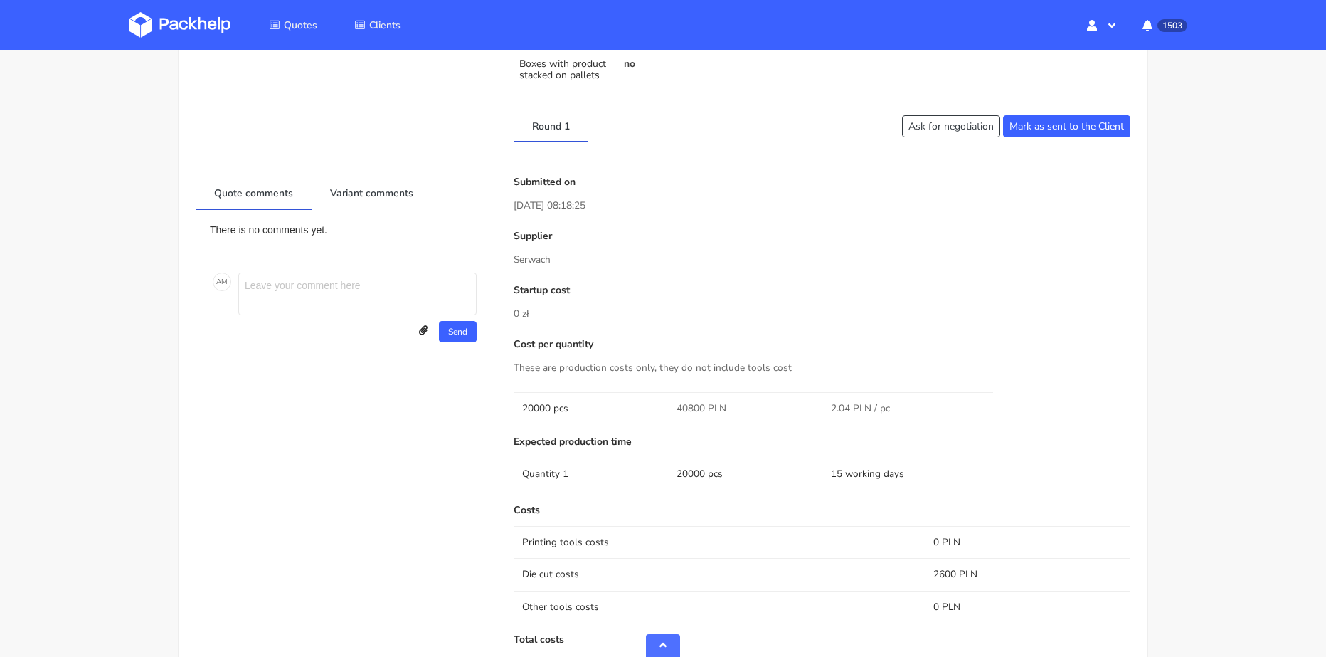
click at [372, 211] on div "There is no comments yet. A M Send Upload attachments Drop files to attach, or …" at bounding box center [345, 284] width 298 height 149
click at [365, 192] on link "Variant comments" at bounding box center [372, 191] width 120 height 31
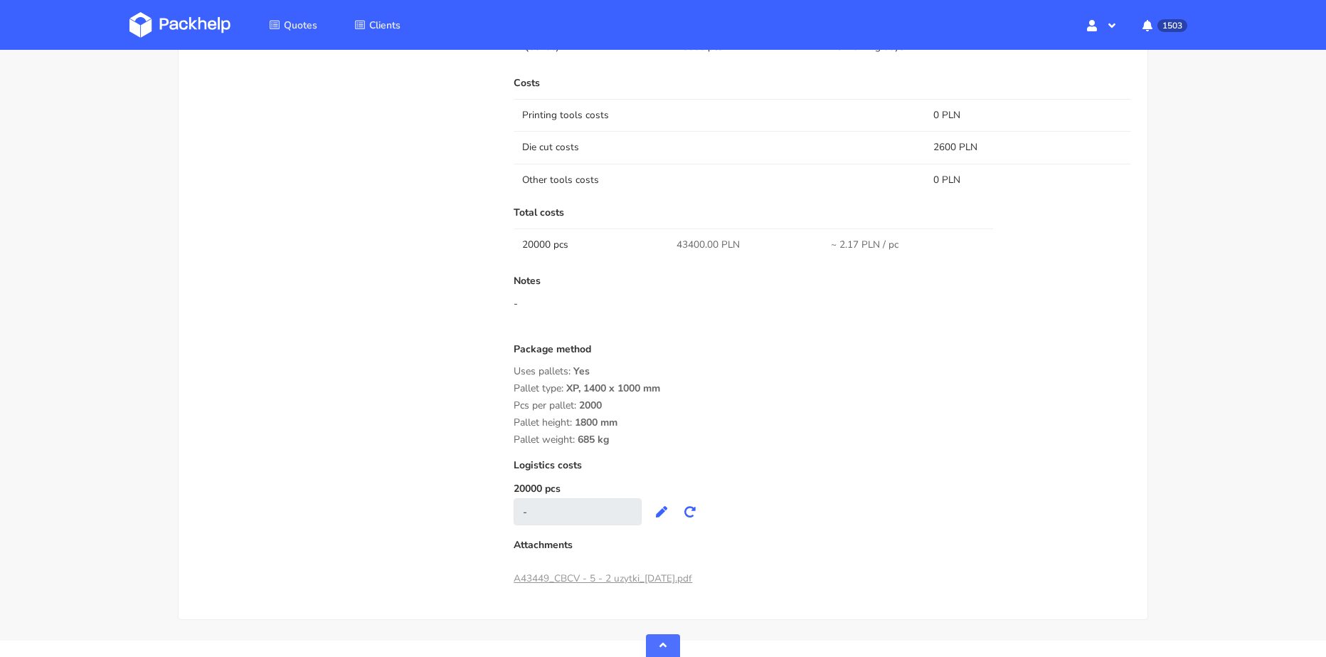
scroll to position [1029, 0]
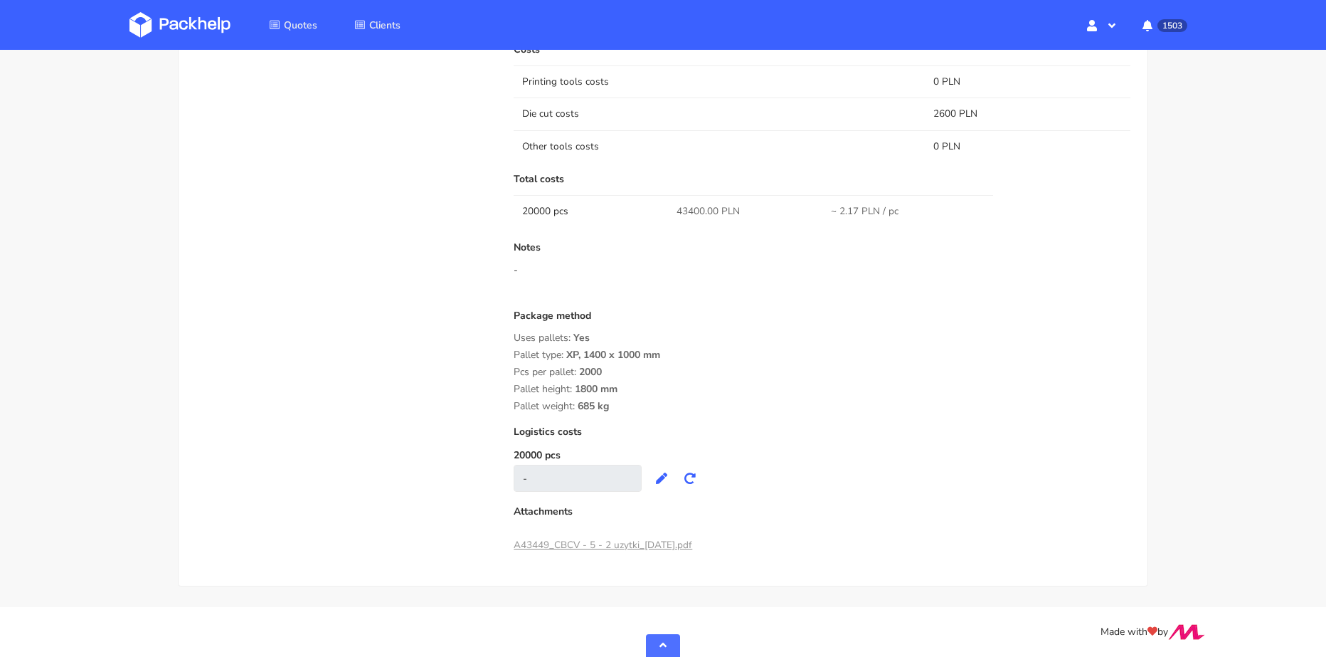
drag, startPoint x: 614, startPoint y: 407, endPoint x: 514, endPoint y: 358, distance: 111.7
click at [514, 358] on div "Package method Uses pallets: Yes Pallet type: XP, 1400 x 1000 mm Pcs per pallet…" at bounding box center [822, 361] width 617 height 102
copy div "Pallet type: XP, 1400 x 1000 mm Pcs per pallet: 2000 Pallet height: 1800 mm Pal…"
